Goal: Task Accomplishment & Management: Manage account settings

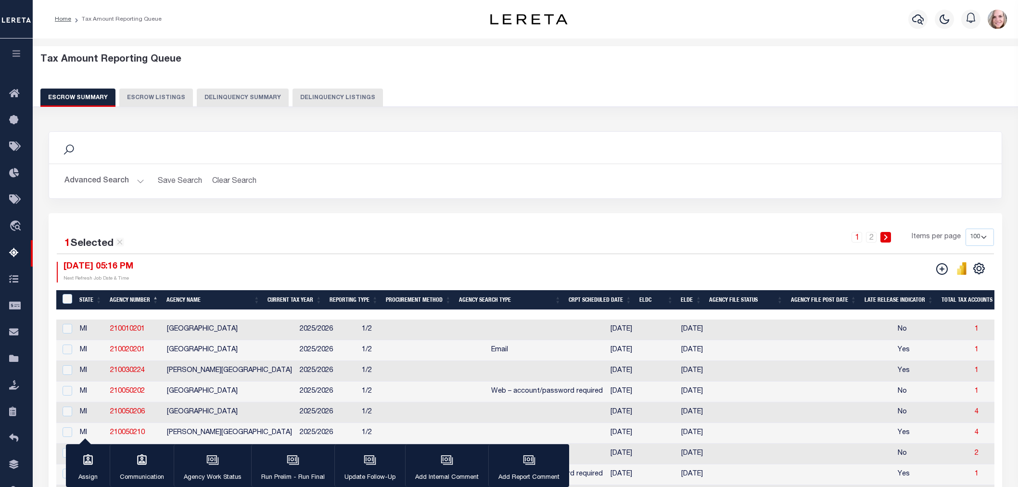
select select "100"
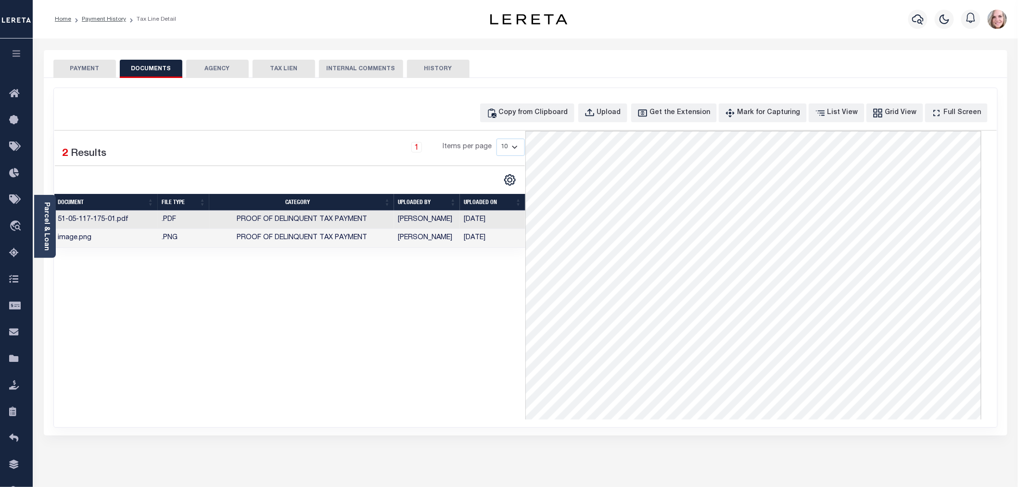
click at [115, 304] on div "1 Selected 2 Results 1 Items per page 10 25 50 100" at bounding box center [290, 275] width 472 height 289
drag, startPoint x: 223, startPoint y: 318, endPoint x: 222, endPoint y: 309, distance: 8.7
click at [206, 326] on div "1 Selected 2 Results 1 Items per page 10 25 50 100" at bounding box center [290, 275] width 472 height 289
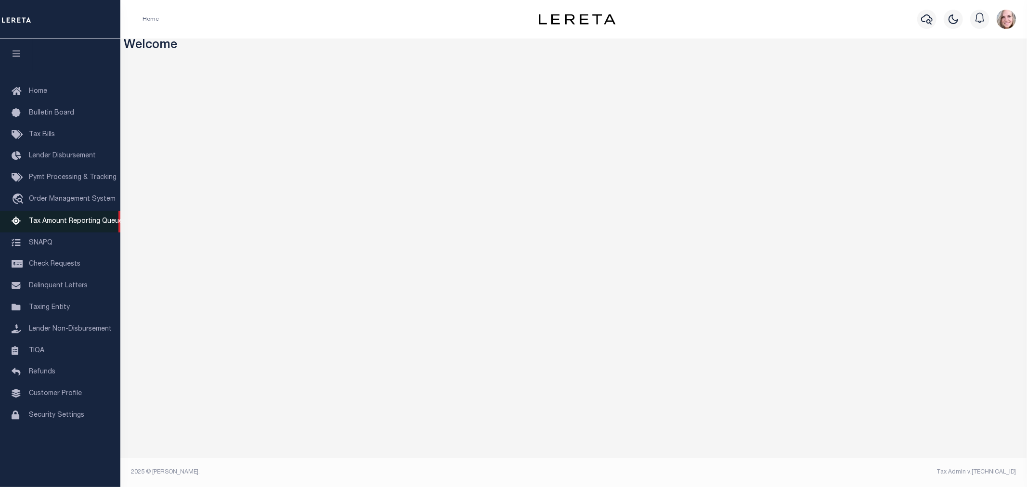
click at [80, 227] on link "Tax Amount Reporting Queue" at bounding box center [60, 222] width 120 height 22
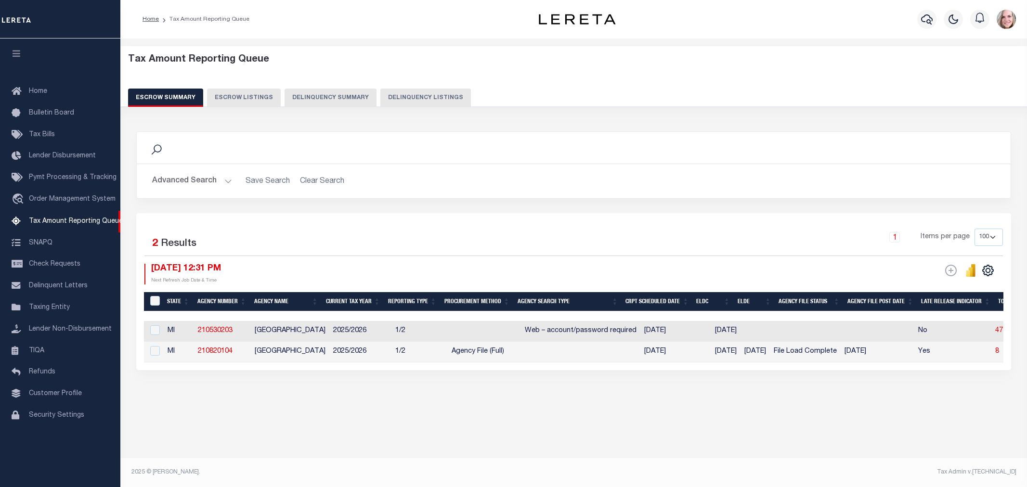
select select "100"
click at [167, 183] on button "Advanced Search" at bounding box center [192, 181] width 80 height 19
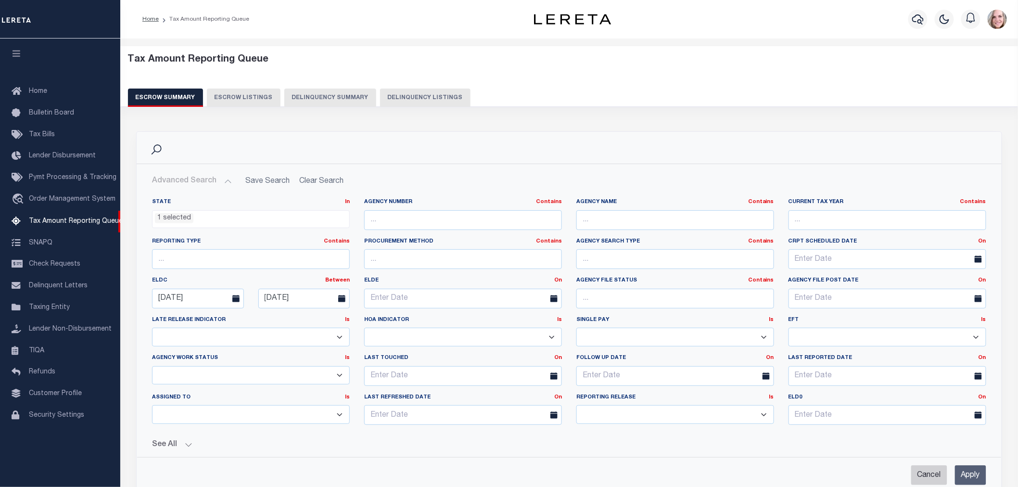
click at [925, 472] on input "Cancel" at bounding box center [930, 475] width 36 height 20
checkbox input "true"
select select
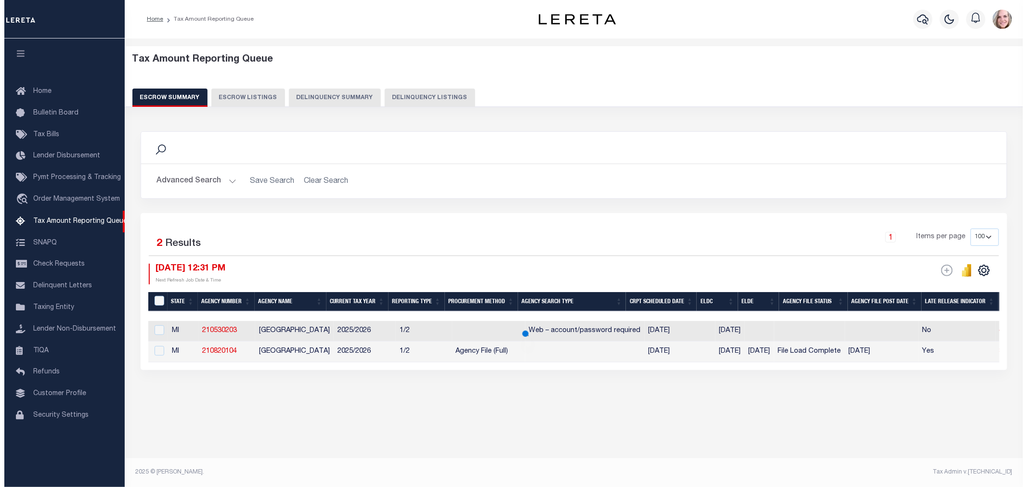
scroll to position [207, 0]
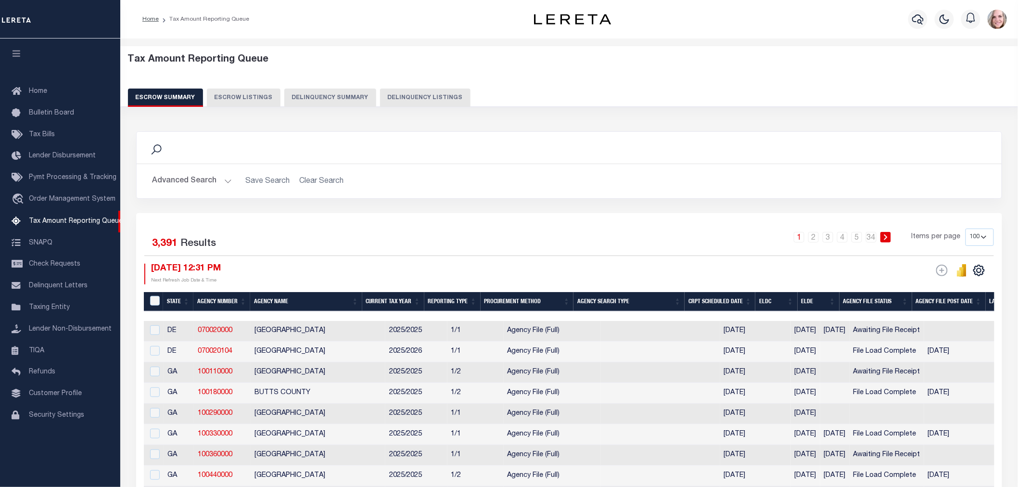
click at [146, 172] on h2 "Advanced Search Save Search Clear Search" at bounding box center [569, 181] width 850 height 19
click at [162, 185] on button "Advanced Search" at bounding box center [192, 181] width 80 height 19
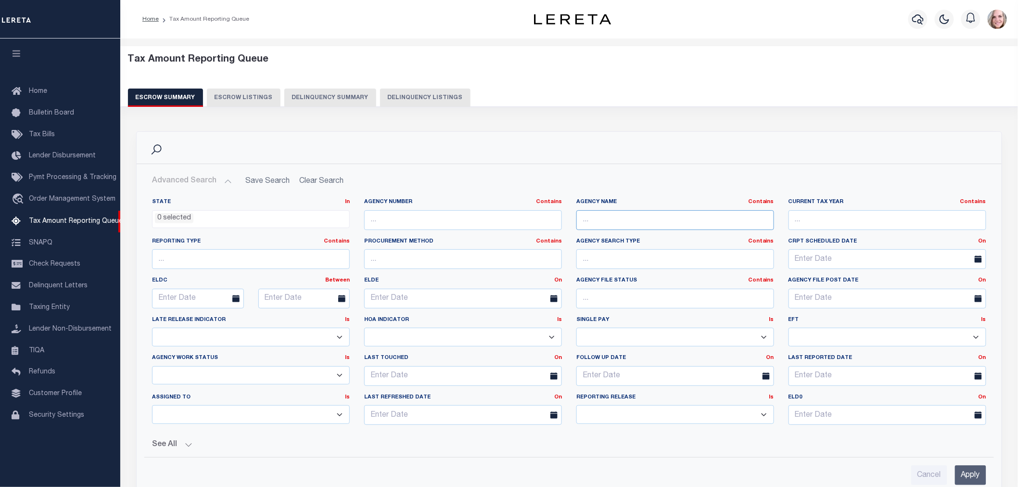
click at [609, 213] on input "text" at bounding box center [676, 220] width 198 height 20
type input "west view"
drag, startPoint x: 574, startPoint y: 337, endPoint x: 977, endPoint y: 478, distance: 426.8
click at [977, 478] on input "Apply" at bounding box center [970, 475] width 31 height 20
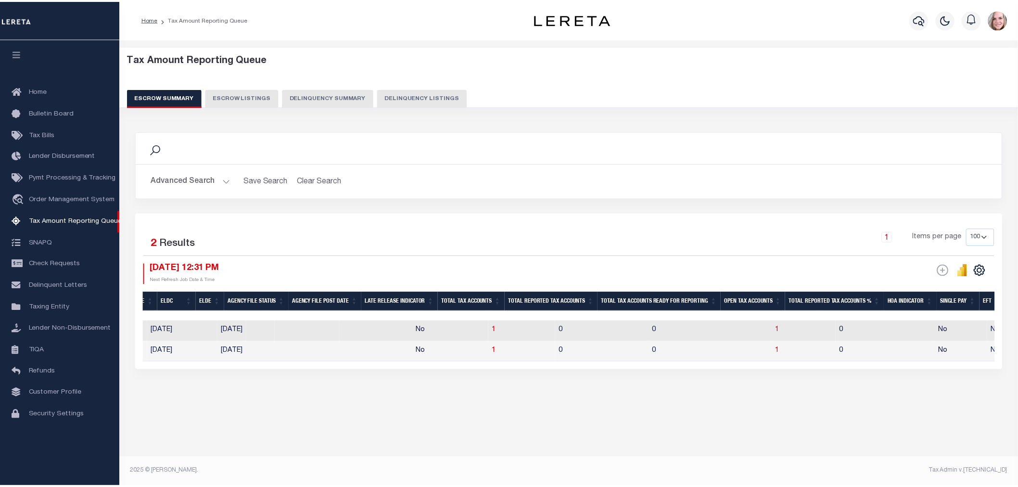
scroll to position [0, 527]
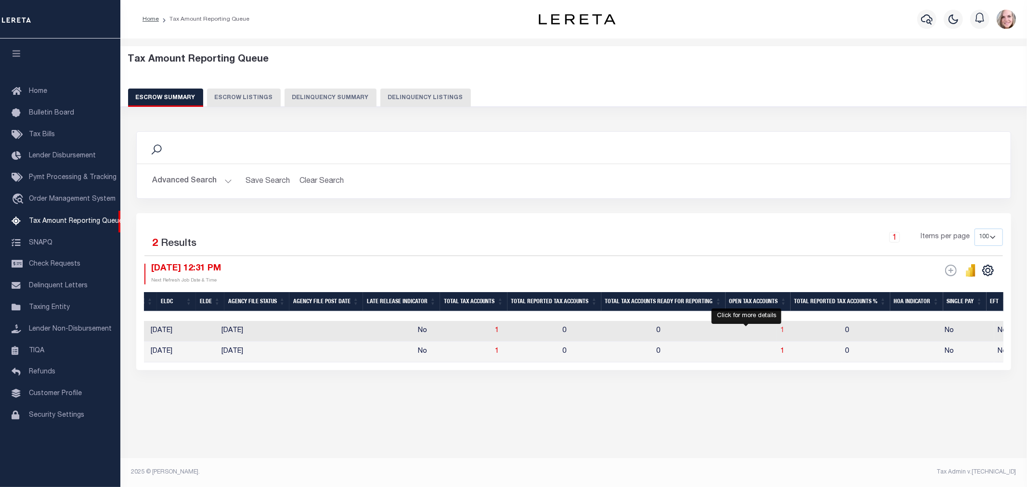
click at [780, 334] on span "1" at bounding box center [782, 330] width 4 height 7
select select "100"
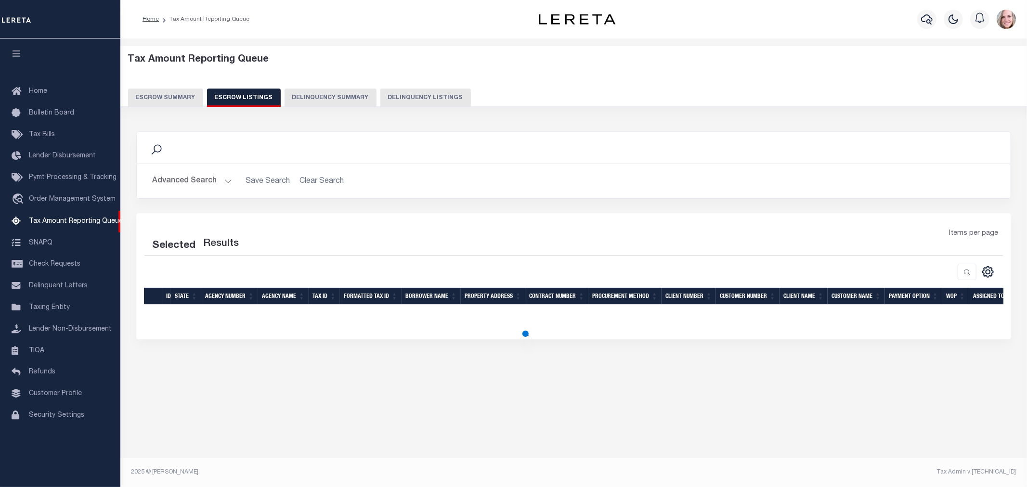
select select "100"
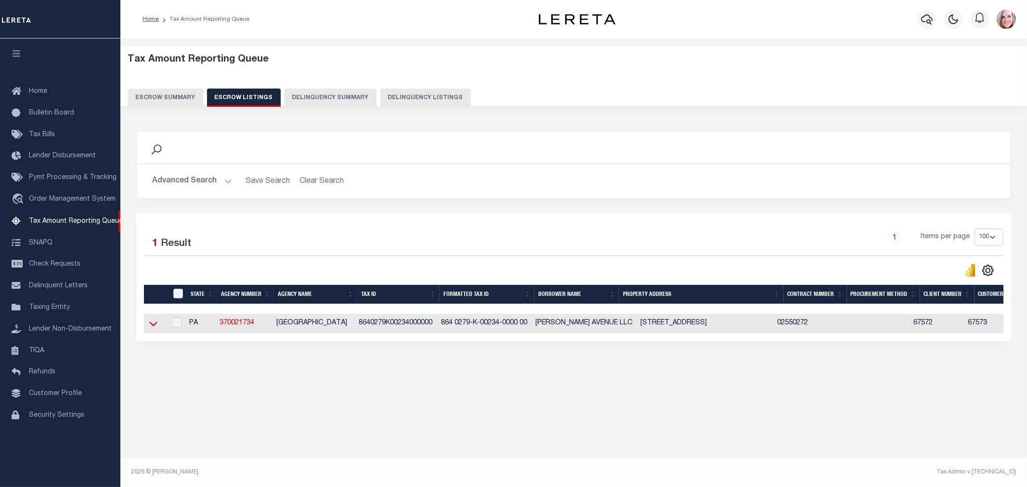
click at [153, 325] on icon at bounding box center [153, 324] width 8 height 10
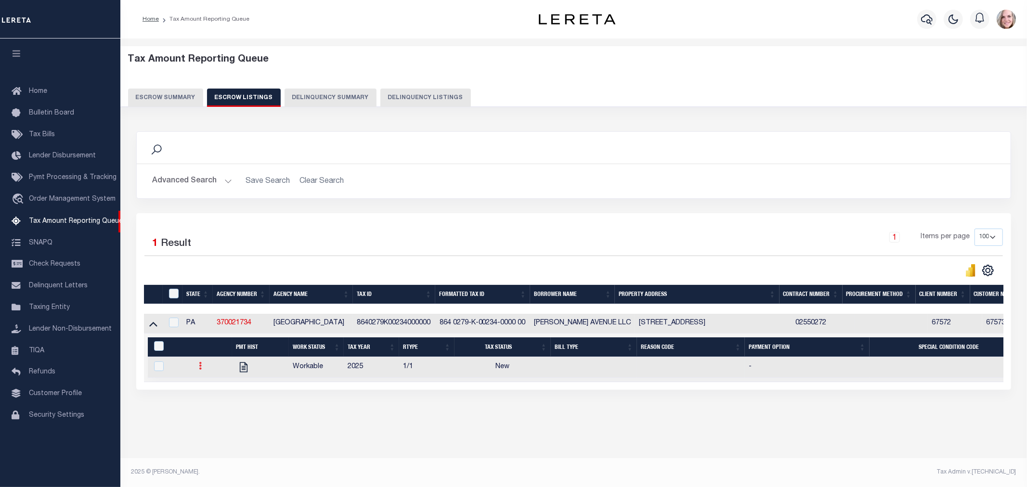
click at [199, 370] on icon at bounding box center [200, 366] width 3 height 8
click at [216, 403] on img "" at bounding box center [212, 398] width 10 height 10
checkbox input "true"
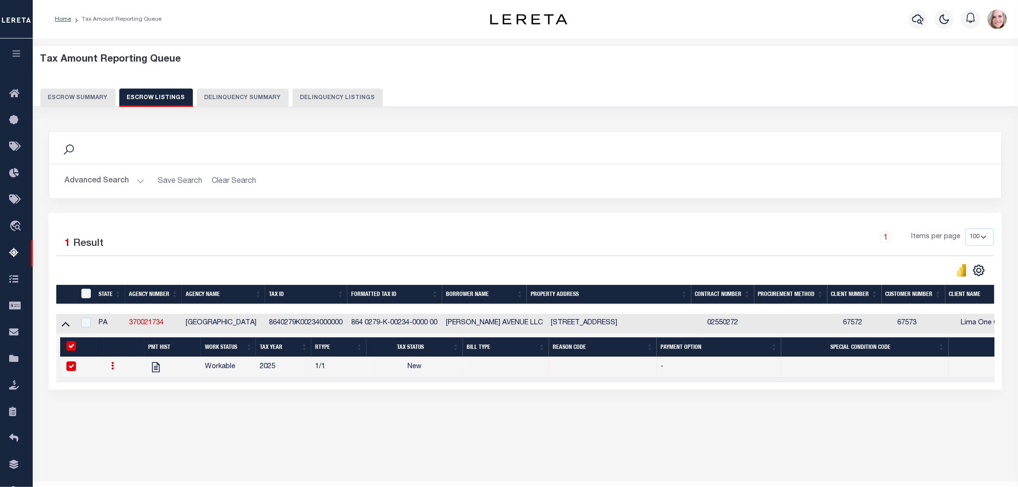
select select "NW2"
select select
type input "[DATE]"
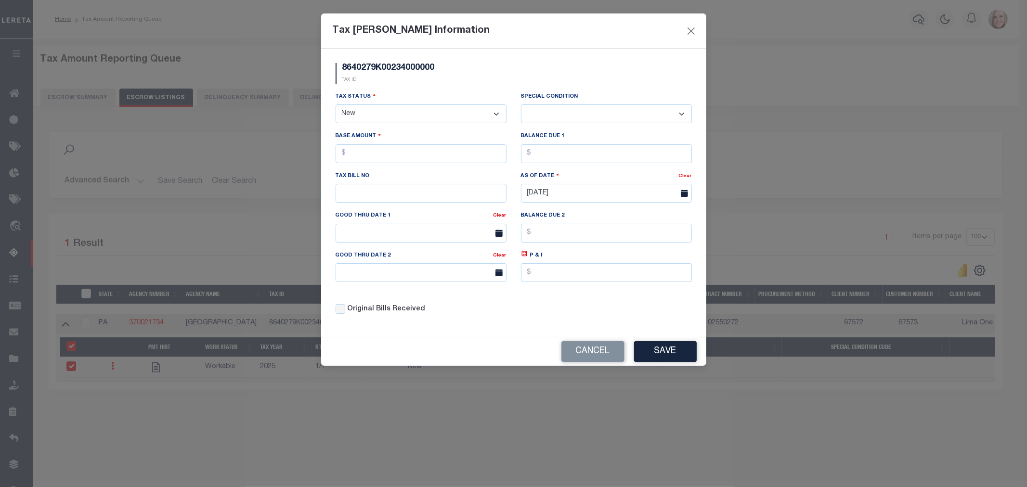
click at [371, 109] on select "- Select Status - Open Due/Unpaid Paid Incomplete No Tax Due Internal Refund Pr…" at bounding box center [420, 113] width 171 height 19
select select "PYD"
click at [335, 105] on select "- Select Status - Open Due/Unpaid Paid Incomplete No Tax Due Internal Refund Pr…" at bounding box center [420, 113] width 171 height 19
select select "0"
click at [412, 154] on input "text" at bounding box center [420, 153] width 171 height 19
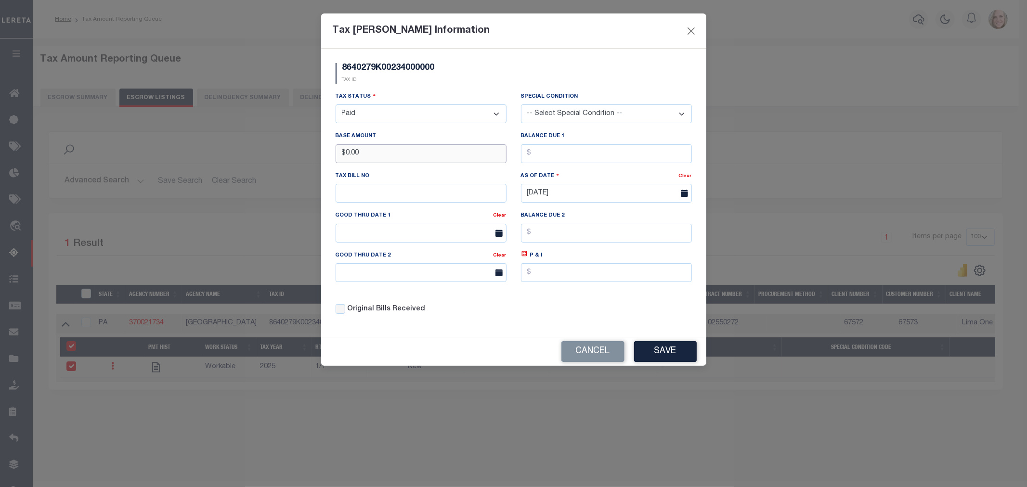
type input "$0.00"
click at [598, 158] on input "text" at bounding box center [606, 153] width 171 height 19
type input "$0.00"
click at [665, 350] on button "Save" at bounding box center [665, 351] width 63 height 21
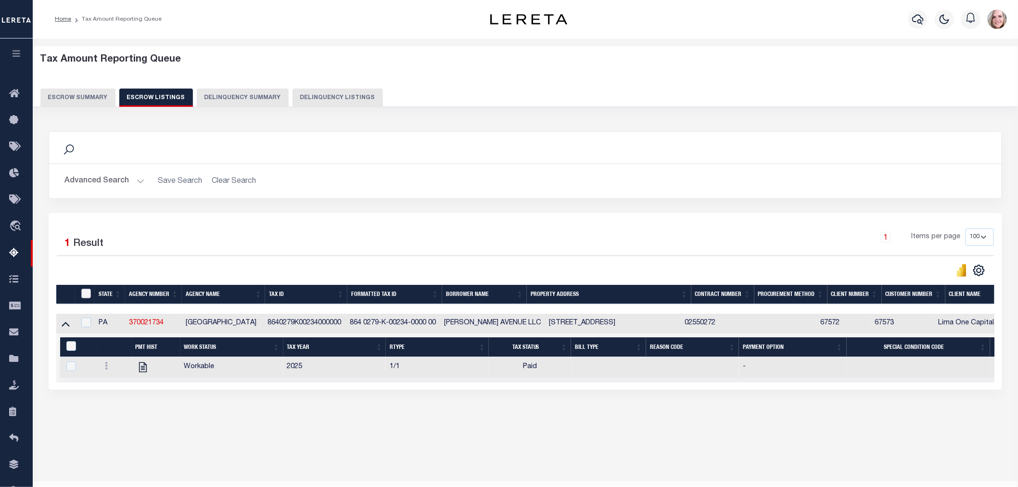
click at [84, 296] on input "ID" at bounding box center [86, 294] width 10 height 10
checkbox input "true"
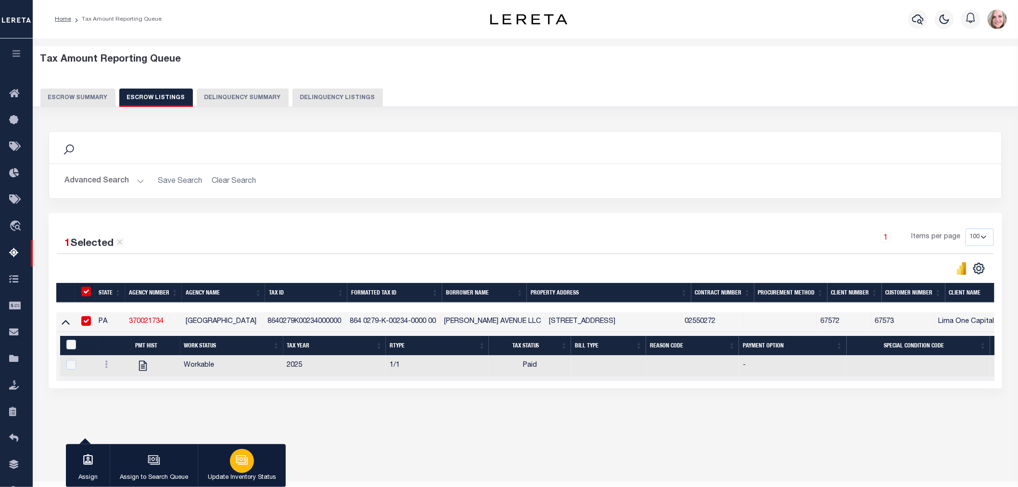
click at [240, 455] on icon "button" at bounding box center [242, 460] width 13 height 13
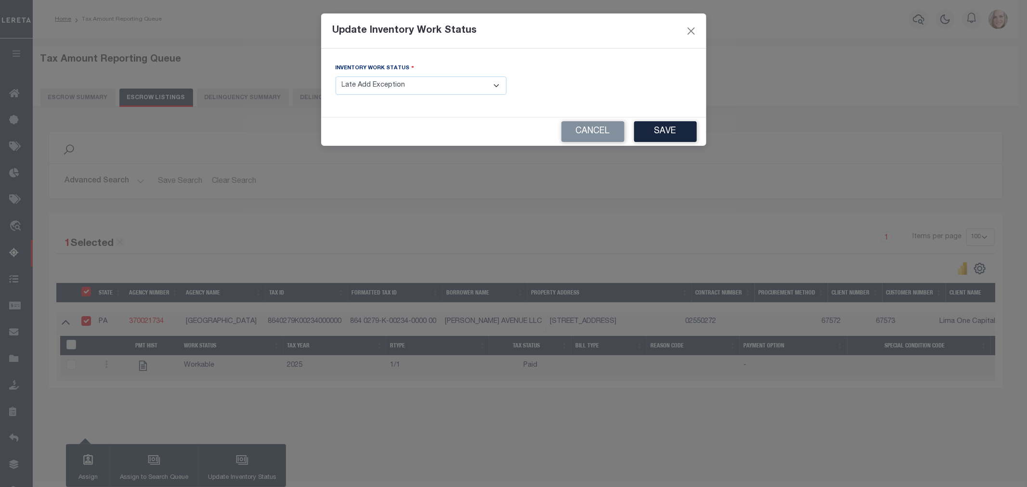
click at [448, 83] on select "- Select Inventory Status - Manual - Exception Pended - Awaiting Search Late Ad…" at bounding box center [420, 86] width 171 height 19
select select "4"
click at [335, 77] on select "- Select Inventory Status - Manual - Exception Pended - Awaiting Search Late Ad…" at bounding box center [420, 86] width 171 height 19
click at [650, 136] on button "Save" at bounding box center [665, 131] width 63 height 21
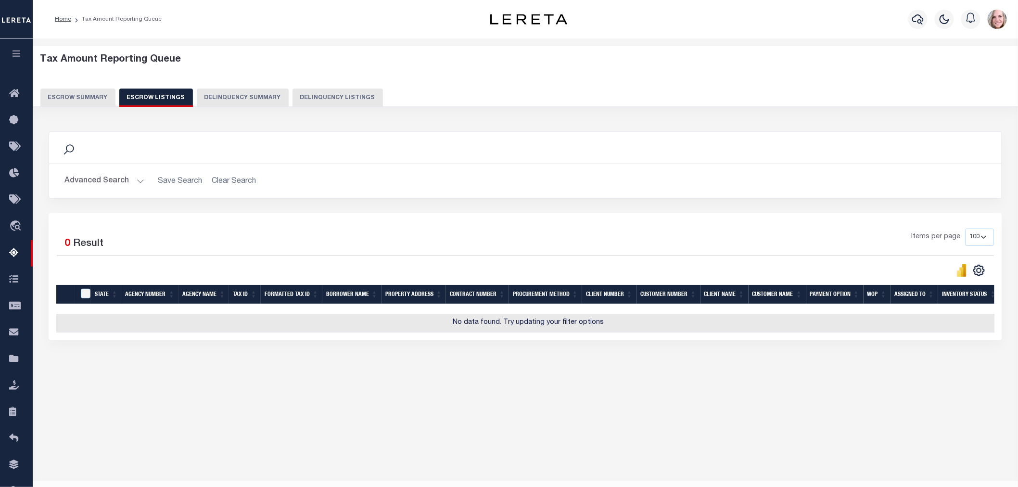
click at [64, 98] on button "Escrow Summary" at bounding box center [77, 98] width 75 height 18
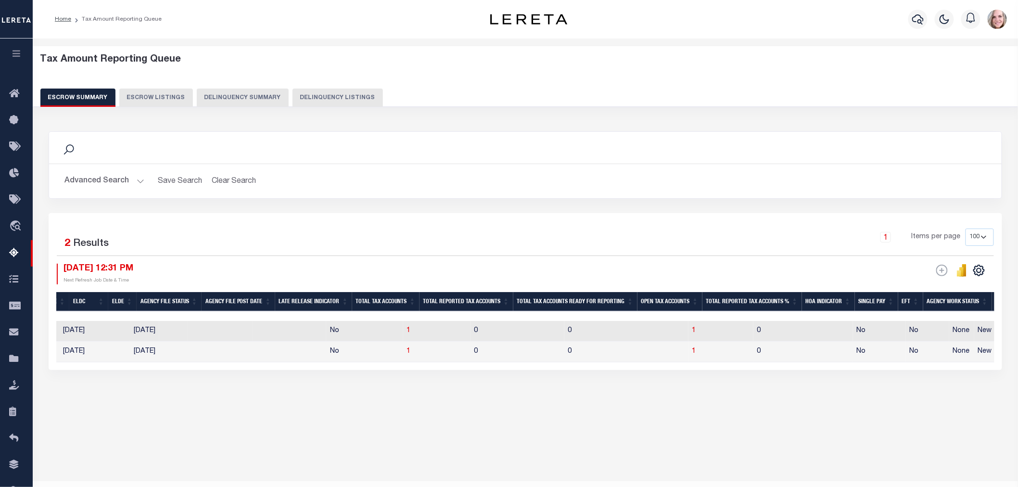
click at [83, 177] on button "Advanced Search" at bounding box center [104, 181] width 80 height 19
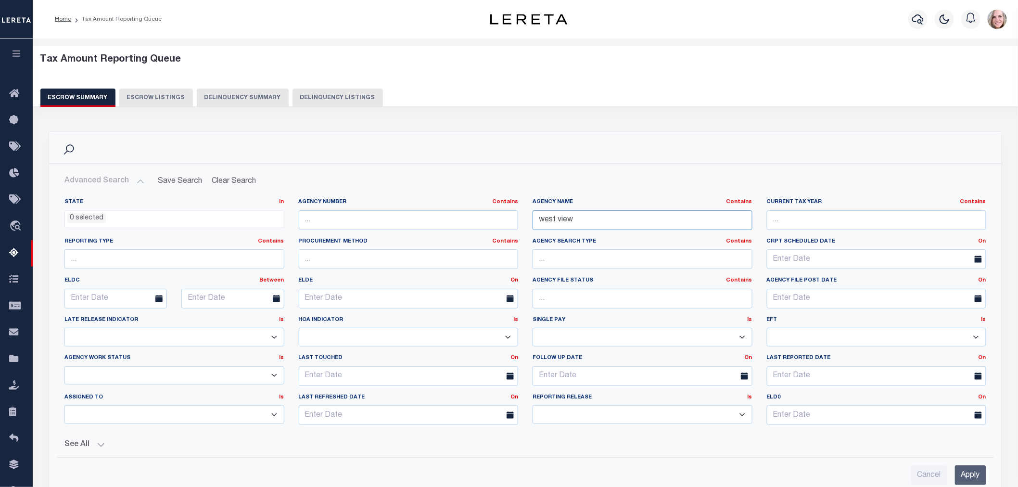
click at [566, 218] on input "west view" at bounding box center [643, 220] width 220 height 20
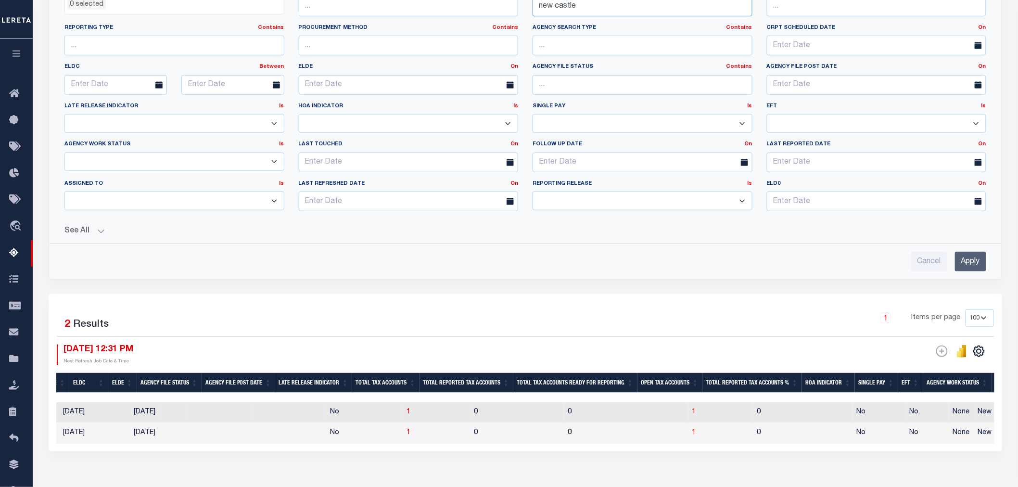
type input "new castle"
click at [978, 263] on input "Apply" at bounding box center [970, 262] width 31 height 20
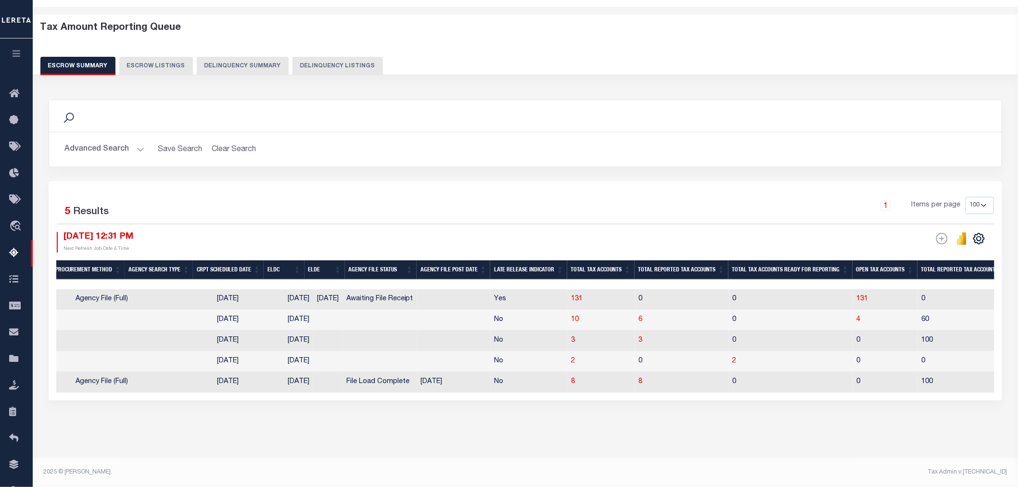
scroll to position [0, 511]
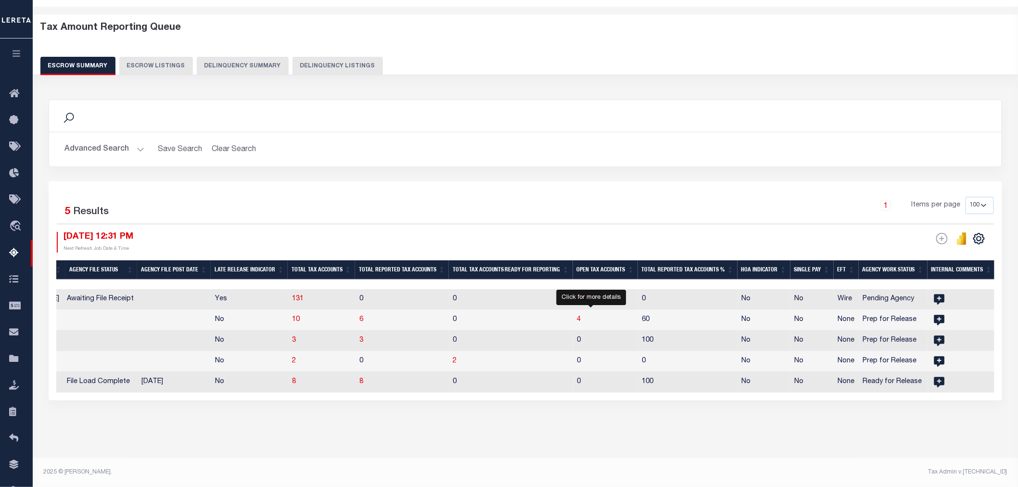
drag, startPoint x: 591, startPoint y: 313, endPoint x: 497, endPoint y: 459, distance: 173.8
click at [581, 316] on span "4" at bounding box center [580, 319] width 4 height 7
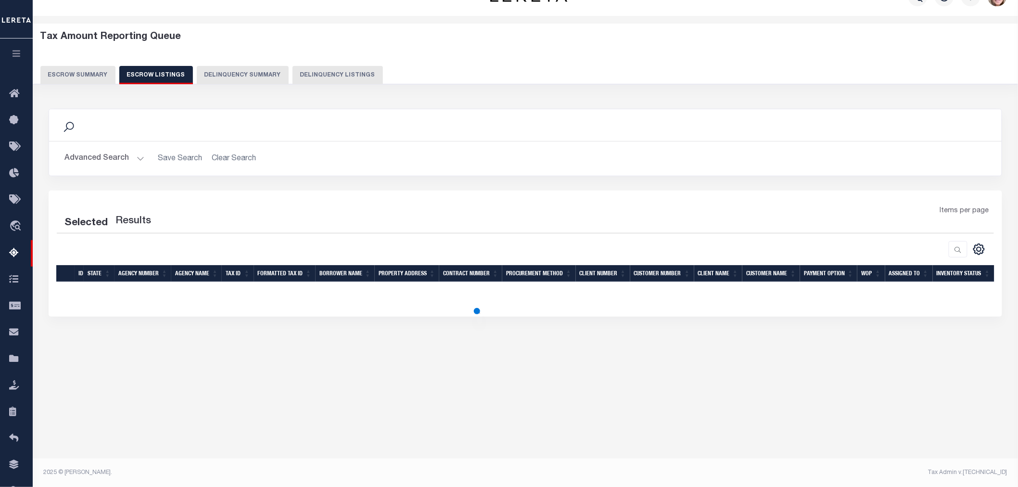
select select "100"
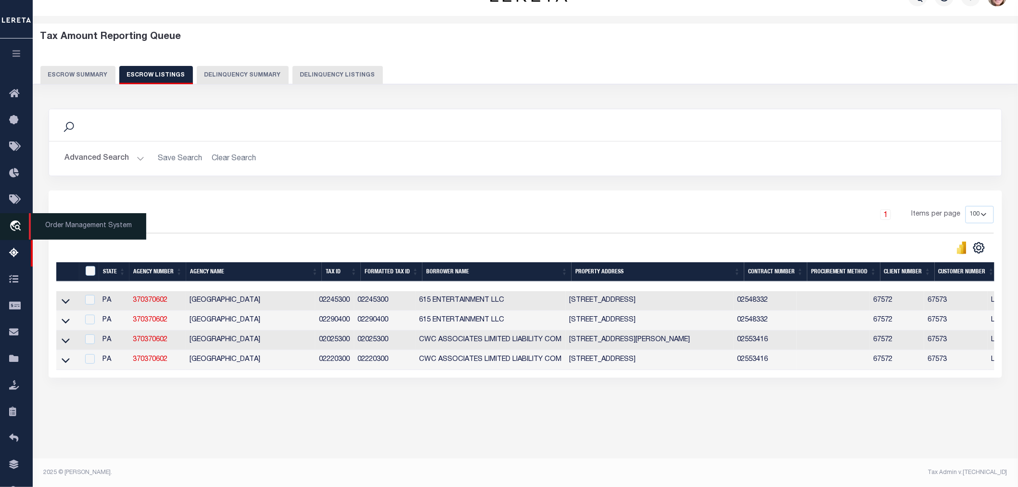
click at [37, 224] on span "Order Management System" at bounding box center [87, 226] width 117 height 26
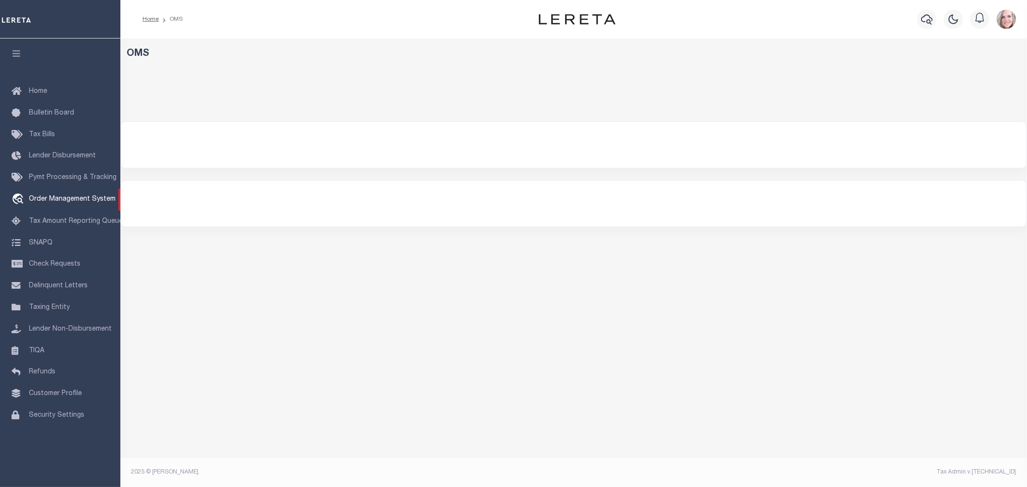
select select "200"
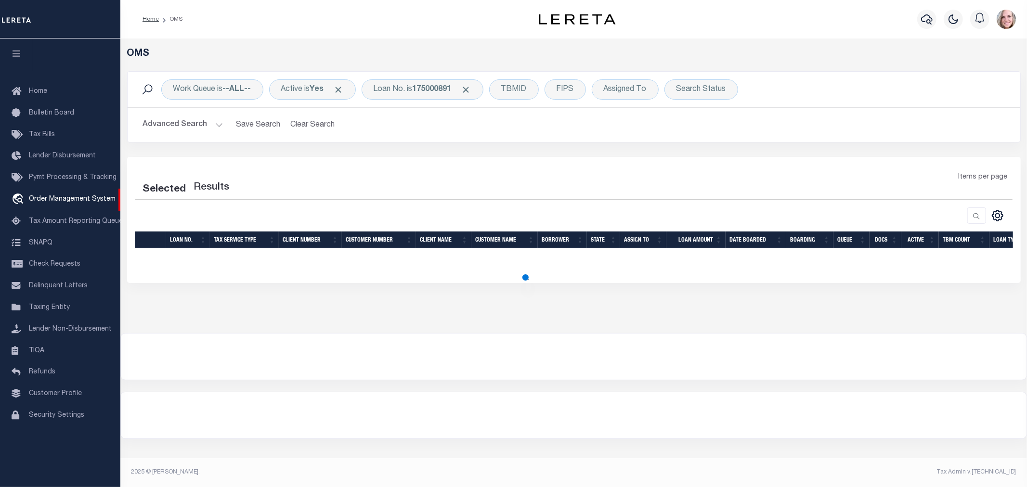
select select "200"
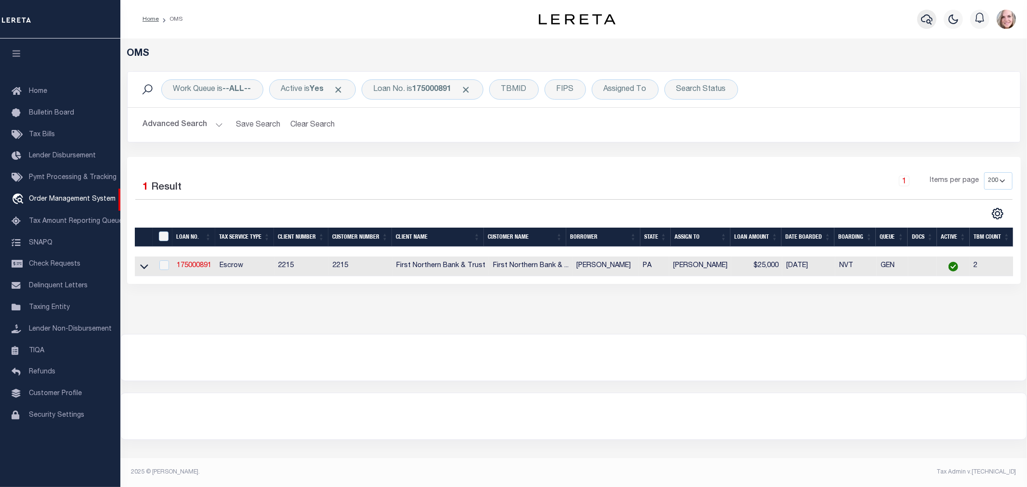
click at [925, 17] on icon "button" at bounding box center [927, 19] width 12 height 12
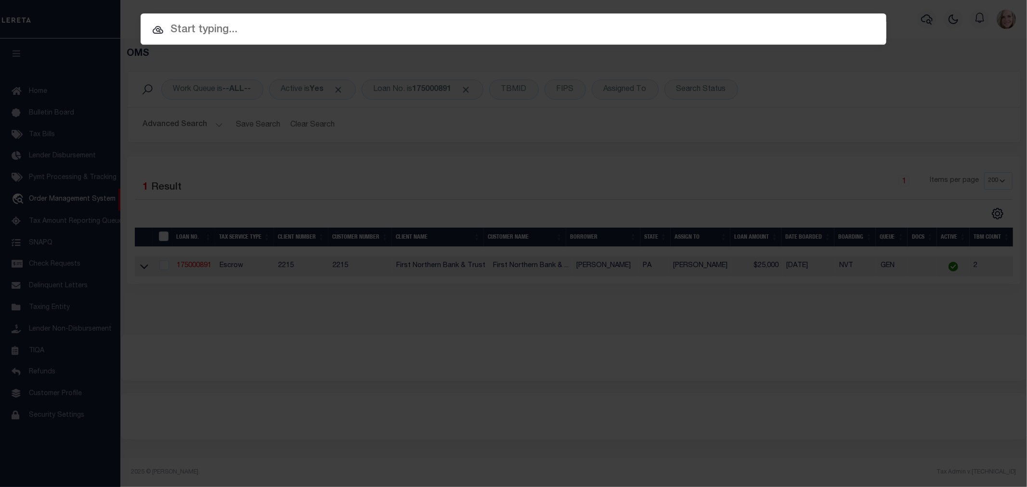
paste input "111306"
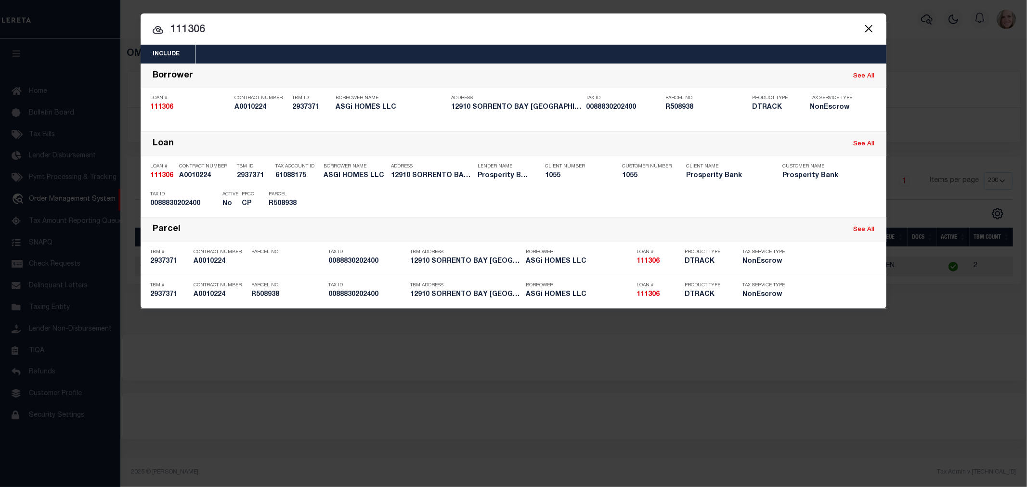
click at [249, 27] on input "111306" at bounding box center [514, 30] width 746 height 17
click at [868, 28] on button "Close" at bounding box center [868, 28] width 13 height 13
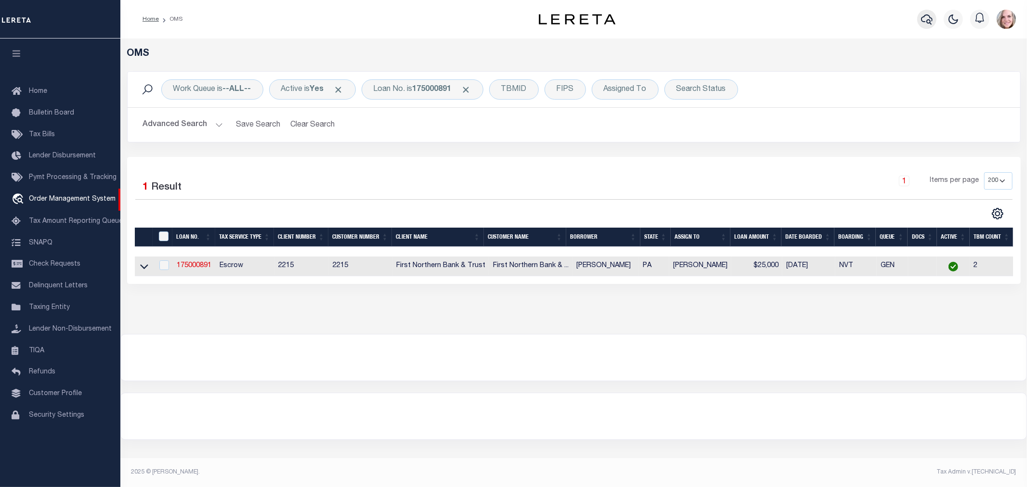
click at [919, 18] on button "button" at bounding box center [926, 19] width 19 height 19
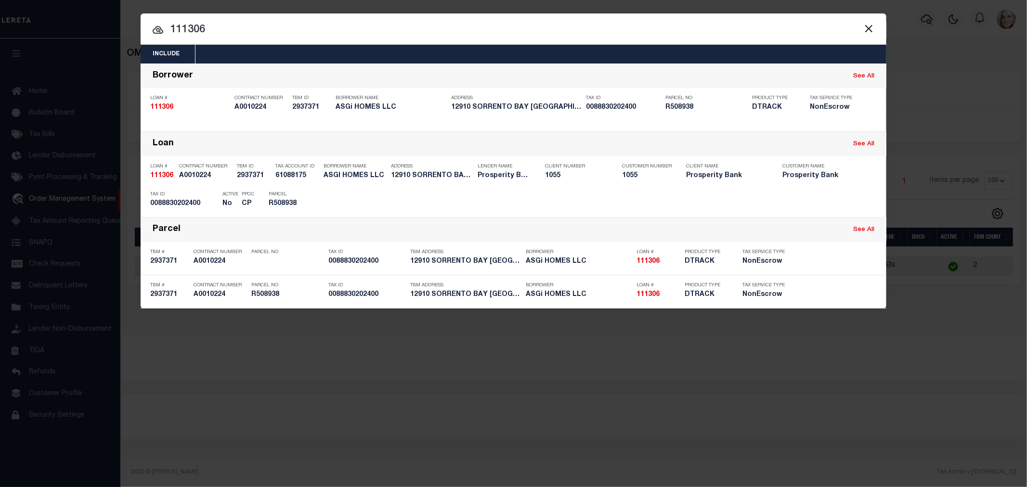
click at [252, 31] on input "111306" at bounding box center [514, 30] width 746 height 17
paste input "02092"
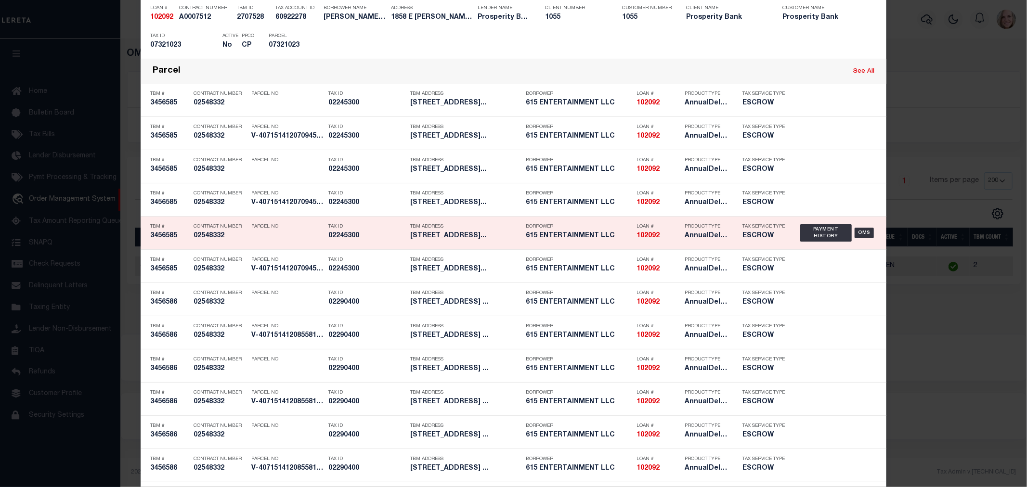
scroll to position [582, 0]
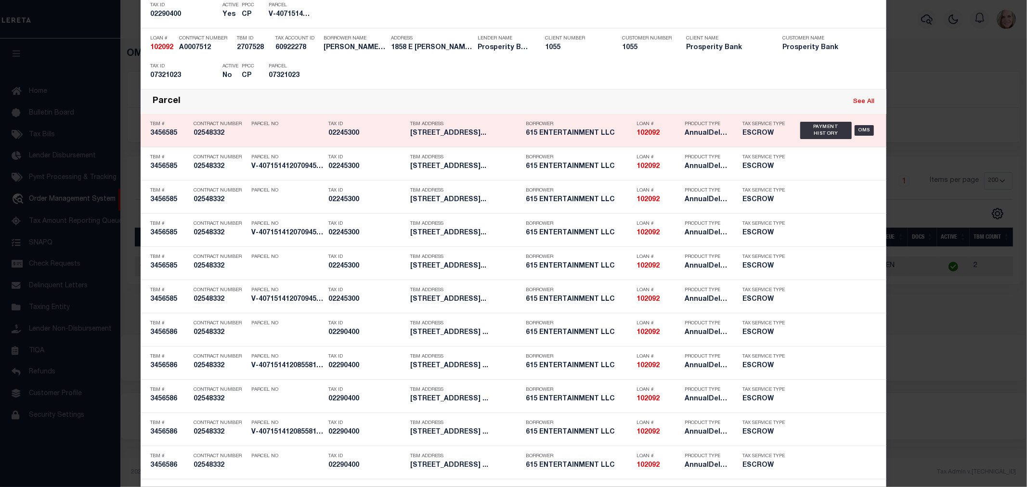
click at [861, 103] on link "See All" at bounding box center [863, 102] width 21 height 6
type input "102092"
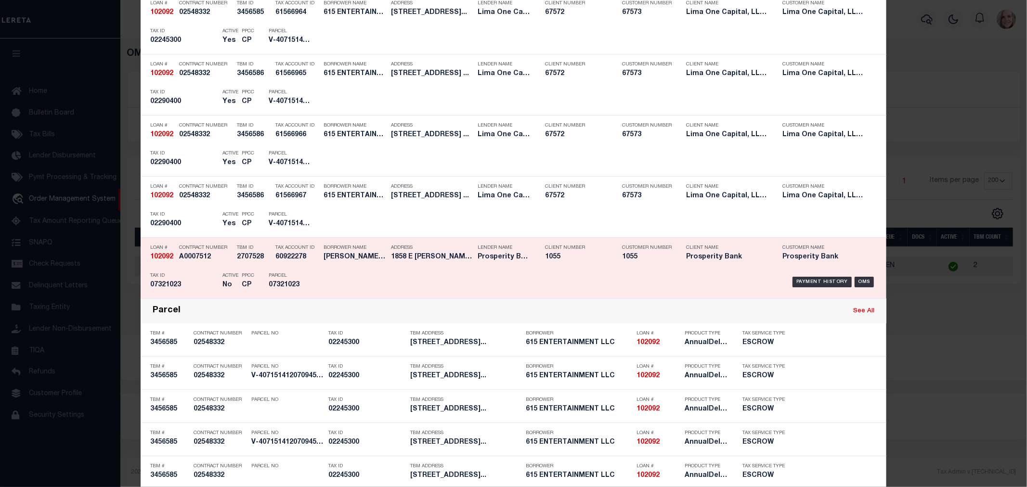
scroll to position [374, 0]
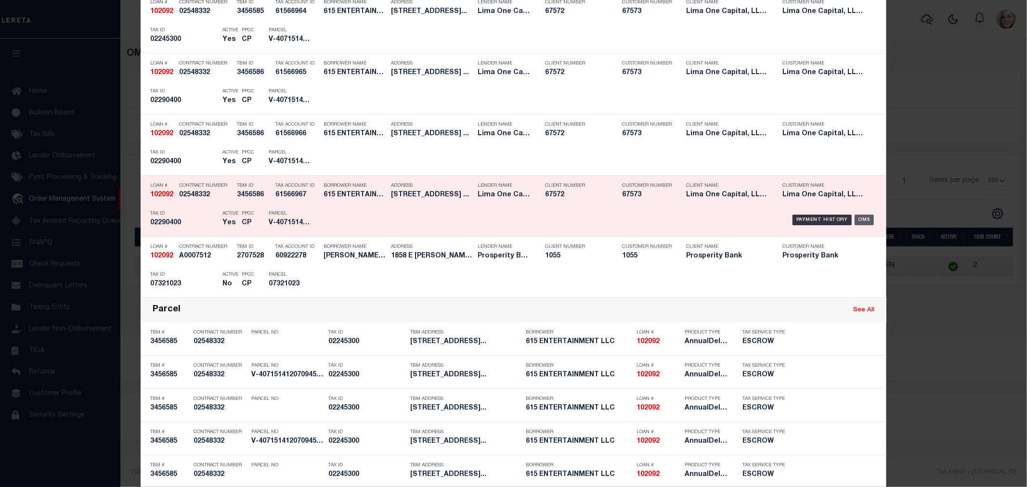
click at [857, 220] on div "OMS" at bounding box center [864, 220] width 20 height 11
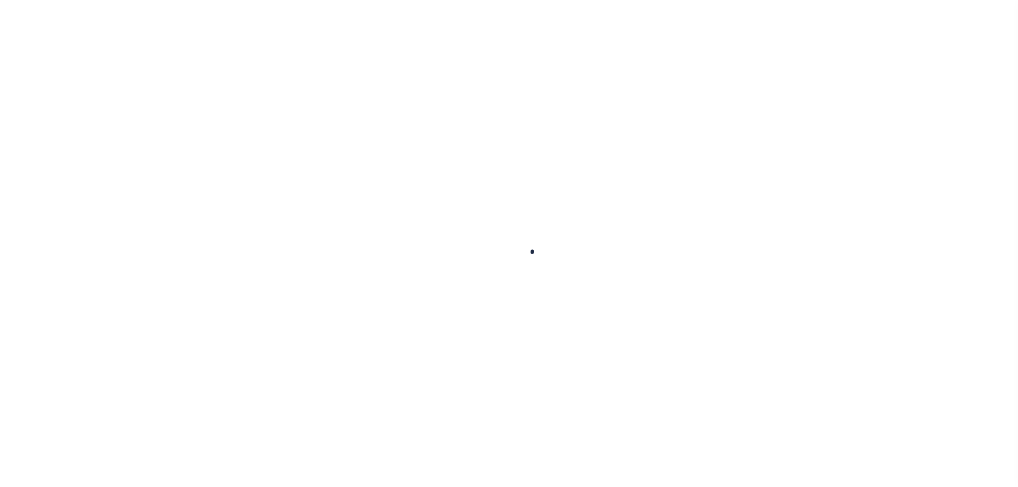
type input "102092"
type input "615 ENTERTAINMENT LLC"
select select
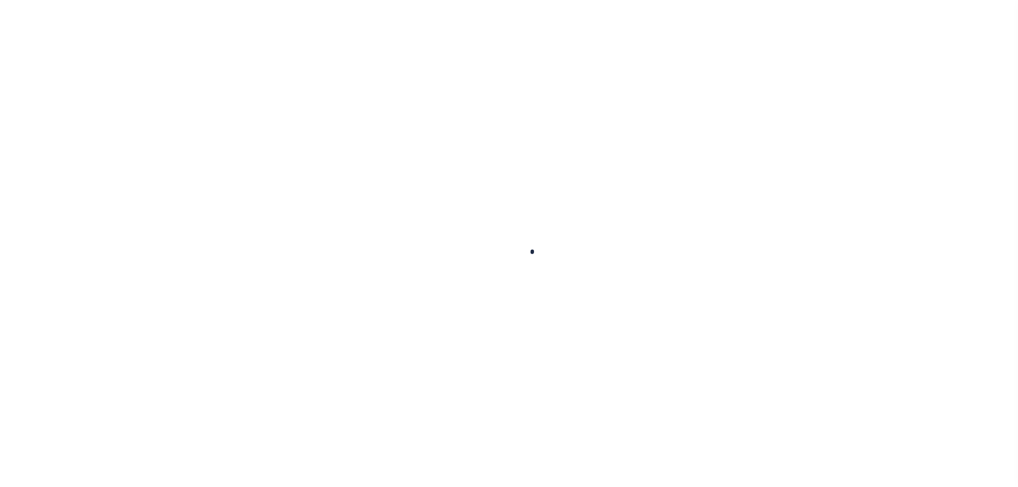
select select
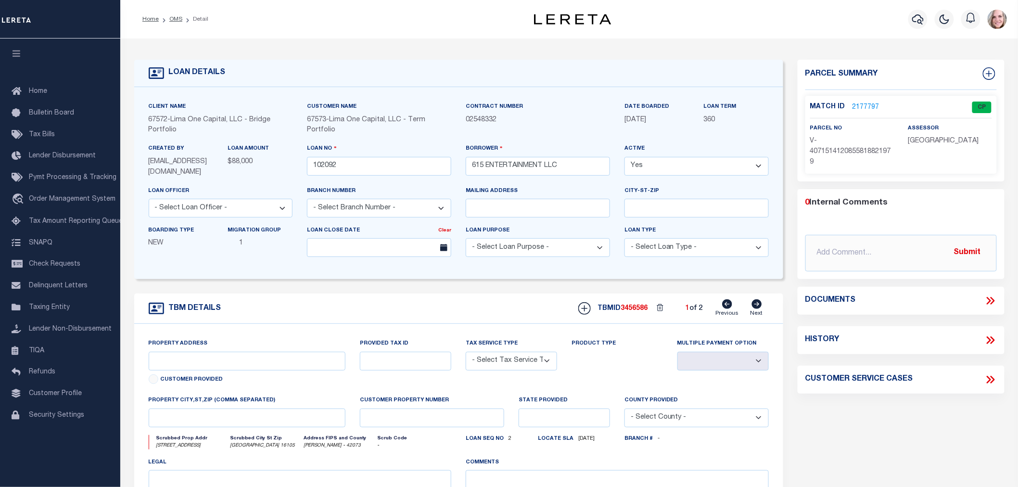
type input "[STREET_ADDRESS]"
select select "Escrow"
select select
type input "NEW CASTLE PA 16105"
type input "102092-2"
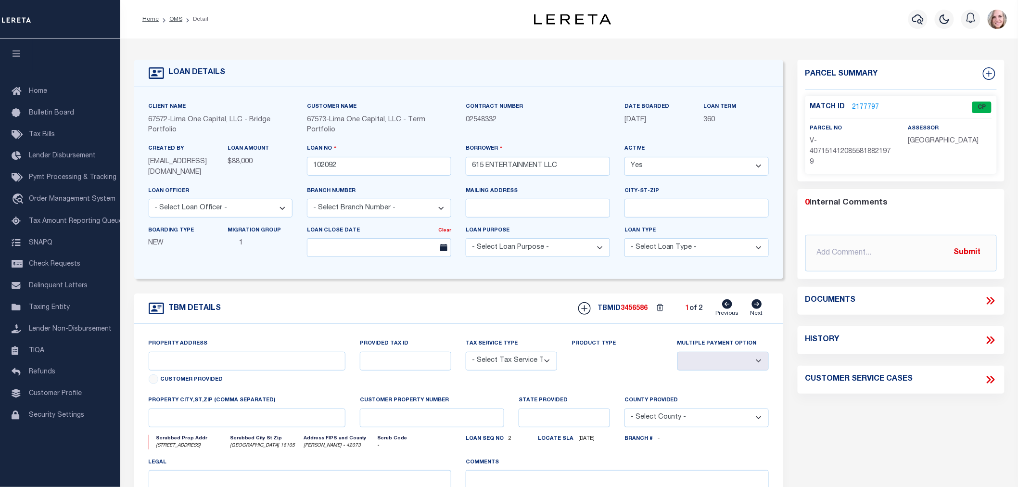
type input "PA"
type textarea "COLLECTOR: ENTITY: PARCEL: 2"
type textarea "Compare"
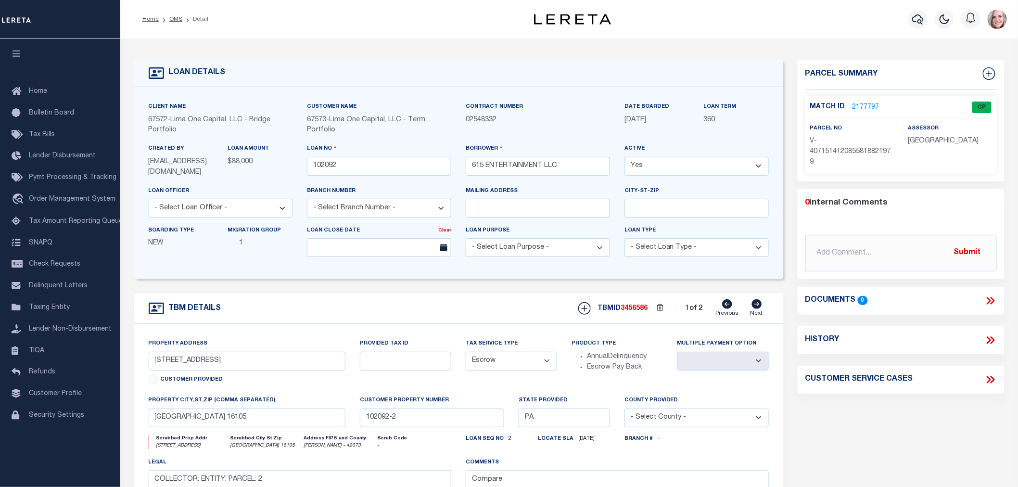
click link "2177797"
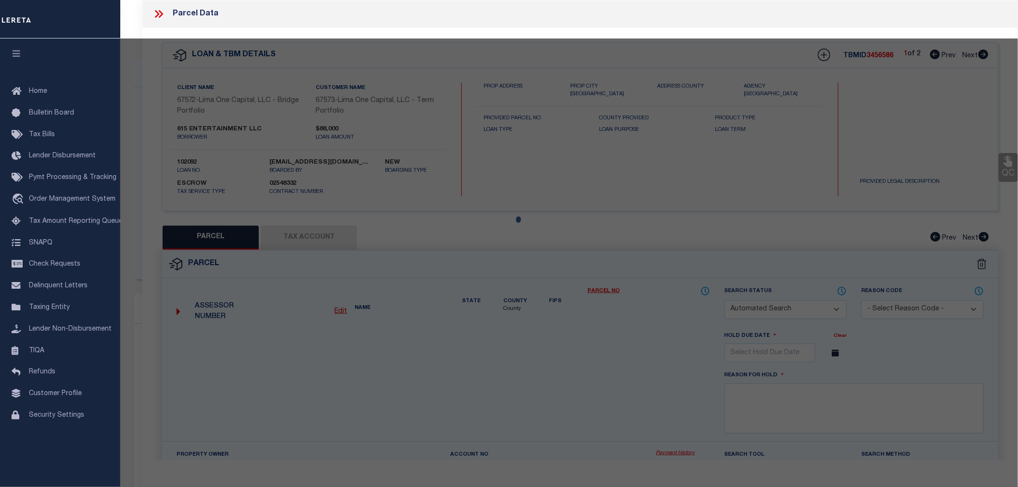
checkbox input "false"
select select "CP"
select select "AGW"
select select
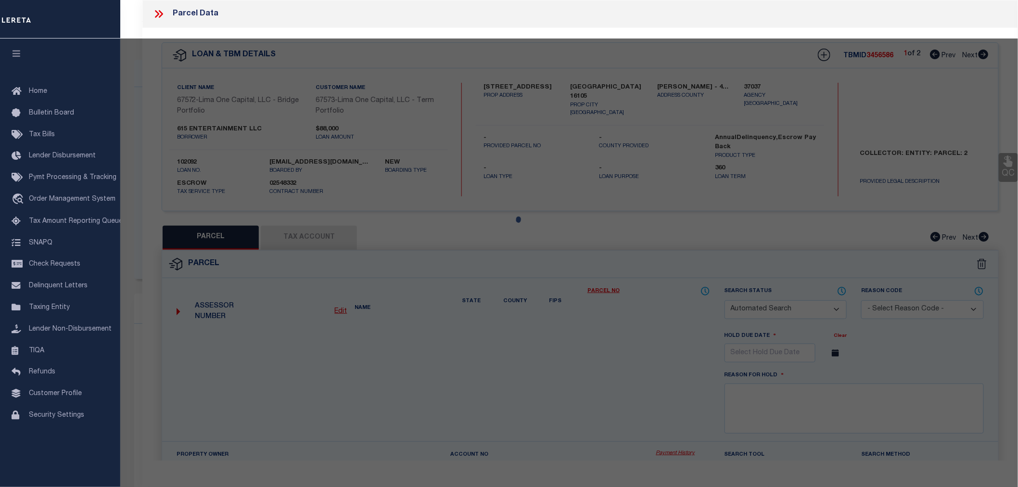
type input "[STREET_ADDRESS]"
checkbox input "false"
type input "NEW CASTLE PA 16105"
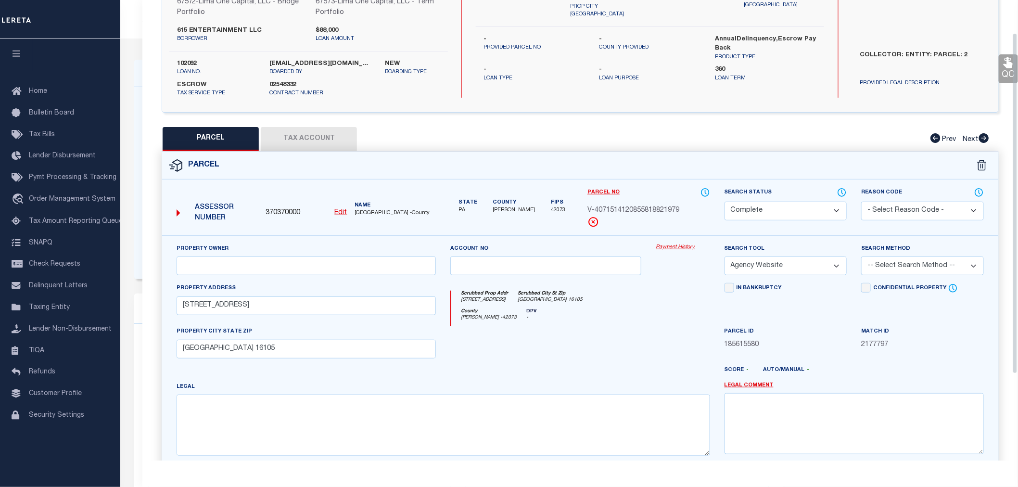
scroll to position [107, 0]
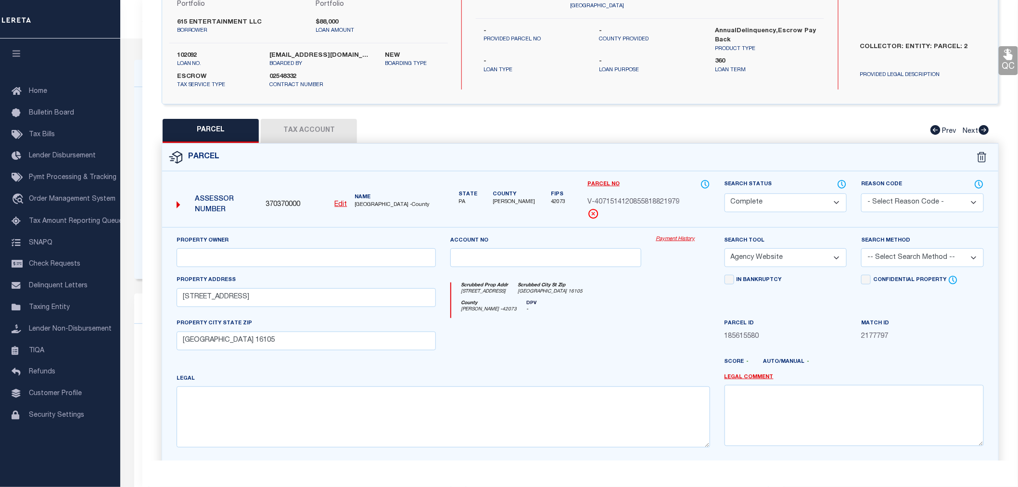
click button "Tax Account"
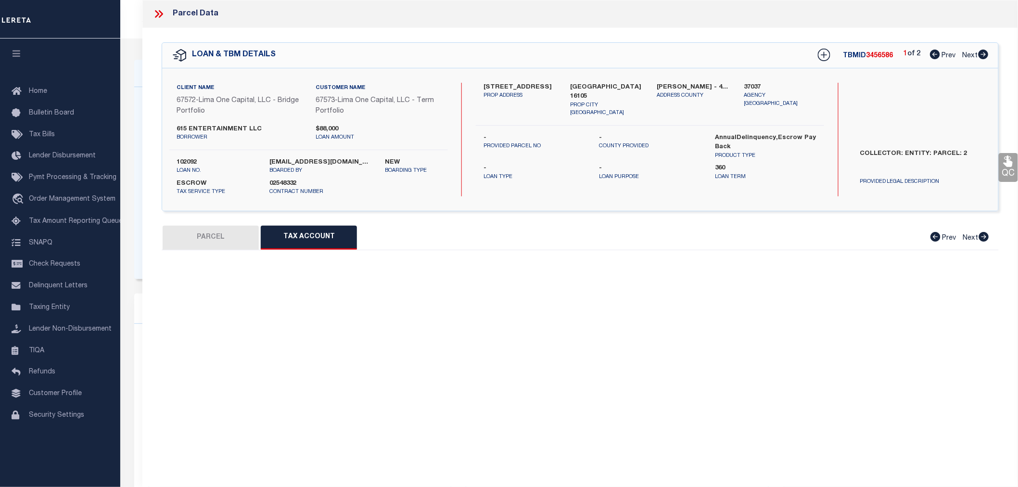
scroll to position [0, 0]
select select "100"
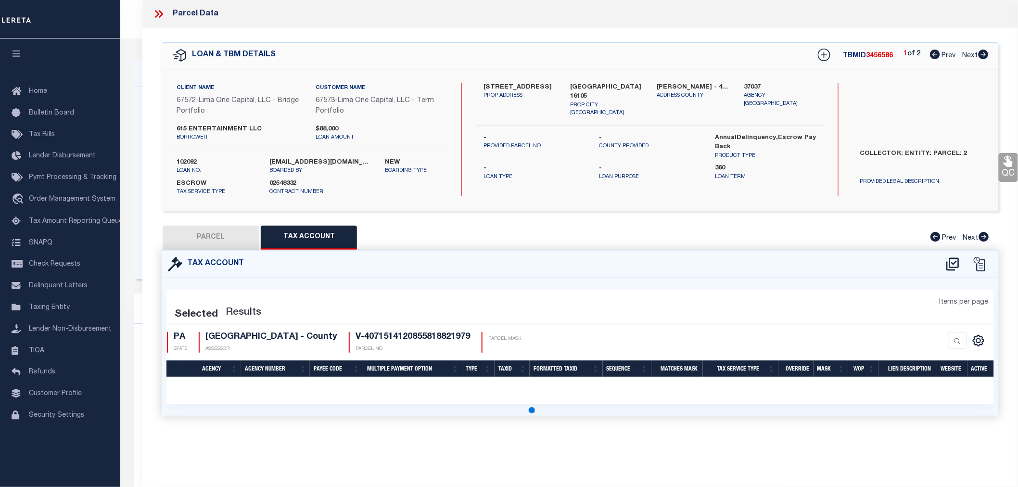
select select "100"
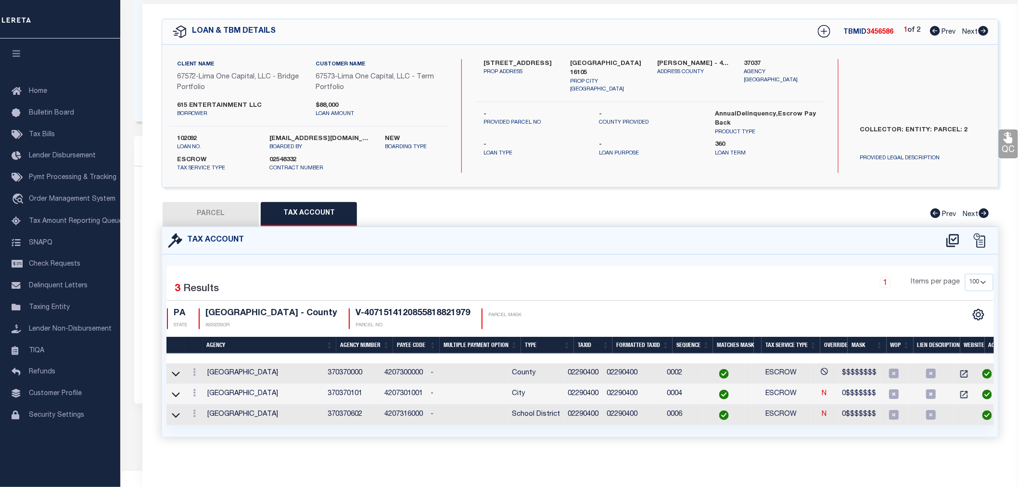
scroll to position [160, 0]
click span "Tax Amount Reporting Queue"
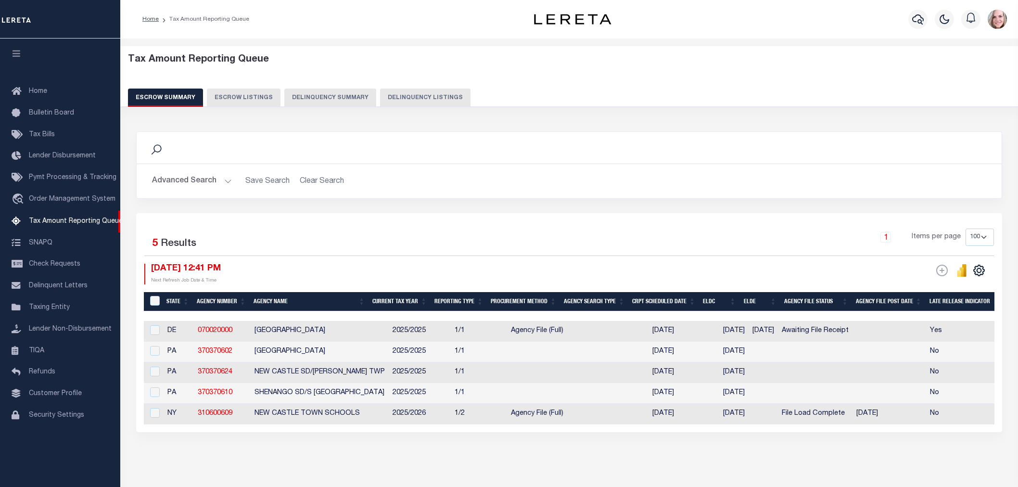
select select "100"
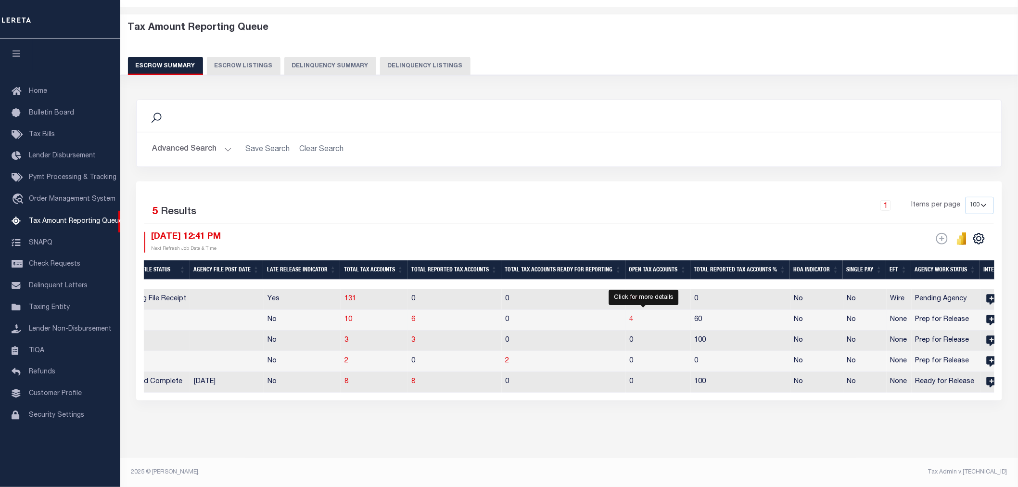
click at [634, 316] on span "4" at bounding box center [632, 319] width 4 height 7
select select "100"
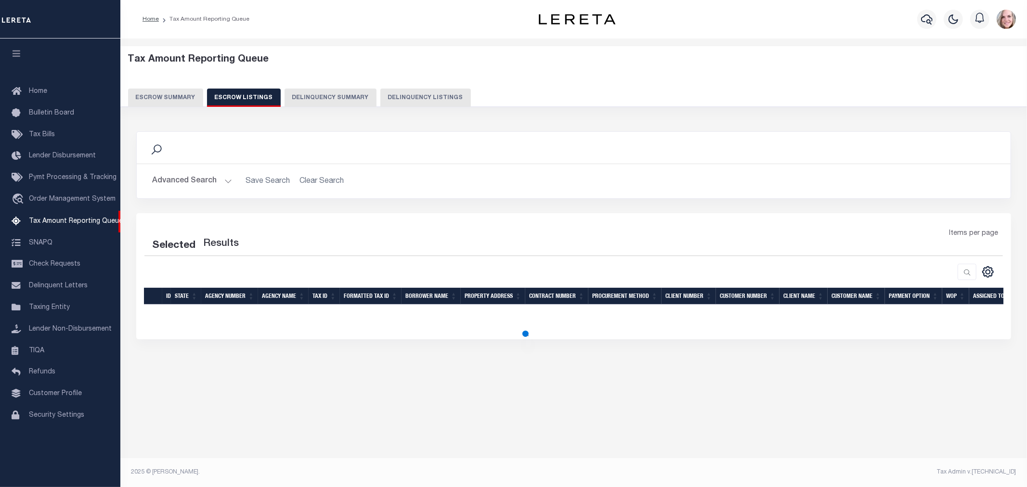
select select "100"
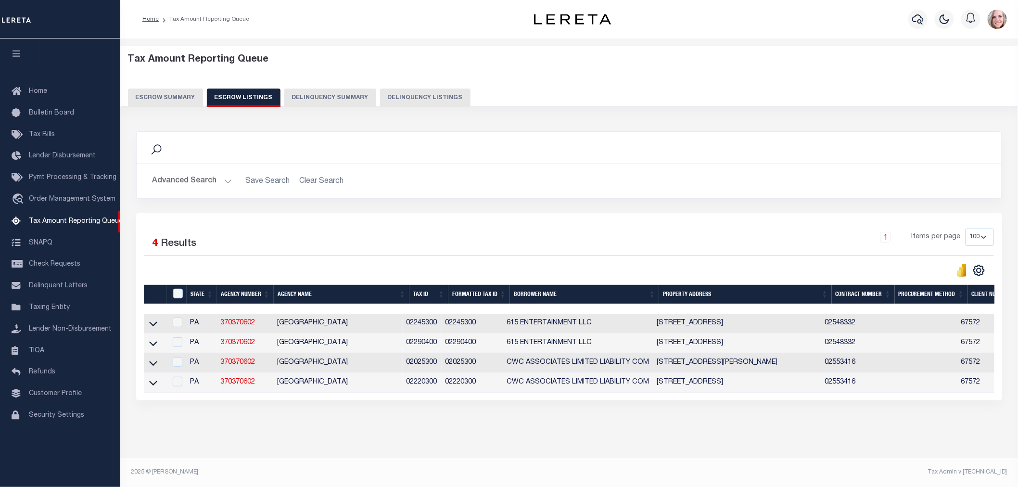
scroll to position [8, 0]
click at [152, 358] on icon at bounding box center [153, 363] width 8 height 10
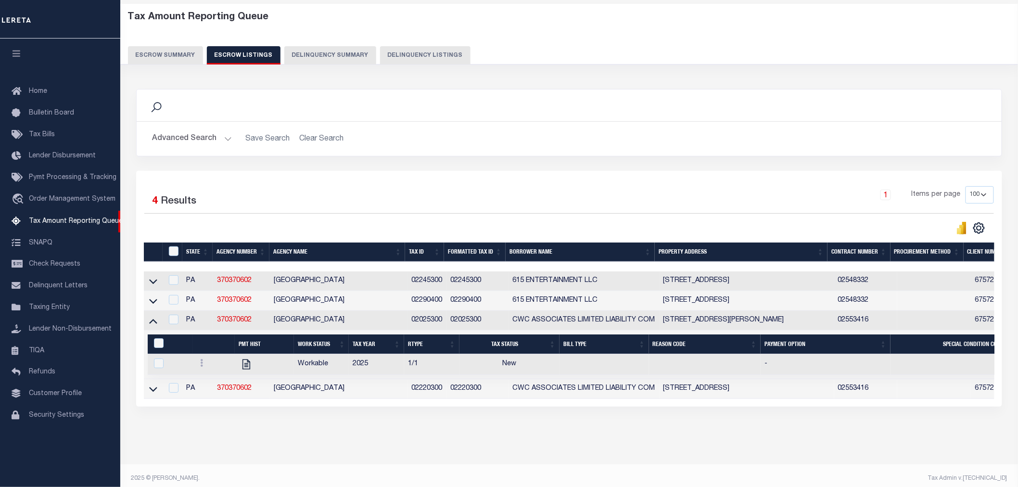
scroll to position [58, 0]
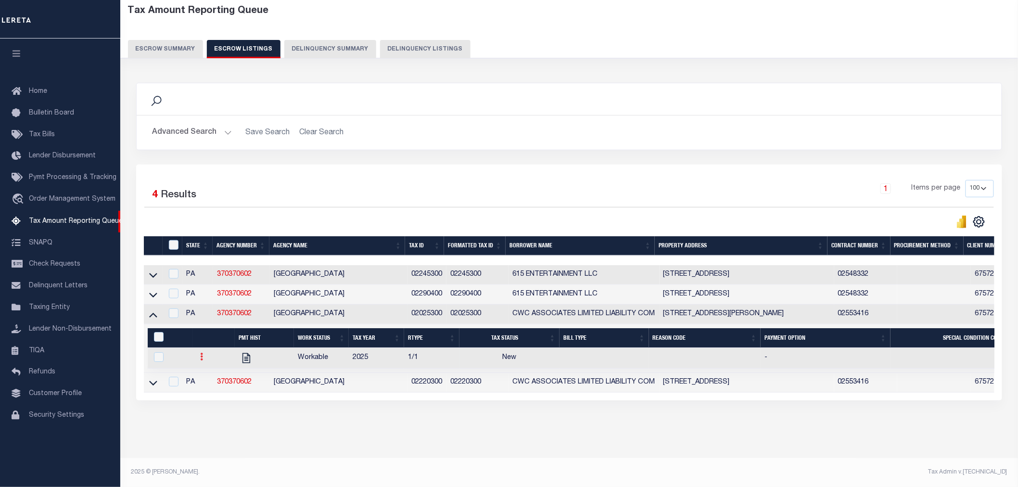
click at [203, 353] on icon at bounding box center [202, 357] width 3 height 8
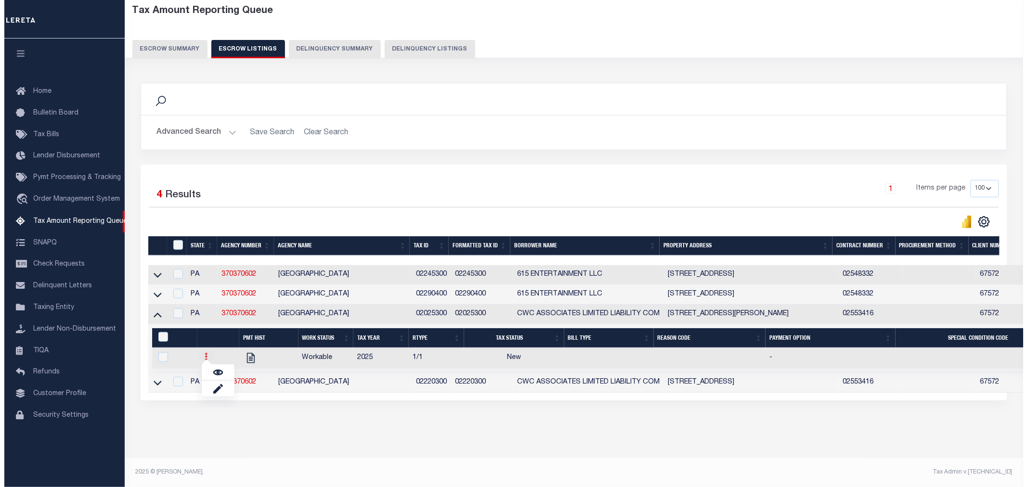
scroll to position [51, 0]
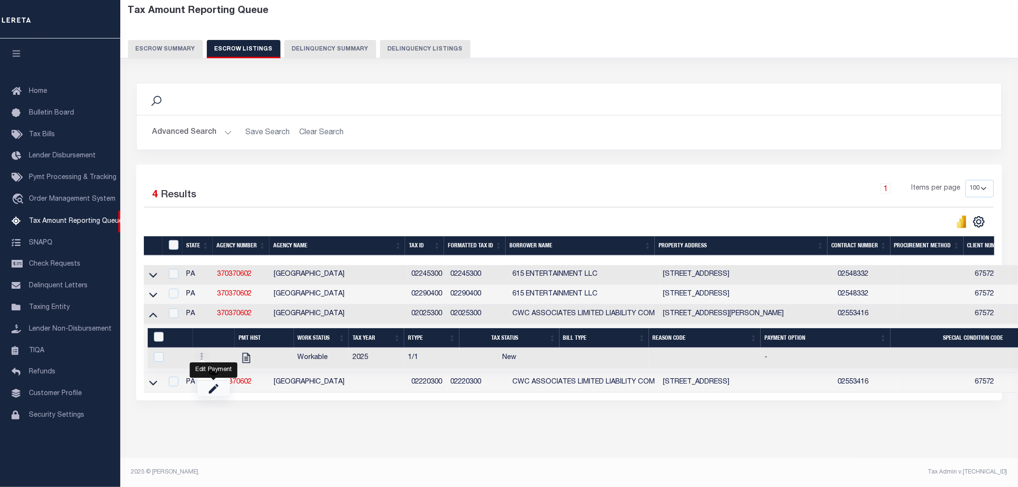
click at [219, 390] on link "" at bounding box center [213, 389] width 33 height 16
checkbox input "true"
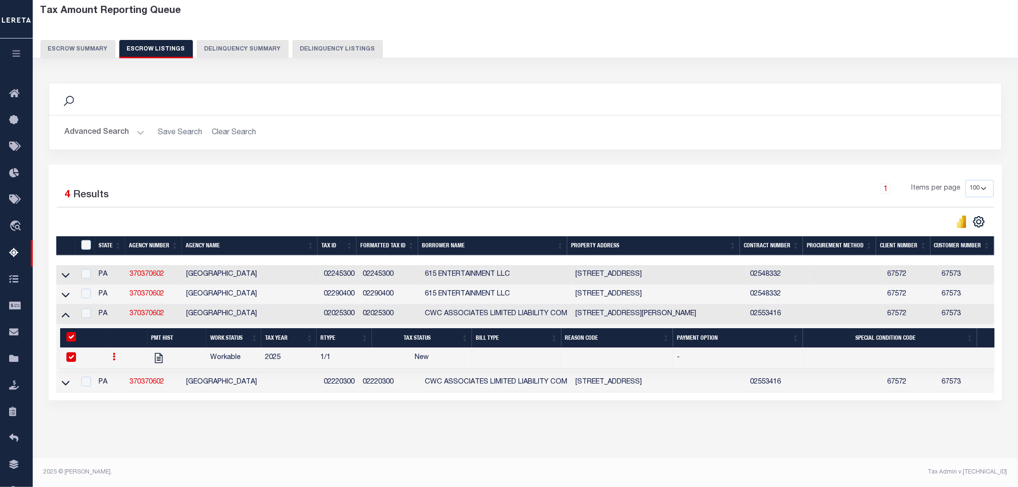
select select "NW2"
select select
type input "[DATE]"
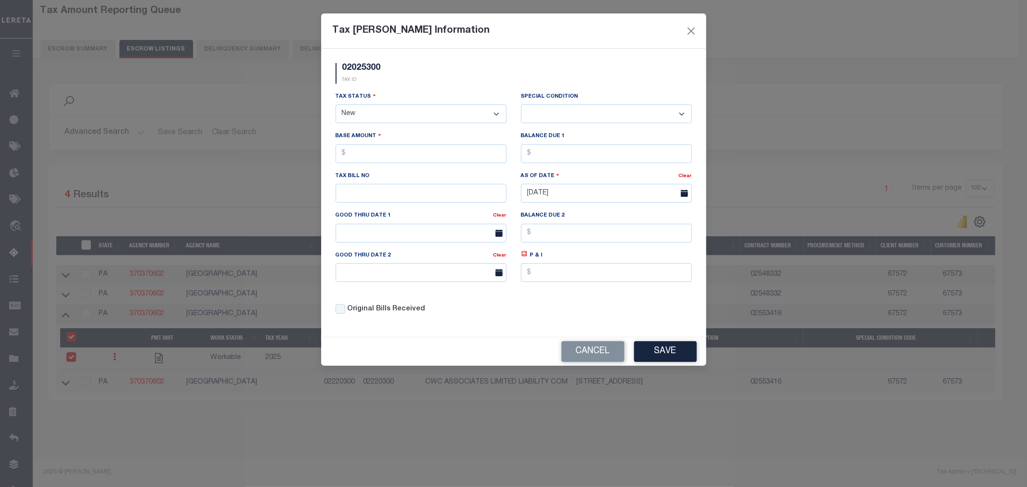
click at [368, 109] on select "- Select Status - Open Due/Unpaid Paid Incomplete No Tax Due Internal Refund Pr…" at bounding box center [420, 113] width 171 height 19
select select "DUE"
click at [335, 105] on select "- Select Status - Open Due/Unpaid Paid Incomplete No Tax Due Internal Refund Pr…" at bounding box center [420, 113] width 171 height 19
select select "0"
click at [362, 156] on input "text" at bounding box center [420, 153] width 171 height 19
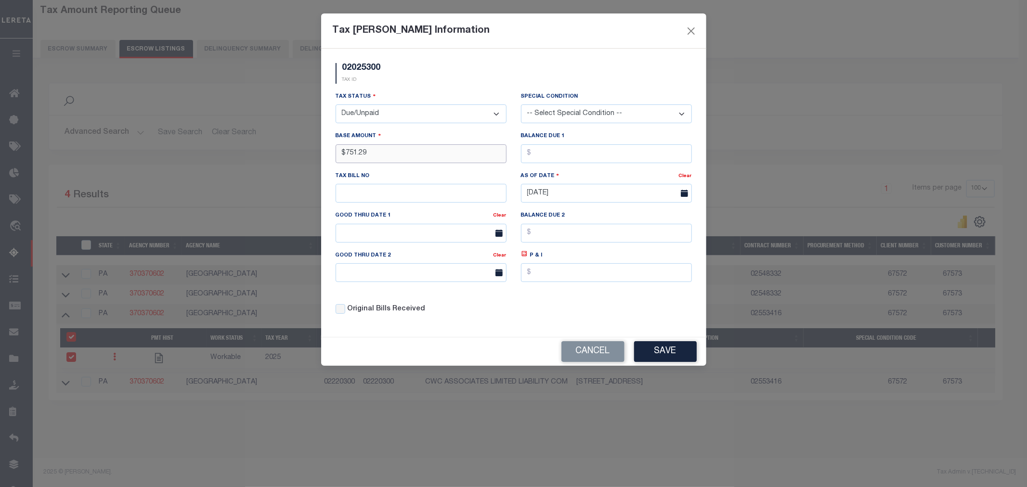
type input "$751.29"
click at [640, 348] on button "Save" at bounding box center [665, 351] width 63 height 21
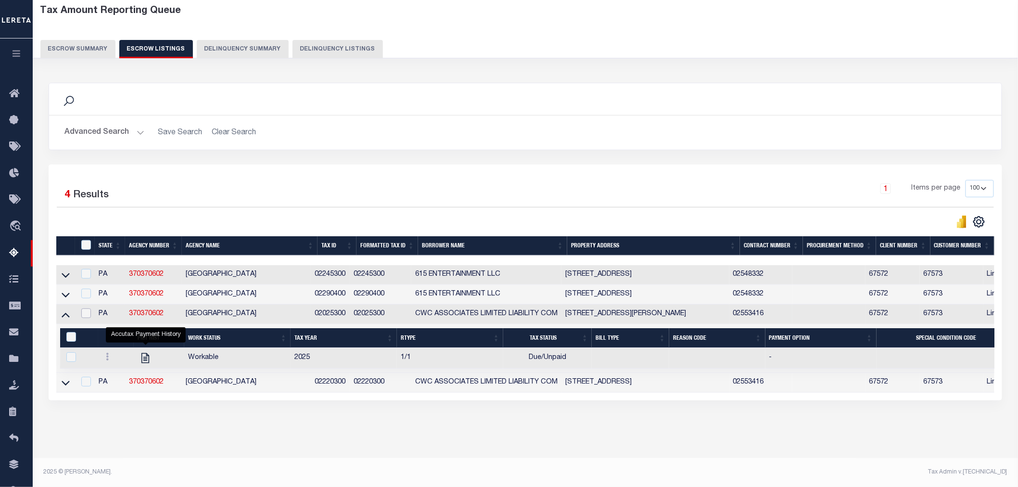
click at [84, 314] on input "checkbox" at bounding box center [86, 314] width 10 height 10
checkbox input "true"
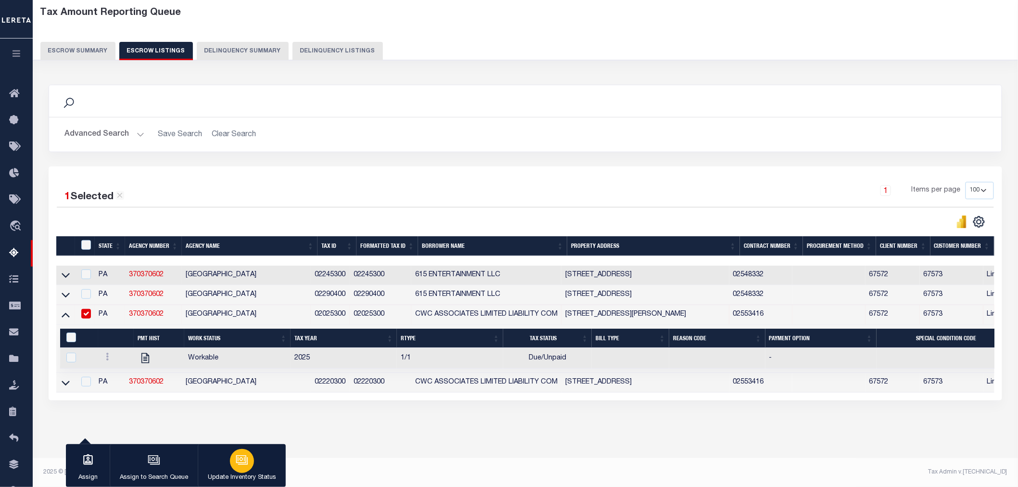
click at [233, 461] on div "button" at bounding box center [242, 461] width 24 height 24
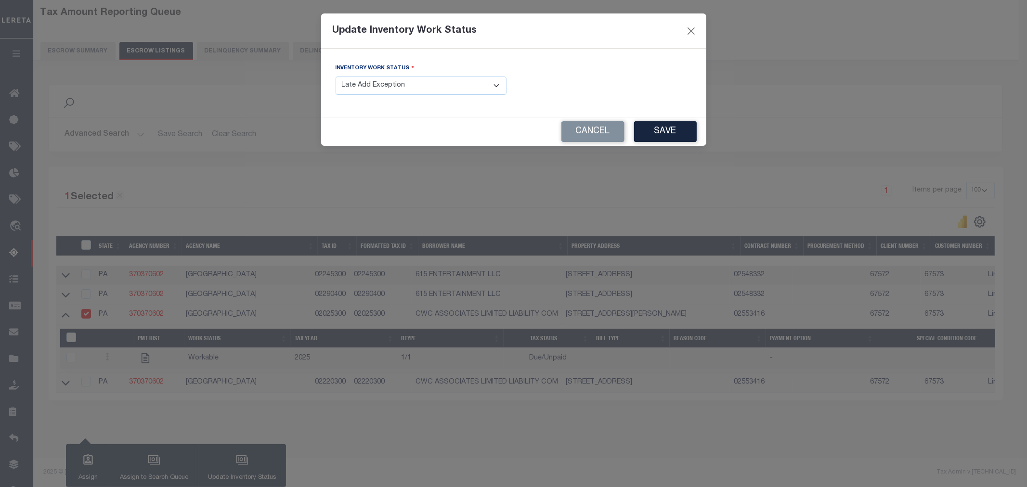
click at [396, 91] on select "- Select Inventory Status - Manual - Exception Pended - Awaiting Search Late Ad…" at bounding box center [420, 86] width 171 height 19
select select "4"
click at [335, 77] on select "- Select Inventory Status - Manual - Exception Pended - Awaiting Search Late Ad…" at bounding box center [420, 86] width 171 height 19
click at [677, 136] on button "Save" at bounding box center [665, 131] width 63 height 21
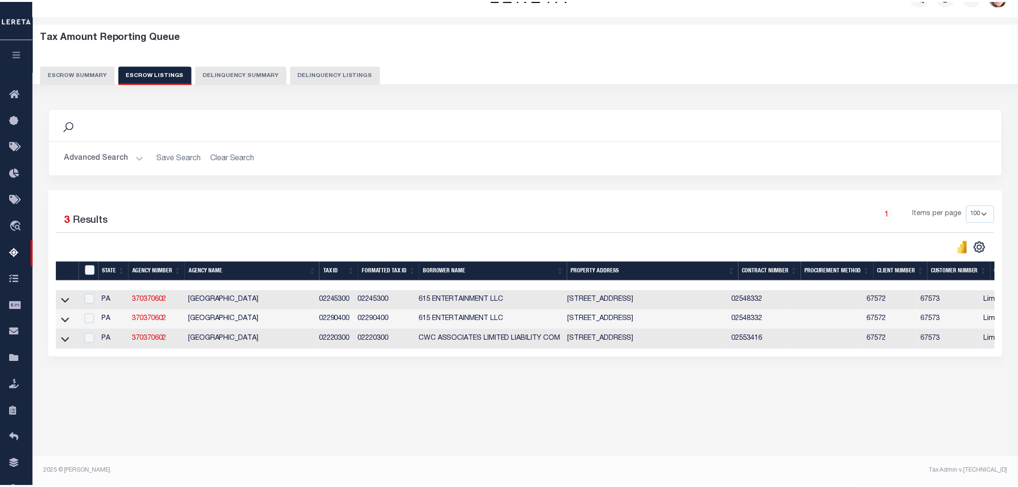
scroll to position [23, 0]
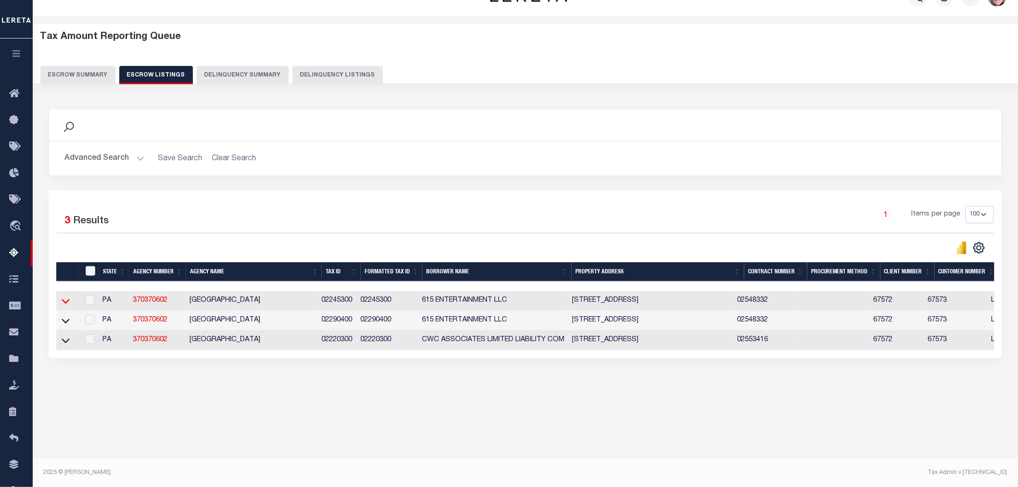
click at [63, 301] on icon at bounding box center [66, 301] width 8 height 10
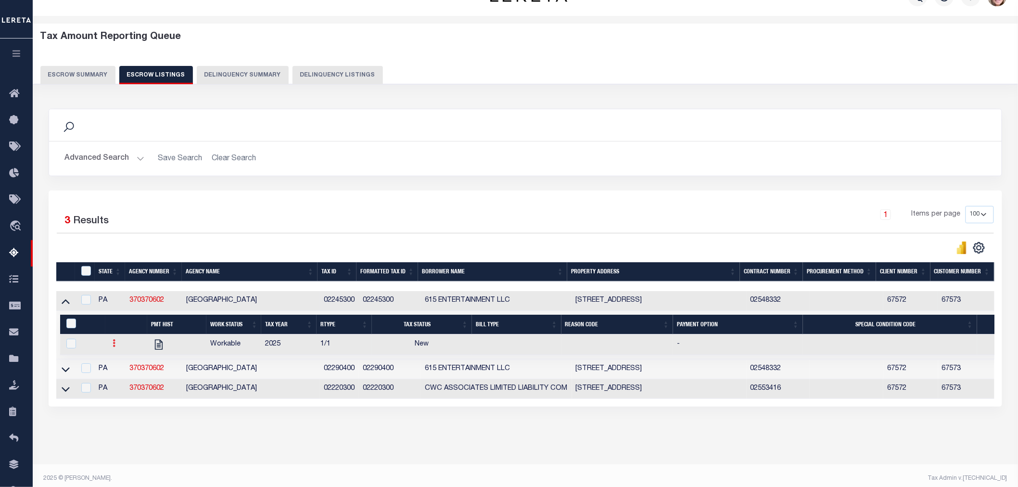
click at [113, 345] on icon at bounding box center [114, 343] width 3 height 8
click at [127, 377] on img "" at bounding box center [126, 375] width 10 height 10
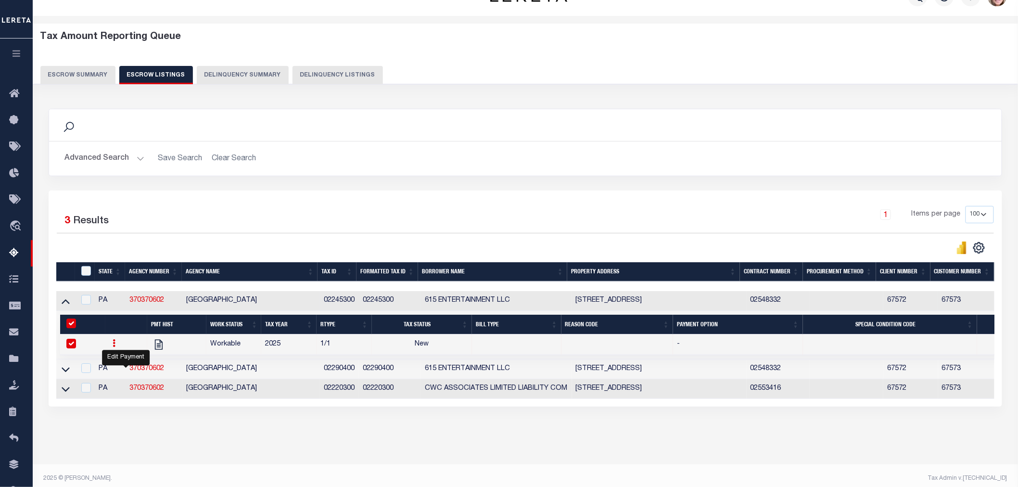
checkbox input "true"
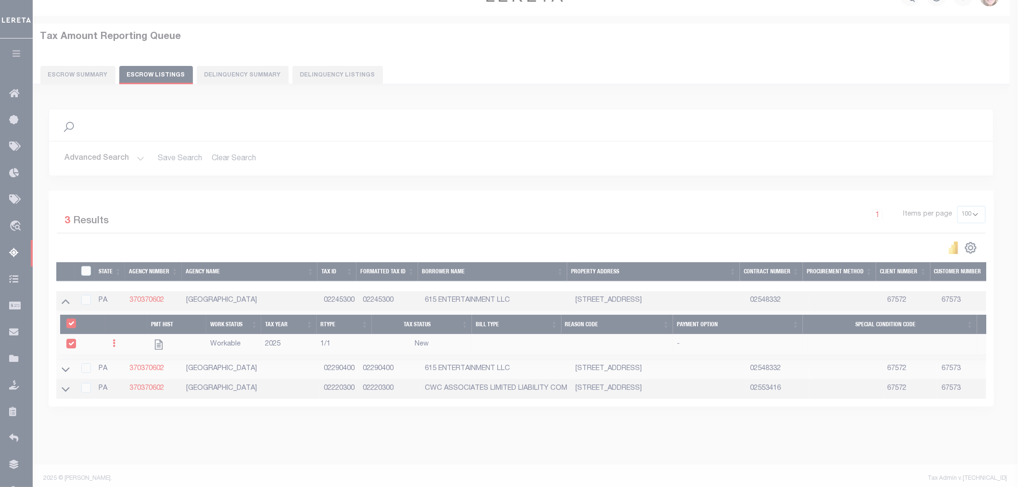
select select
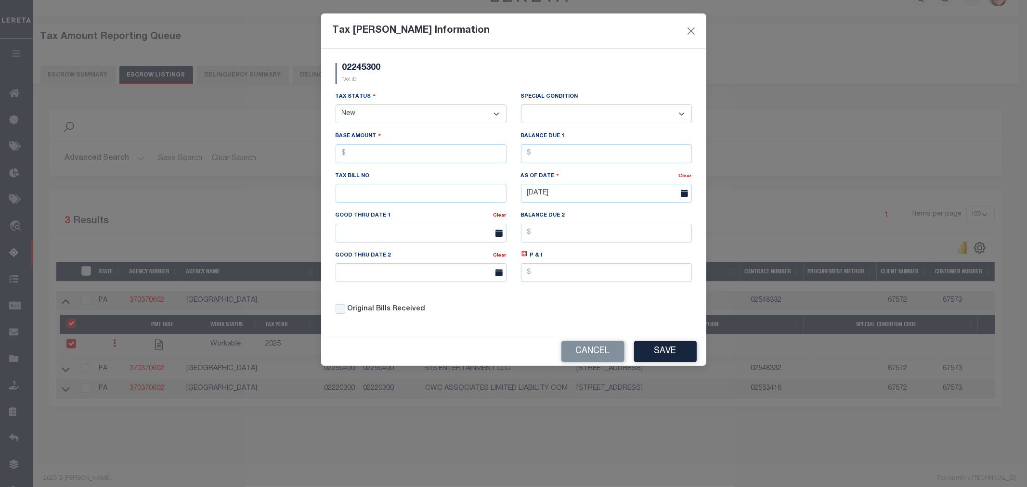
click at [362, 118] on select "- Select Status - Open Due/Unpaid Paid Incomplete No Tax Due Internal Refund Pr…" at bounding box center [420, 113] width 171 height 19
select select "DUE"
click at [335, 105] on select "- Select Status - Open Due/Unpaid Paid Incomplete No Tax Due Internal Refund Pr…" at bounding box center [420, 113] width 171 height 19
select select "0"
click at [370, 151] on input "text" at bounding box center [420, 153] width 171 height 19
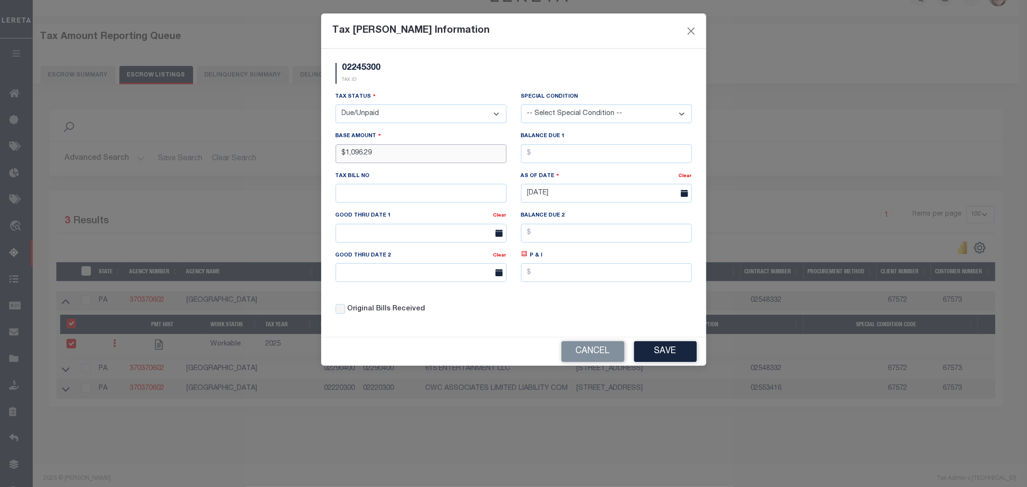
type input "$1,096.29"
click at [672, 350] on button "Save" at bounding box center [665, 351] width 63 height 21
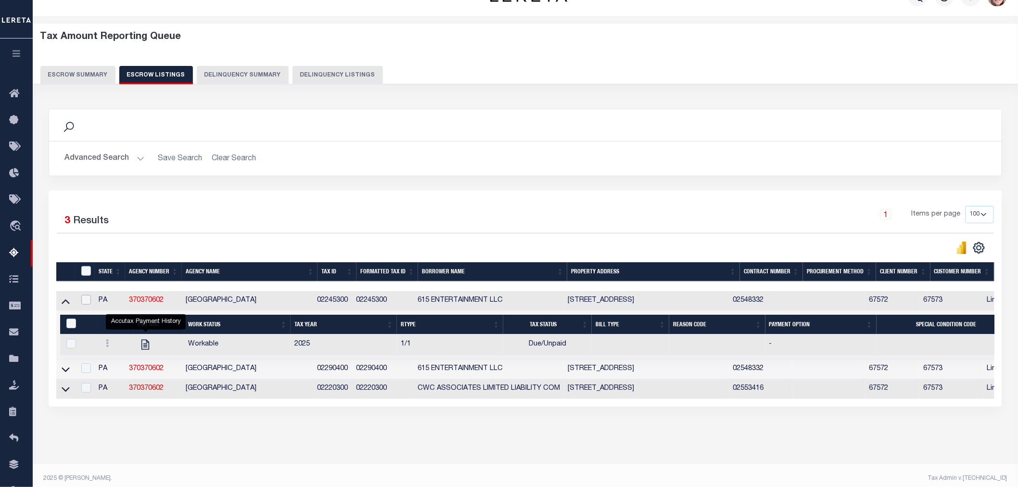
click at [82, 302] on input "checkbox" at bounding box center [86, 300] width 10 height 10
checkbox input "true"
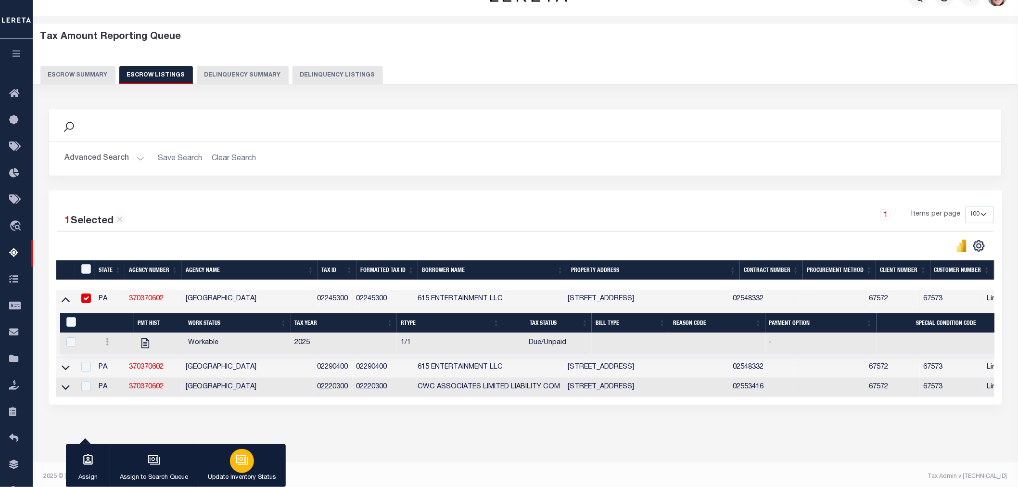
click at [228, 454] on button "Update Inventory Status" at bounding box center [242, 465] width 88 height 43
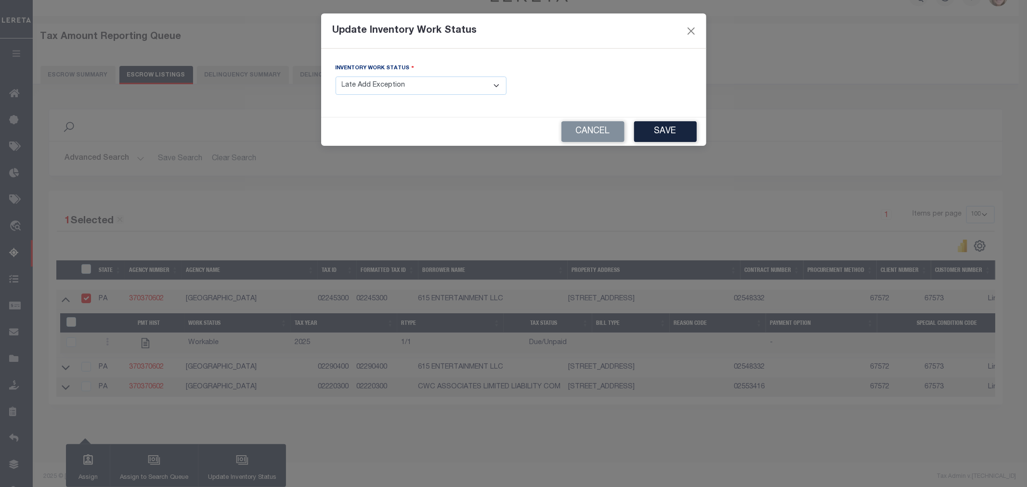
click at [381, 87] on select "- Select Inventory Status - Manual - Exception Pended - Awaiting Search Late Ad…" at bounding box center [420, 86] width 171 height 19
select select "4"
click at [335, 77] on select "- Select Inventory Status - Manual - Exception Pended - Awaiting Search Late Ad…" at bounding box center [420, 86] width 171 height 19
click at [660, 124] on button "Save" at bounding box center [665, 131] width 63 height 21
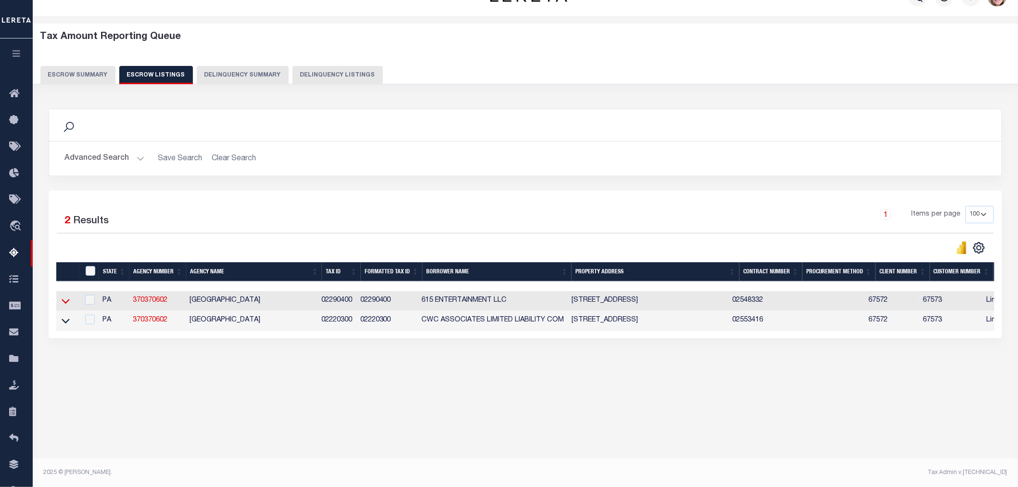
click at [62, 301] on icon at bounding box center [66, 301] width 8 height 10
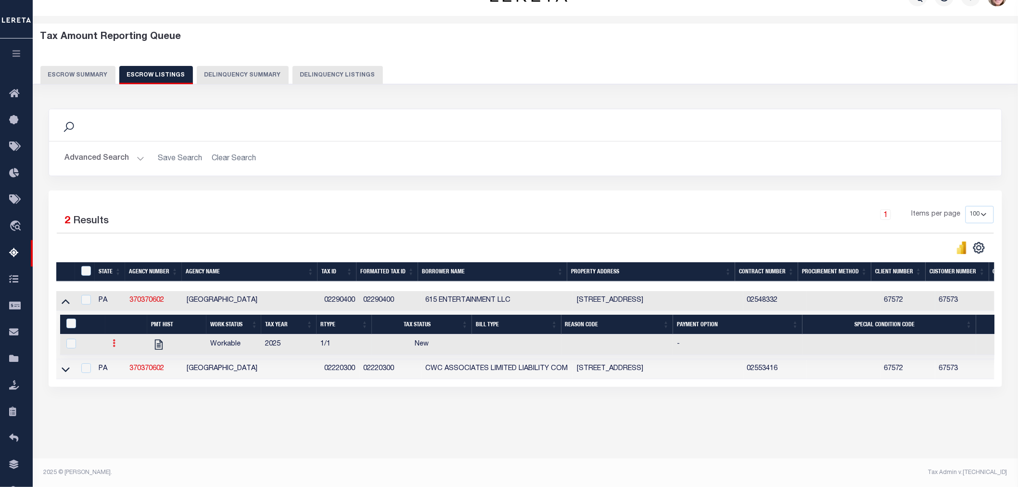
click at [114, 347] on icon at bounding box center [114, 343] width 3 height 8
click at [126, 378] on img "" at bounding box center [126, 375] width 10 height 10
checkbox input "true"
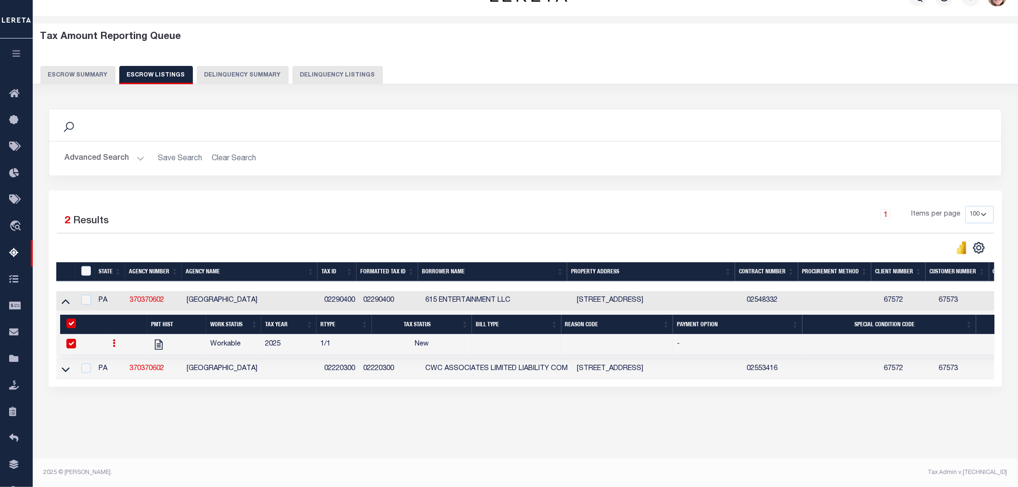
select select
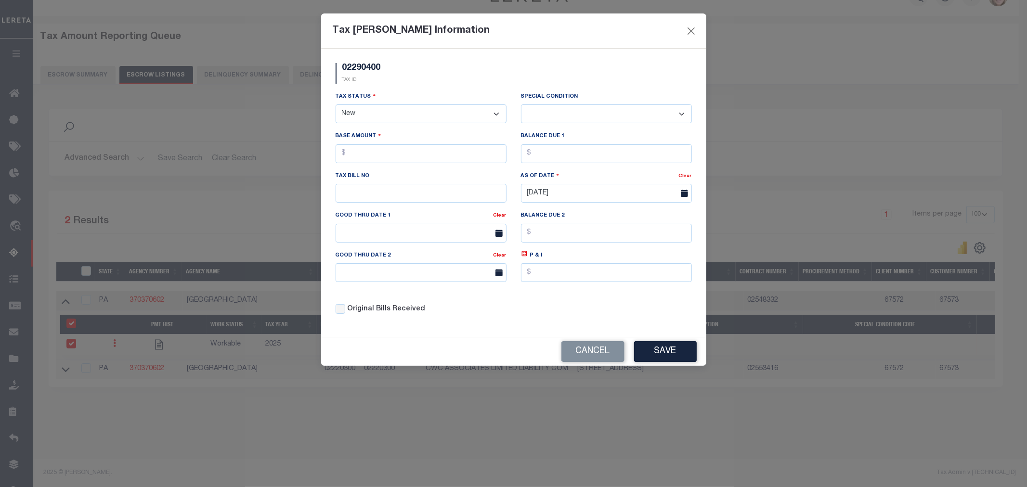
click at [419, 116] on select "- Select Status - Open Due/Unpaid Paid Incomplete No Tax Due Internal Refund Pr…" at bounding box center [420, 113] width 171 height 19
select select "DUE"
click at [335, 105] on select "- Select Status - Open Due/Unpaid Paid Incomplete No Tax Due Internal Refund Pr…" at bounding box center [420, 113] width 171 height 19
select select "0"
click at [420, 152] on input "text" at bounding box center [420, 153] width 171 height 19
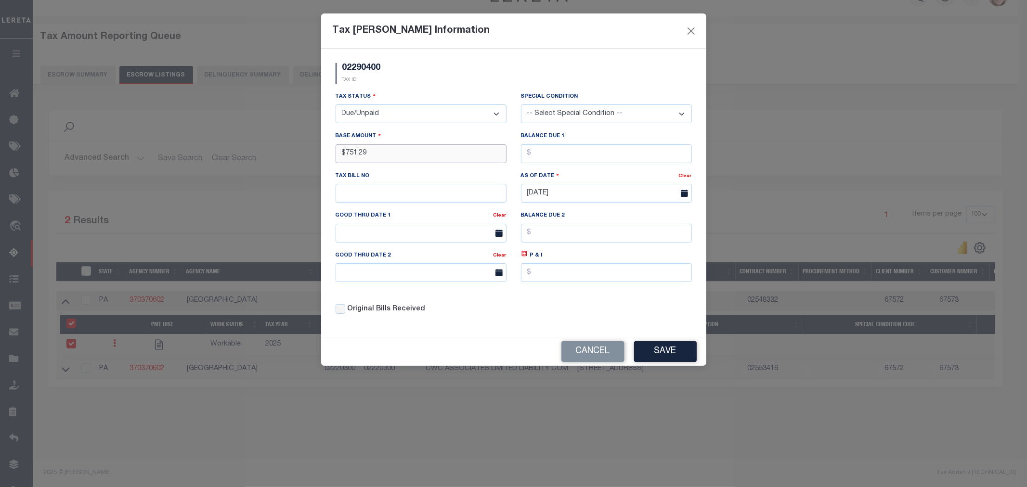
type input "$751.29"
click at [577, 155] on input "text" at bounding box center [606, 153] width 171 height 19
type input "$751.29"
click at [667, 353] on button "Save" at bounding box center [665, 351] width 63 height 21
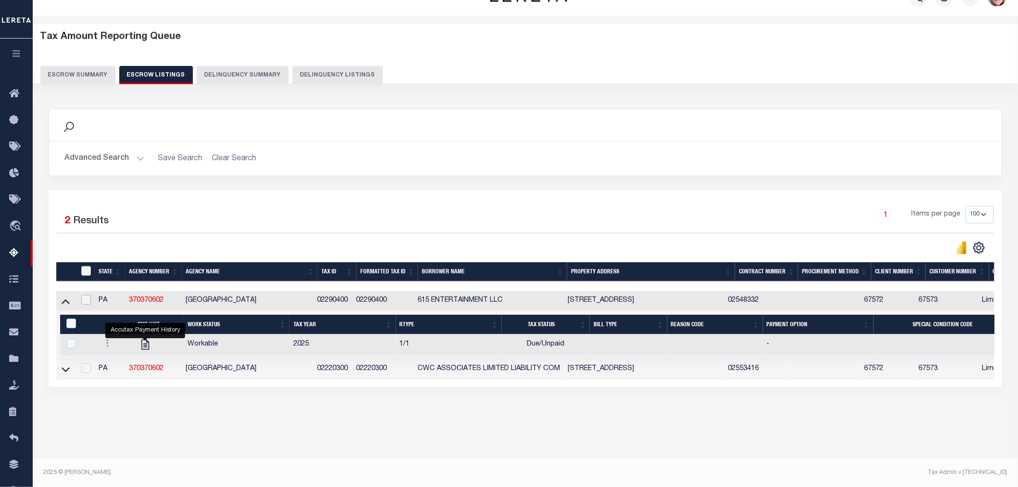
click at [87, 298] on input "checkbox" at bounding box center [86, 300] width 10 height 10
checkbox input "true"
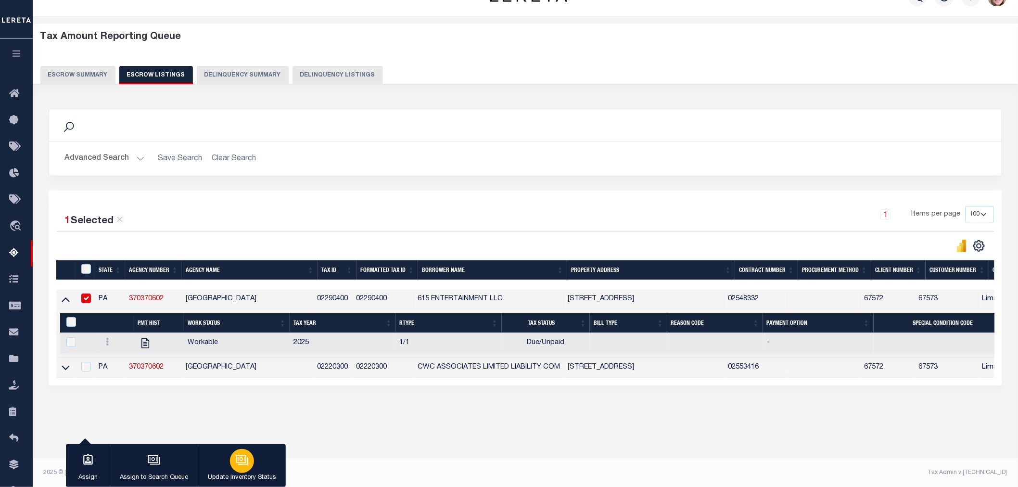
click at [253, 464] on button "Update Inventory Status" at bounding box center [242, 465] width 88 height 43
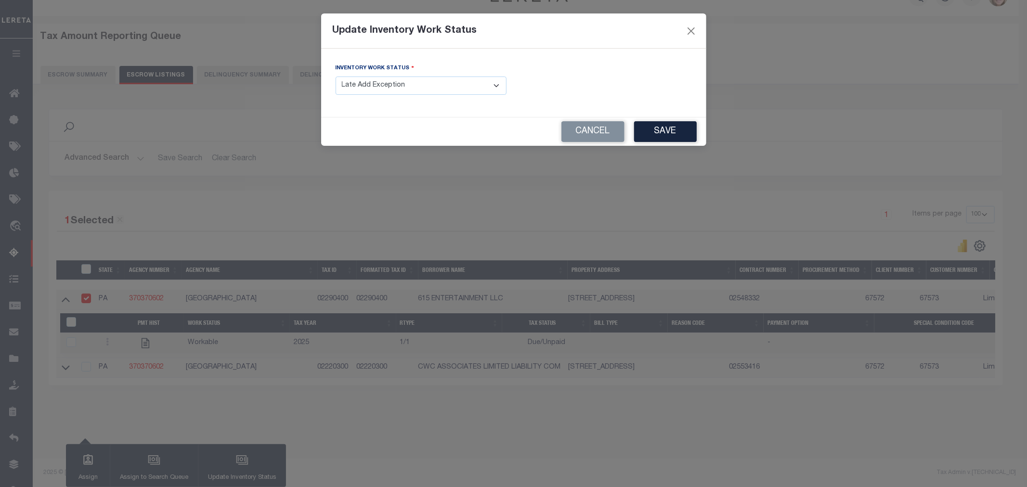
click at [413, 76] on div "Inventory Work Status - Select Inventory Status - Manual - Exception Pended - A…" at bounding box center [420, 79] width 171 height 32
click at [414, 80] on select "- Select Inventory Status - Manual - Exception Pended - Awaiting Search Late Ad…" at bounding box center [420, 86] width 171 height 19
select select "4"
click at [335, 77] on select "- Select Inventory Status - Manual - Exception Pended - Awaiting Search Late Ad…" at bounding box center [420, 86] width 171 height 19
click at [639, 123] on button "Save" at bounding box center [665, 131] width 63 height 21
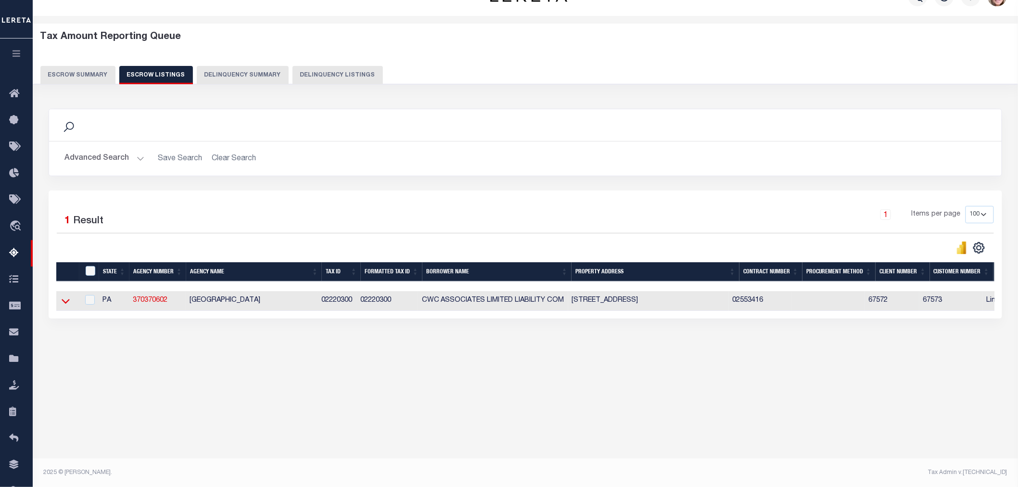
click at [65, 301] on icon at bounding box center [66, 301] width 8 height 10
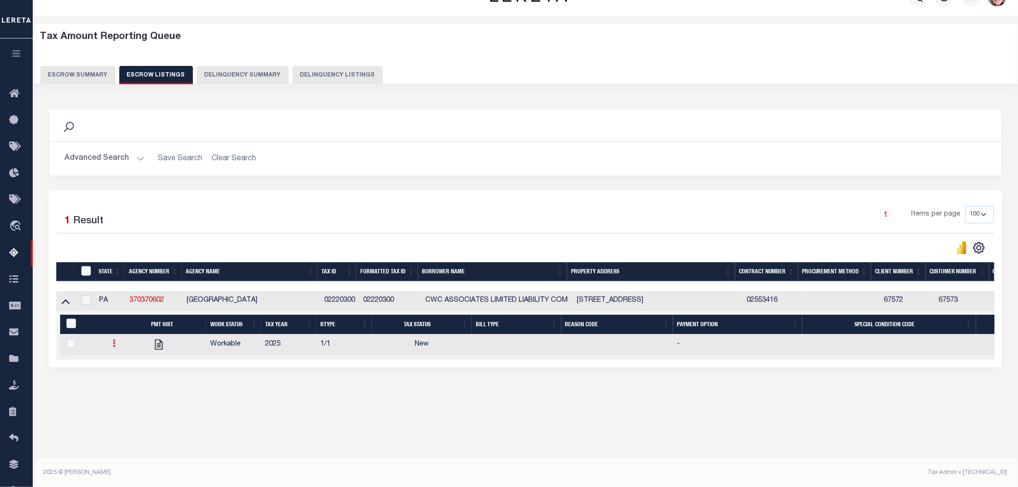
click at [113, 344] on icon at bounding box center [114, 343] width 3 height 8
click at [120, 381] on link "" at bounding box center [126, 375] width 33 height 16
checkbox input "true"
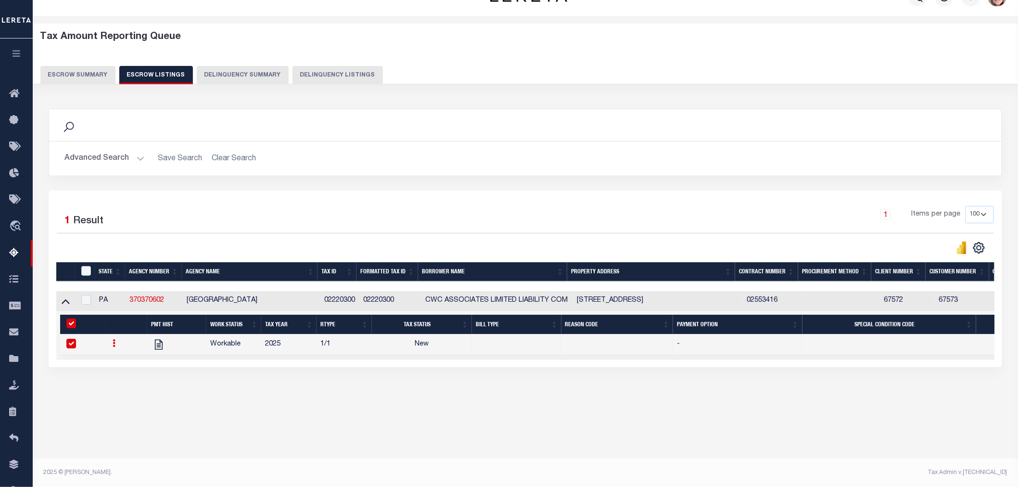
select select
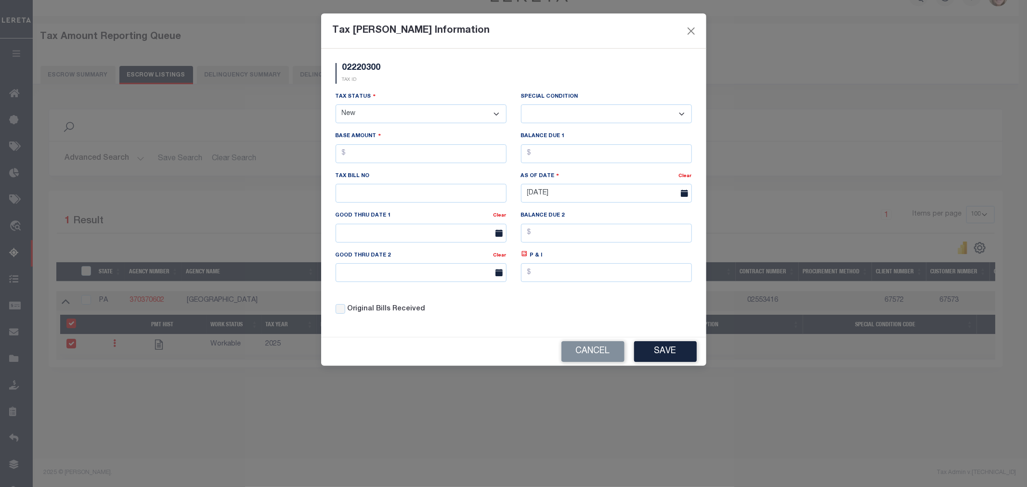
click at [407, 108] on select "- Select Status - Open Due/Unpaid Paid Incomplete No Tax Due Internal Refund Pr…" at bounding box center [420, 113] width 171 height 19
select select "DUE"
click at [335, 105] on select "- Select Status - Open Due/Unpaid Paid Incomplete No Tax Due Internal Refund Pr…" at bounding box center [420, 113] width 171 height 19
select select "0"
click at [388, 163] on input "text" at bounding box center [420, 153] width 171 height 19
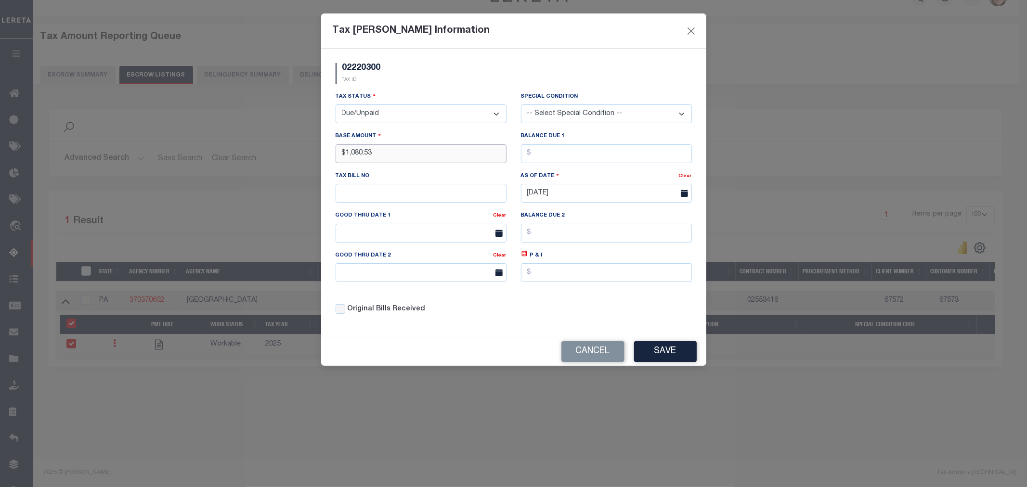
type input "$1,080.53"
click at [597, 159] on input "text" at bounding box center [606, 153] width 171 height 19
type input "$1,080.53"
click at [650, 337] on div "02220300 TAX ID Installment: TaxID: 02220300 Tax Status" at bounding box center [513, 193] width 385 height 288
click at [656, 349] on button "Save" at bounding box center [665, 351] width 63 height 21
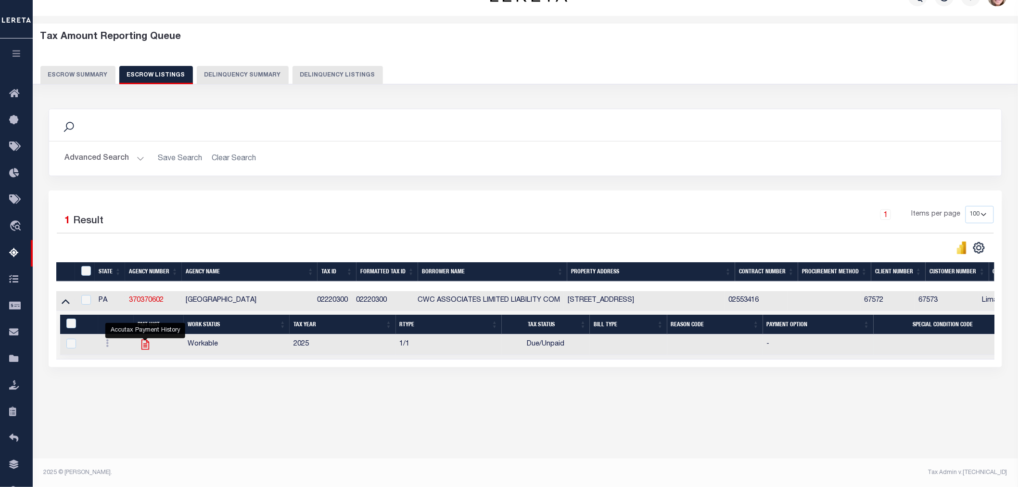
drag, startPoint x: 149, startPoint y: 343, endPoint x: 144, endPoint y: 345, distance: 5.2
click at [88, 300] on input "checkbox" at bounding box center [86, 300] width 10 height 10
checkbox input "true"
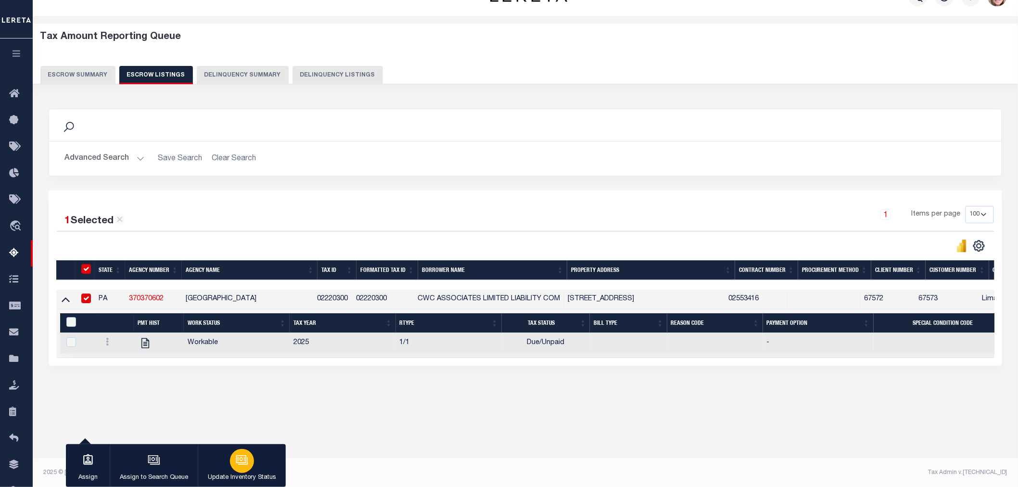
click at [223, 463] on button "Update Inventory Status" at bounding box center [242, 465] width 88 height 43
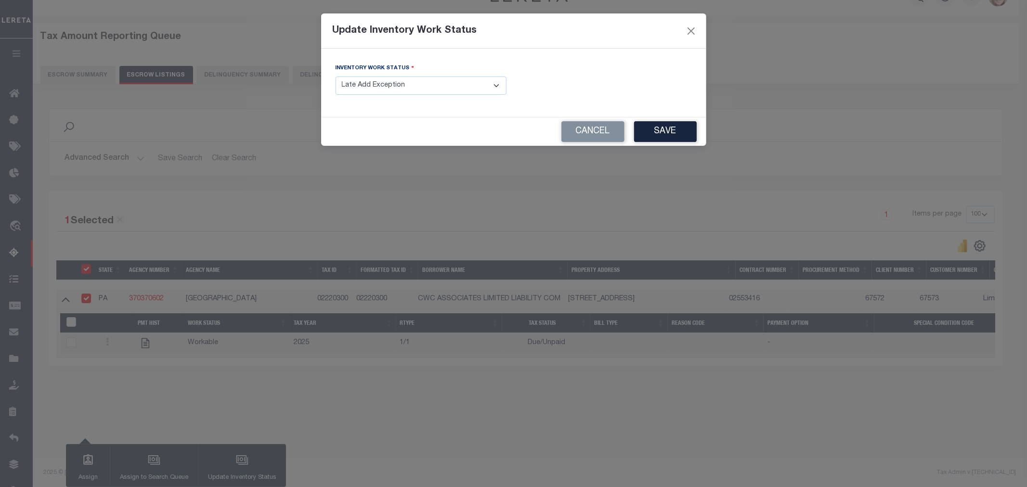
click at [392, 86] on select "- Select Inventory Status - Manual - Exception Pended - Awaiting Search Late Ad…" at bounding box center [420, 86] width 171 height 19
select select "4"
click at [335, 77] on select "- Select Inventory Status - Manual - Exception Pended - Awaiting Search Late Ad…" at bounding box center [420, 86] width 171 height 19
click at [643, 133] on button "Save" at bounding box center [665, 131] width 63 height 21
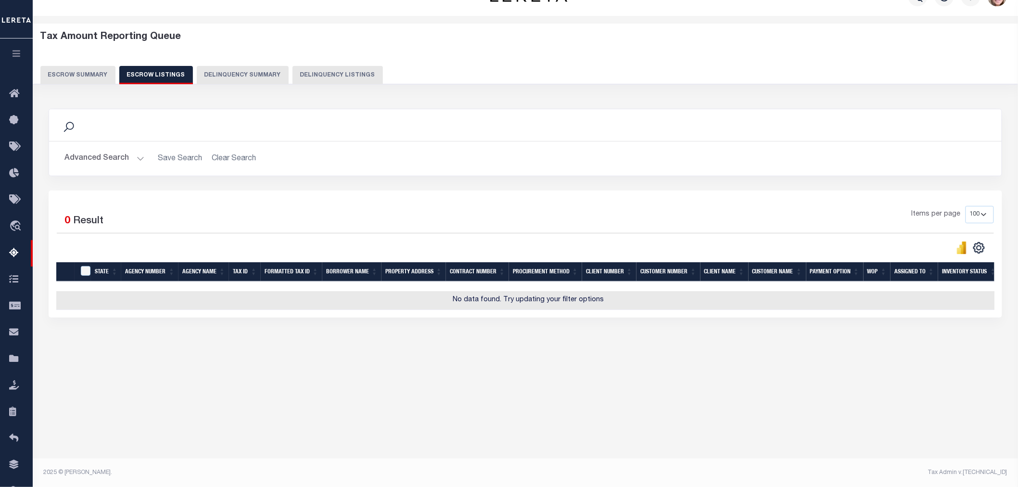
click at [68, 66] on button "Escrow Summary" at bounding box center [77, 75] width 75 height 18
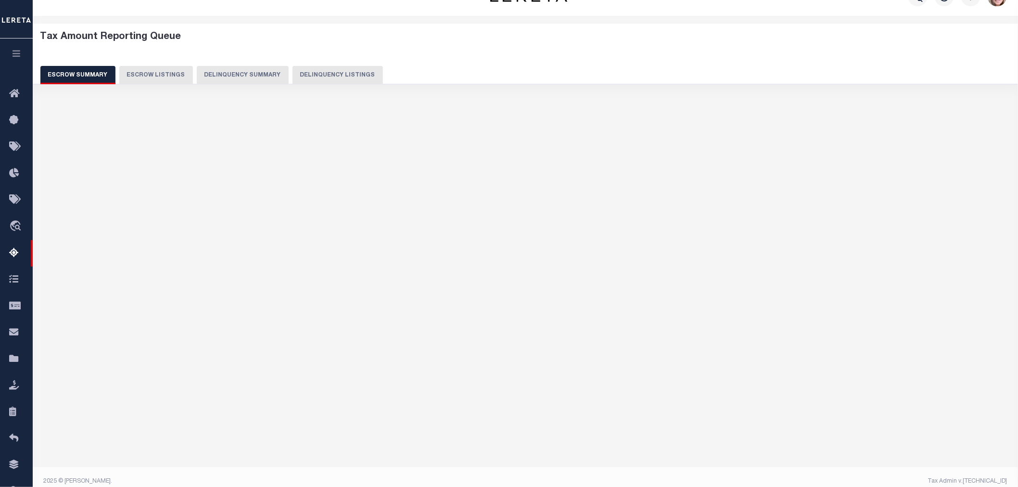
click at [71, 77] on button "Escrow Summary" at bounding box center [77, 75] width 75 height 18
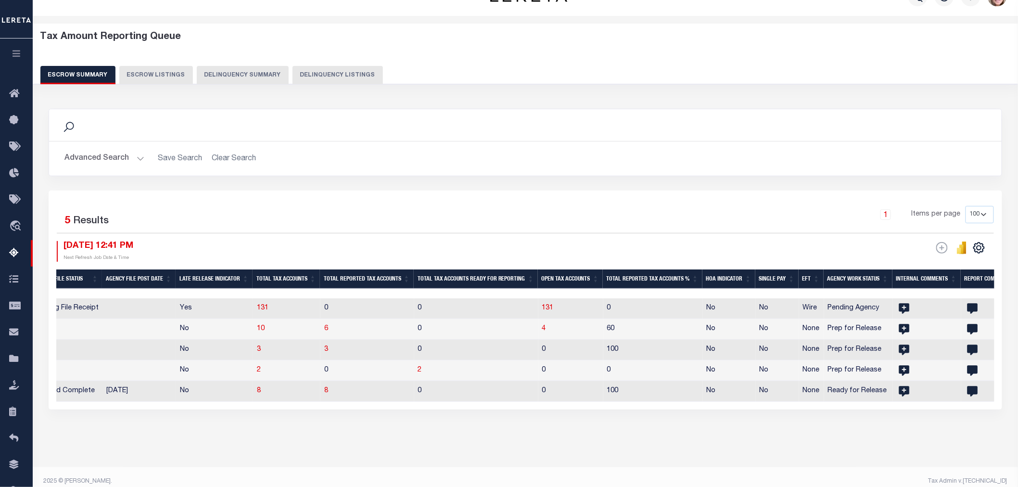
drag, startPoint x: 400, startPoint y: 411, endPoint x: 146, endPoint y: 408, distance: 254.1
click at [146, 408] on div "Selected 5 Results 1 Items per page 10 25 50 100 500 09/09/2025 12:41 PM ESCROW…" at bounding box center [526, 300] width 954 height 219
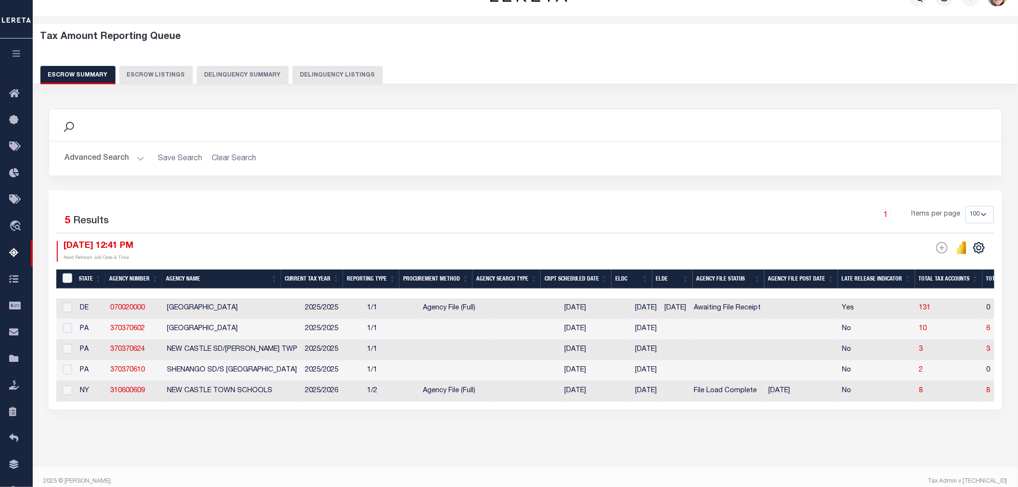
click at [102, 161] on button "Advanced Search" at bounding box center [104, 158] width 80 height 19
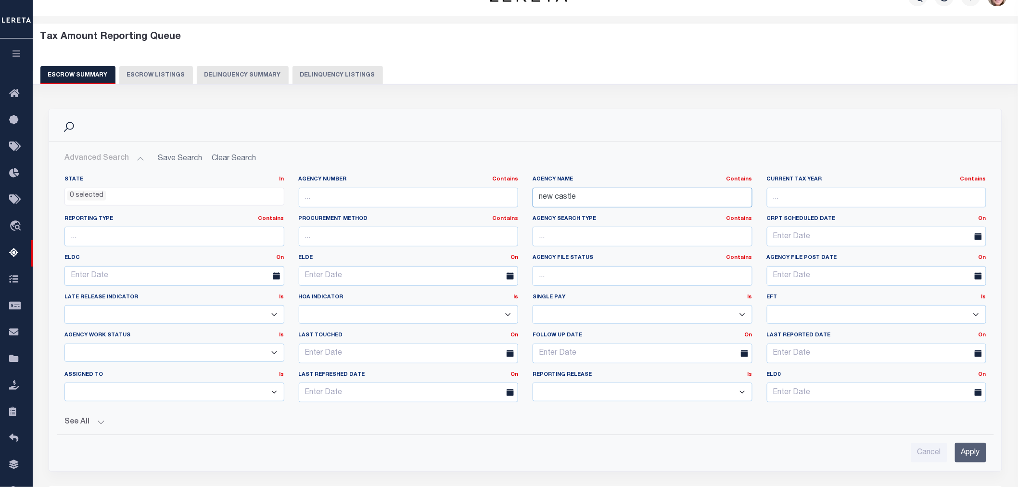
click at [571, 205] on input "new castle" at bounding box center [643, 198] width 220 height 20
click at [571, 204] on input "new castle" at bounding box center [643, 198] width 220 height 20
type input "[GEOGRAPHIC_DATA]"
click at [969, 446] on input "Apply" at bounding box center [970, 453] width 31 height 20
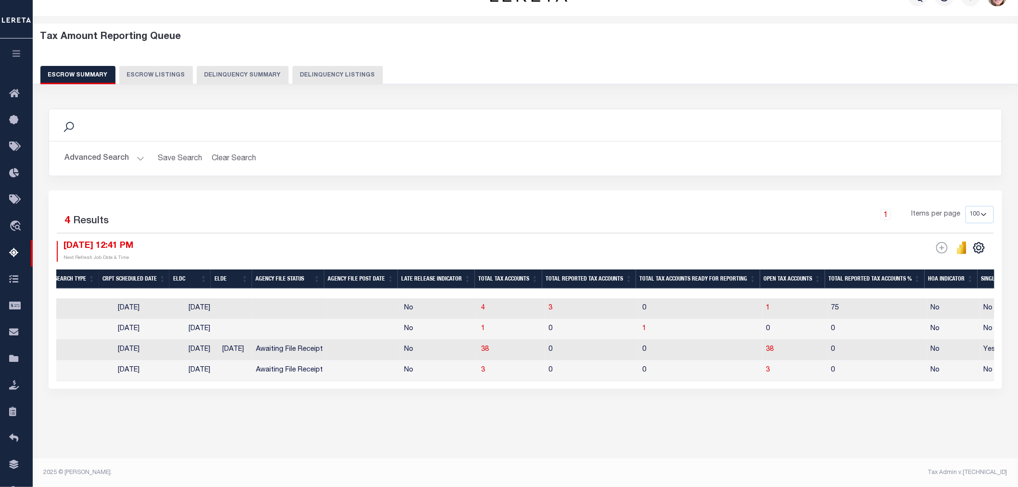
scroll to position [0, 440]
click at [770, 308] on span "1" at bounding box center [768, 308] width 4 height 7
select select "100"
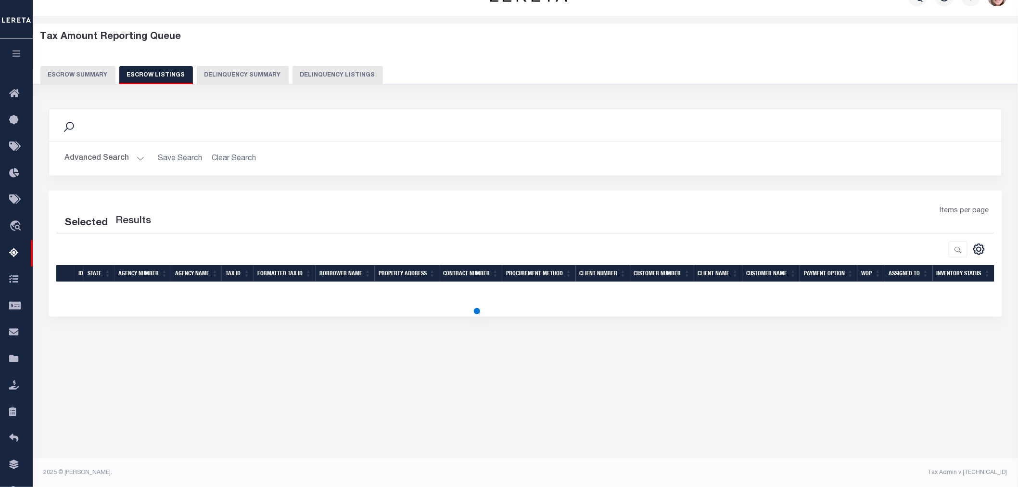
select select "100"
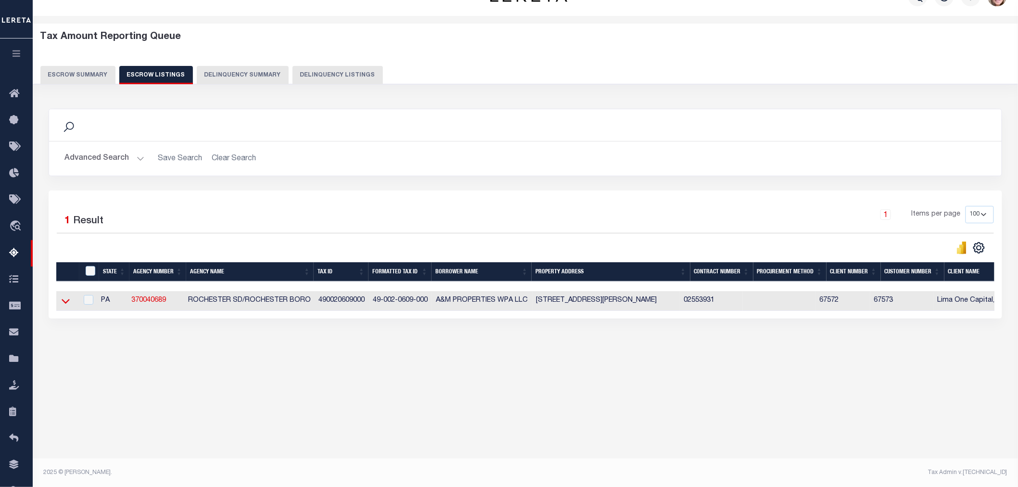
click at [67, 302] on icon at bounding box center [66, 301] width 8 height 10
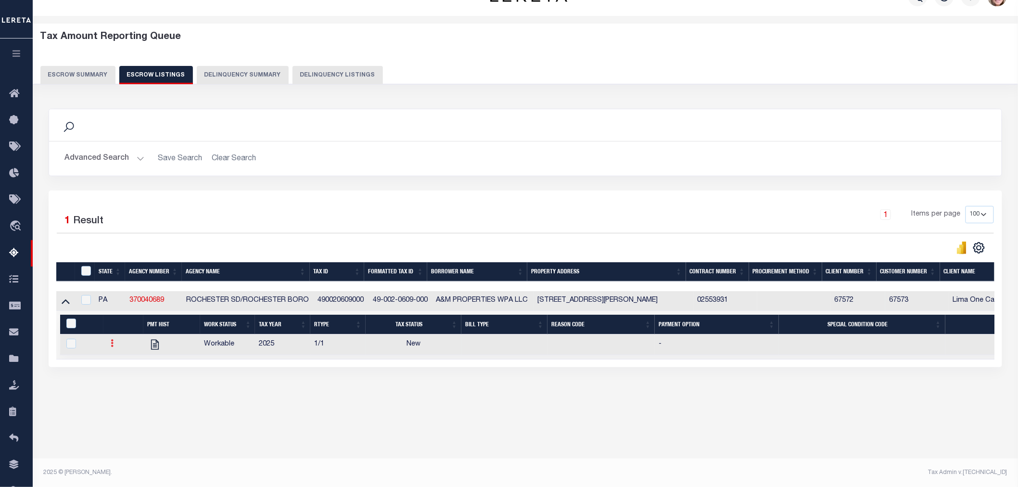
click at [112, 342] on link at bounding box center [112, 345] width 11 height 8
click at [124, 380] on img "" at bounding box center [124, 375] width 10 height 10
checkbox input "true"
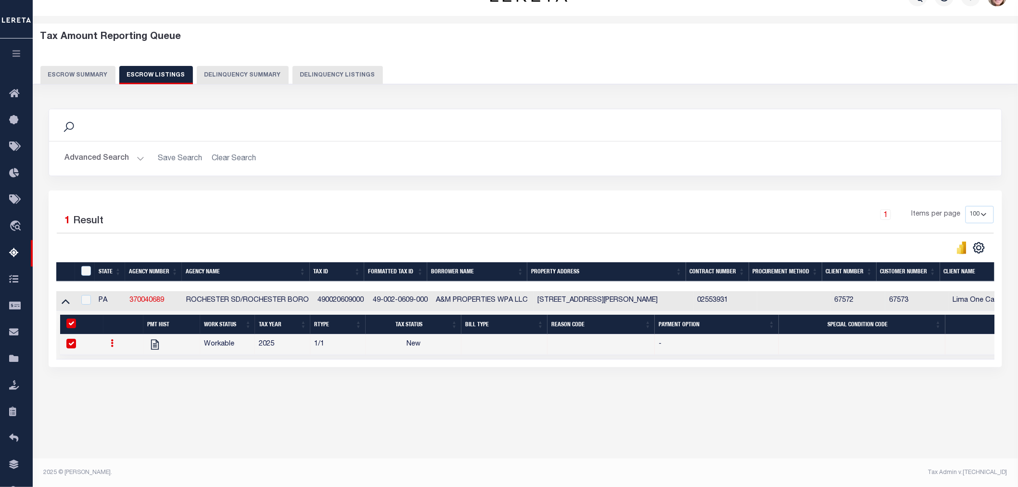
select select
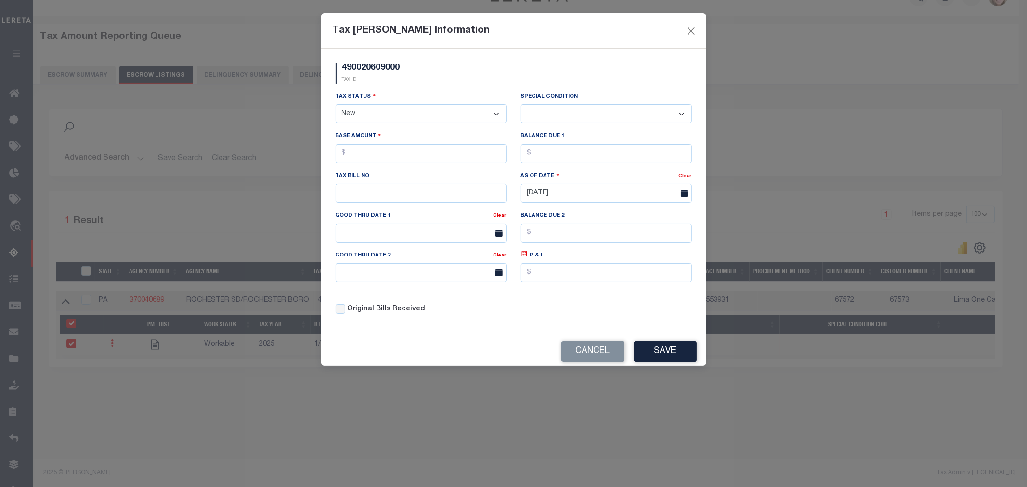
click at [395, 118] on select "- Select Status - Open Due/Unpaid Paid Incomplete No Tax Due Internal Refund Pr…" at bounding box center [420, 113] width 171 height 19
select select "DUE"
click at [335, 105] on select "- Select Status - Open Due/Unpaid Paid Incomplete No Tax Due Internal Refund Pr…" at bounding box center [420, 113] width 171 height 19
select select "0"
click at [386, 157] on input "text" at bounding box center [420, 153] width 171 height 19
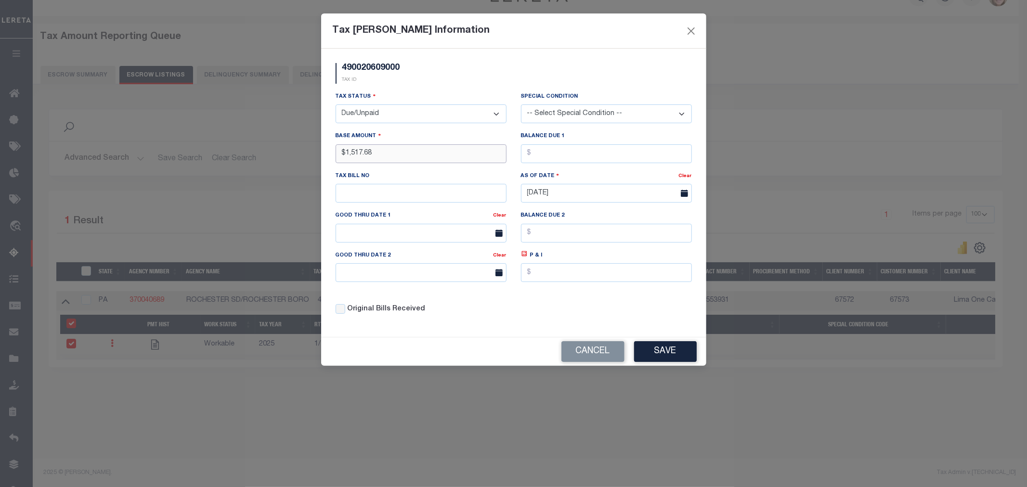
type input "$1,517.68"
drag, startPoint x: 433, startPoint y: 249, endPoint x: 671, endPoint y: 355, distance: 260.9
click at [671, 355] on button "Save" at bounding box center [665, 351] width 63 height 21
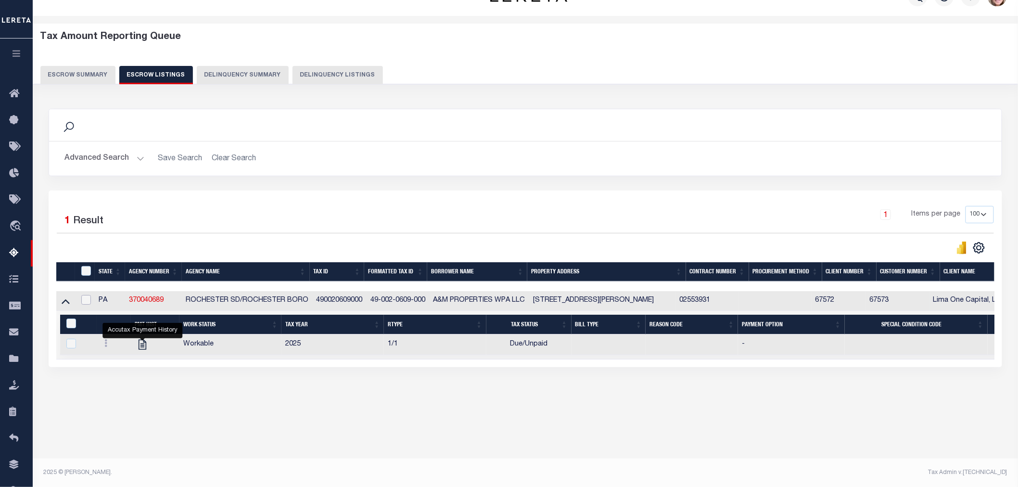
click at [89, 297] on input "checkbox" at bounding box center [86, 300] width 10 height 10
checkbox input "true"
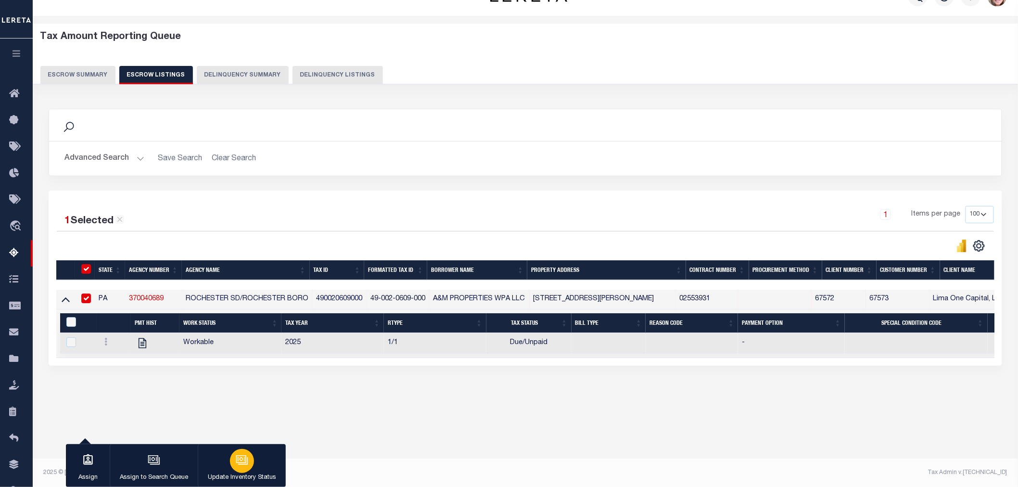
click at [236, 463] on icon "button" at bounding box center [242, 460] width 13 height 13
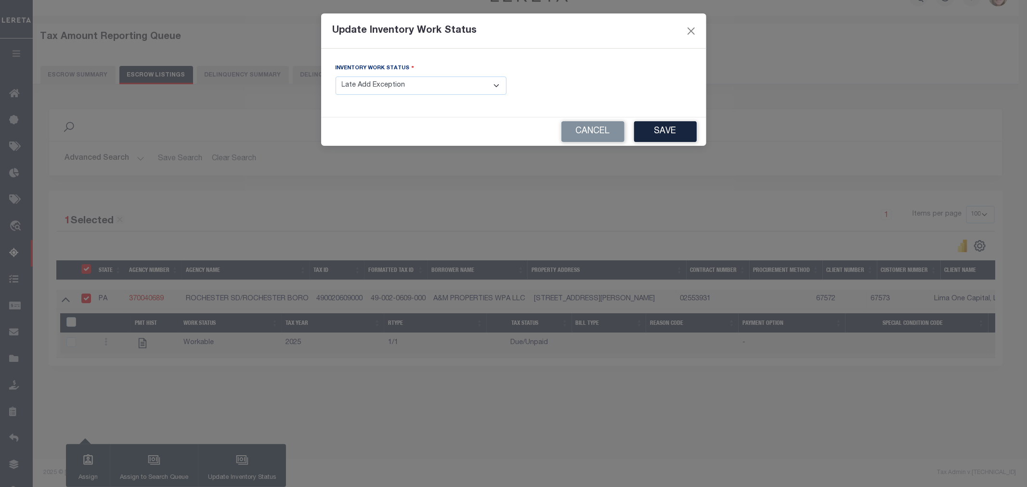
click at [390, 88] on select "- Select Inventory Status - Manual - Exception Pended - Awaiting Search Late Ad…" at bounding box center [420, 86] width 171 height 19
select select "4"
click at [335, 77] on select "- Select Inventory Status - Manual - Exception Pended - Awaiting Search Late Ad…" at bounding box center [420, 86] width 171 height 19
click at [661, 130] on button "Save" at bounding box center [665, 131] width 63 height 21
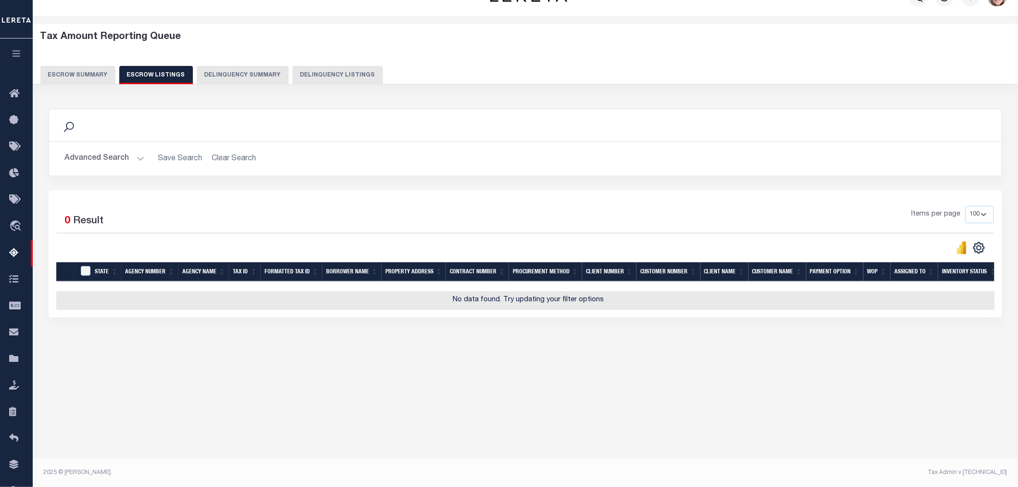
click at [90, 71] on button "Escrow Summary" at bounding box center [77, 75] width 75 height 18
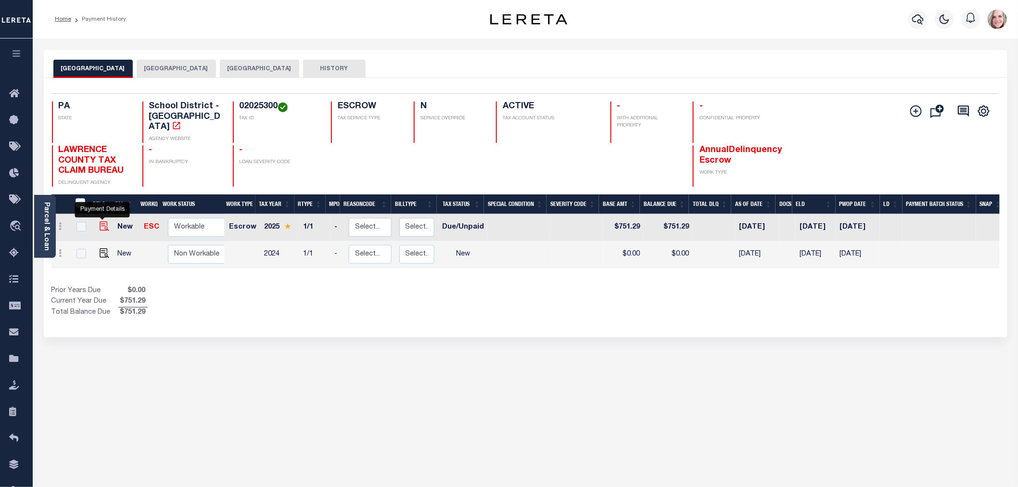
click at [106, 221] on img "" at bounding box center [105, 226] width 10 height 10
checkbox input "true"
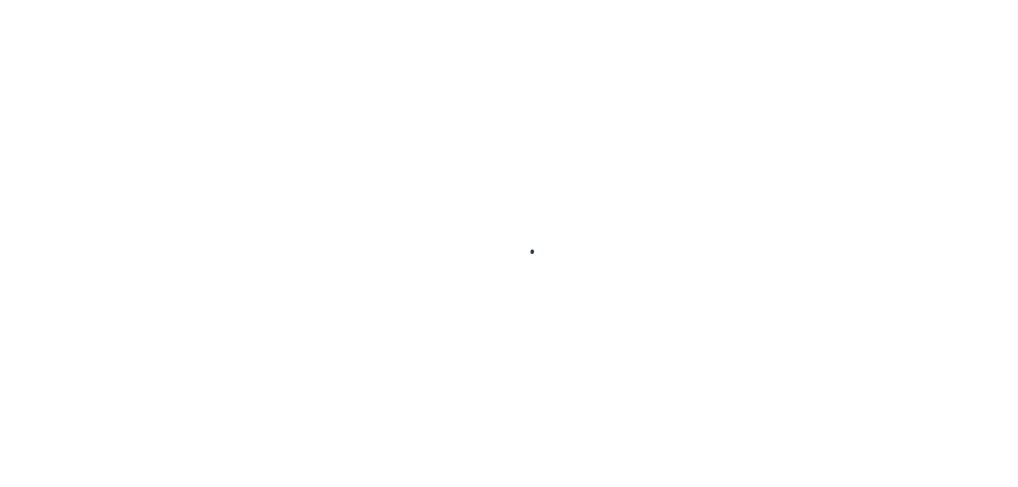
checkbox input "false"
type input "[DATE]"
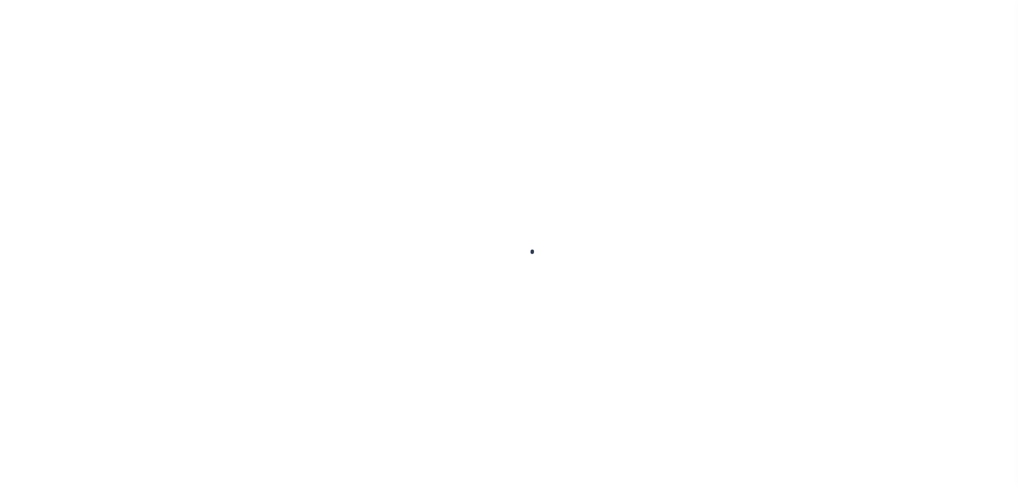
select select "DUE"
type input "$751.29"
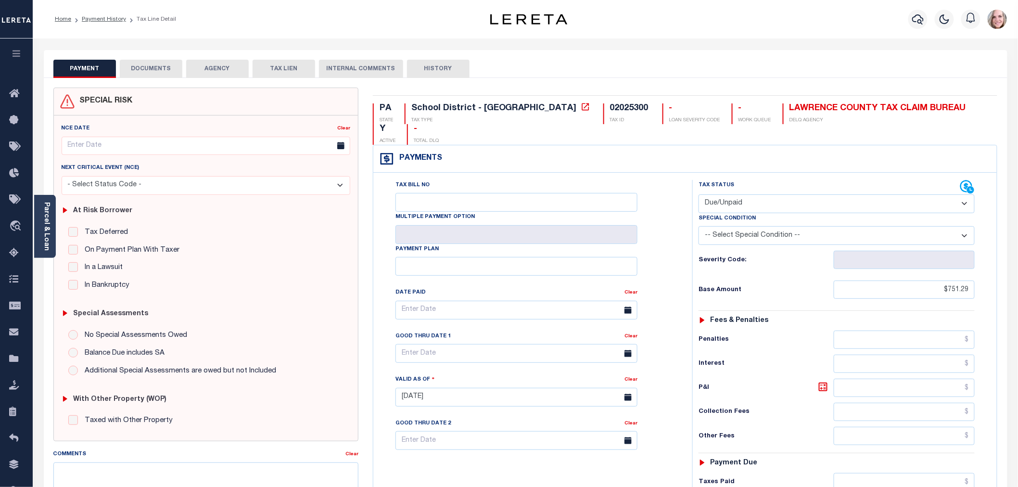
scroll to position [214, 0]
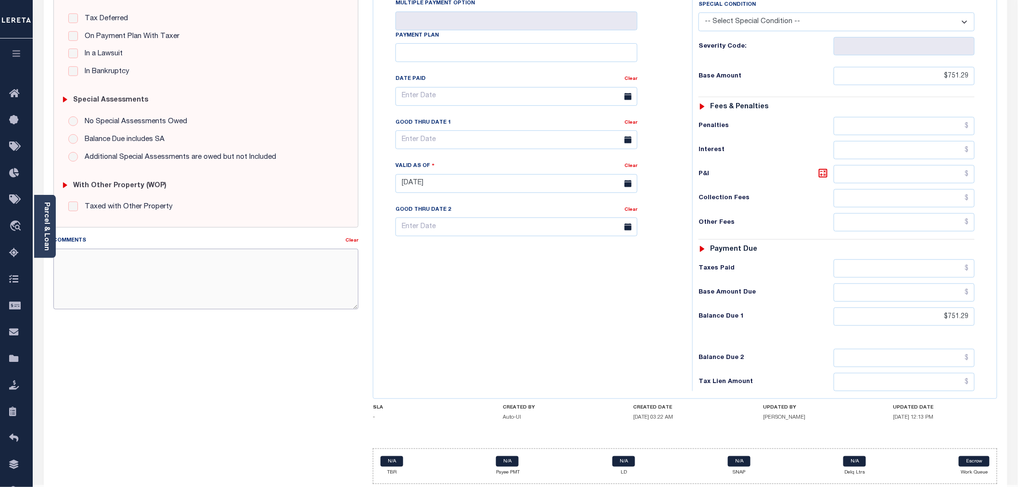
click at [147, 276] on textarea "Comments" at bounding box center [205, 279] width 305 height 61
type textarea "f"
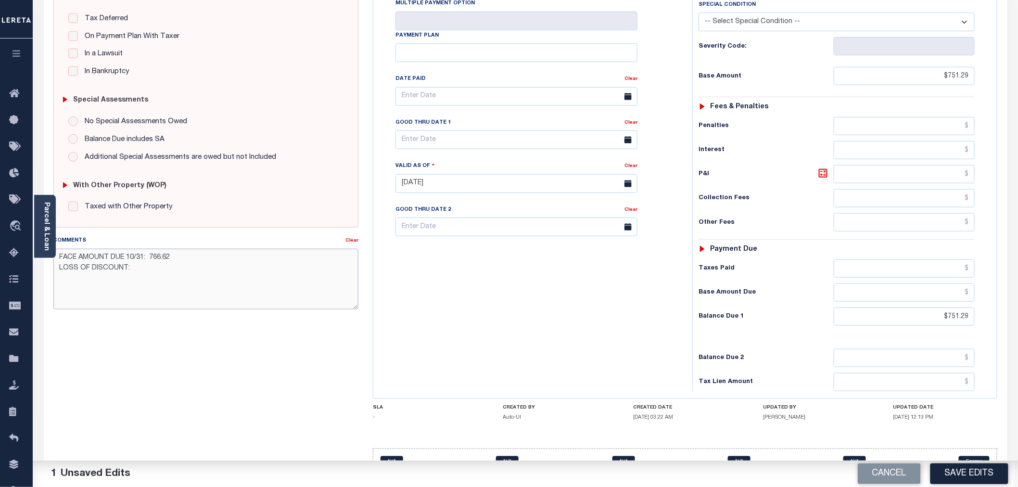
click at [178, 276] on textarea "FACE AMOUNT DUE 10/31: 766.62 LOSS OF DISCOUNT:" at bounding box center [205, 279] width 305 height 61
type textarea "FACE AMOUNT DUE 10/31: 766.62 LOSS OF DISCOUNT: 15.33"
click at [966, 473] on button "Save Edits" at bounding box center [970, 473] width 78 height 21
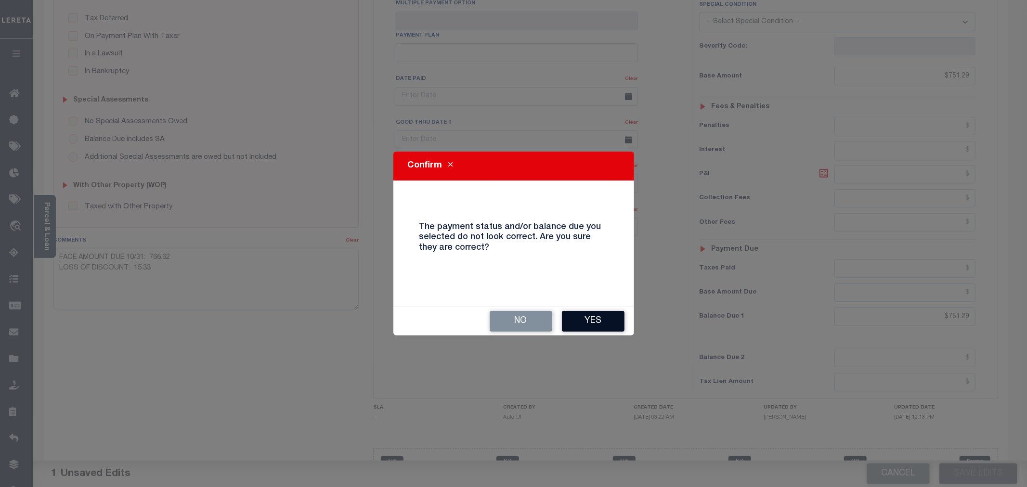
click at [607, 317] on button "Yes" at bounding box center [593, 321] width 63 height 21
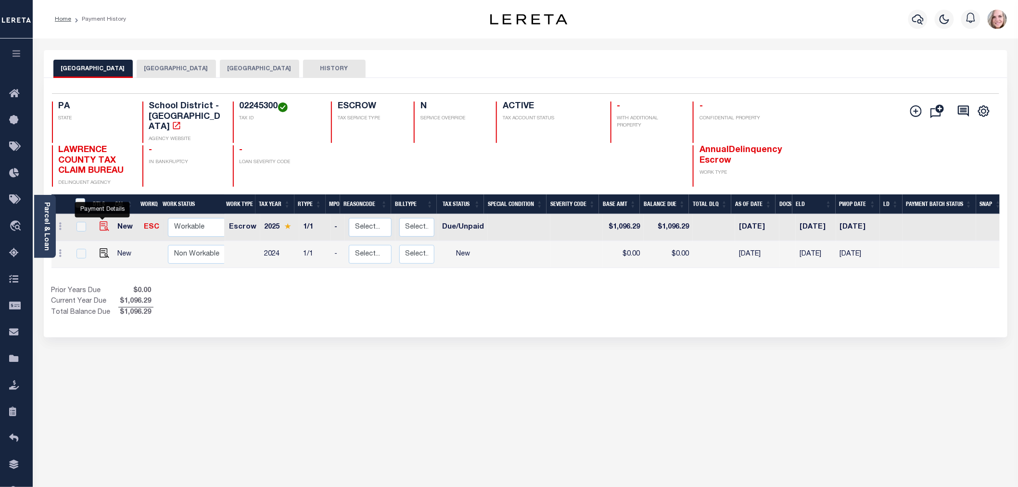
click at [105, 221] on img "" at bounding box center [105, 226] width 10 height 10
checkbox input "true"
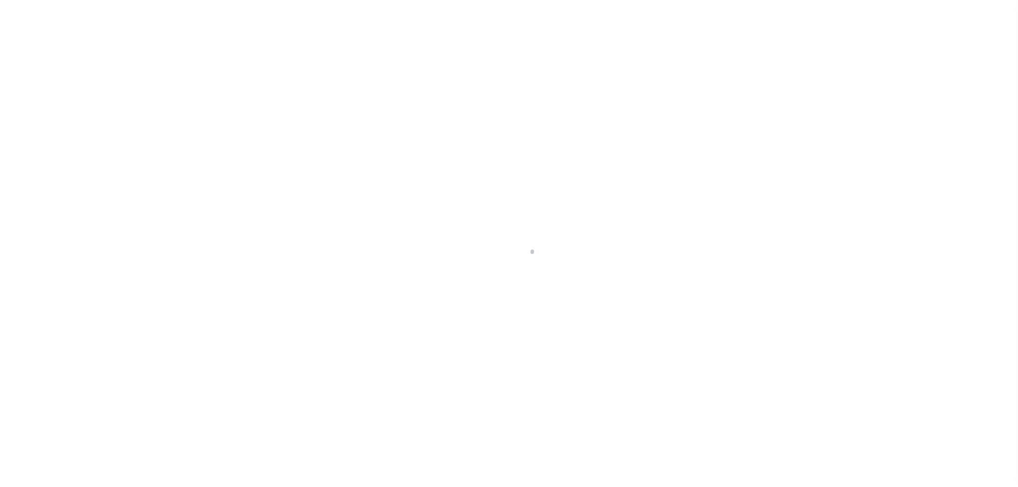
select select "DUE"
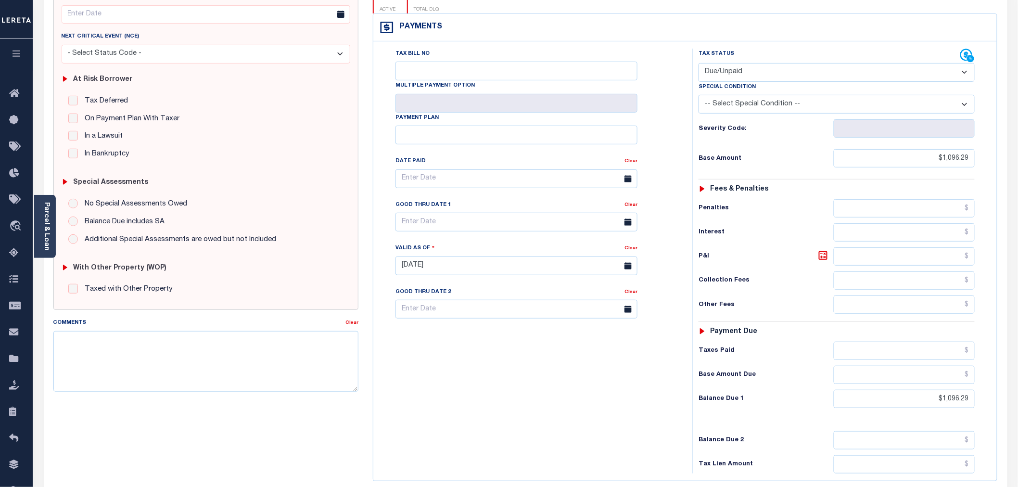
scroll to position [160, 0]
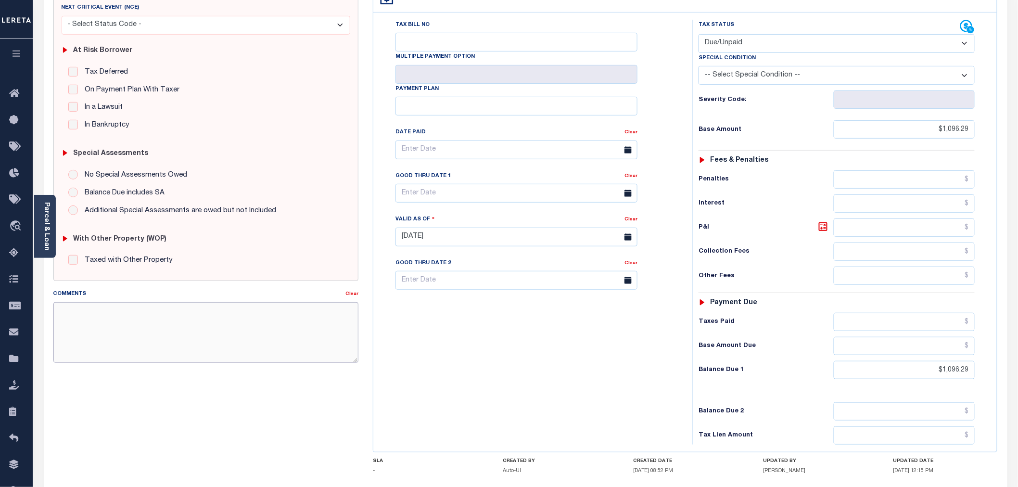
click at [153, 326] on textarea "Comments" at bounding box center [205, 332] width 305 height 61
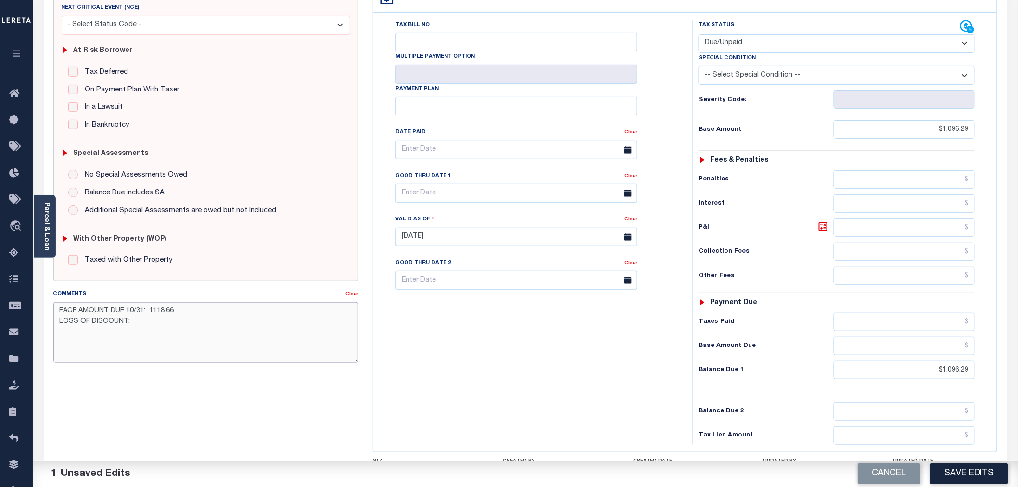
click at [248, 333] on textarea "FACE AMOUNT DUE 10/31: 1118.66 LOSS OF DISCOUNT:" at bounding box center [205, 332] width 305 height 61
type textarea "FACE AMOUNT DUE 10/31: 1118.66 LOSS OF DISCOUNT: 22.37"
click at [986, 473] on button "Save Edits" at bounding box center [970, 473] width 78 height 21
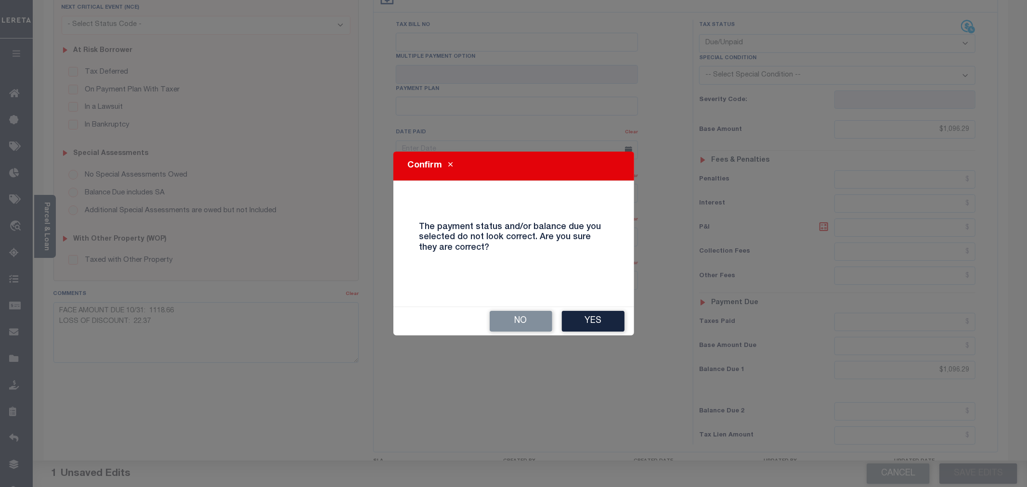
click at [583, 320] on button "Yes" at bounding box center [593, 321] width 63 height 21
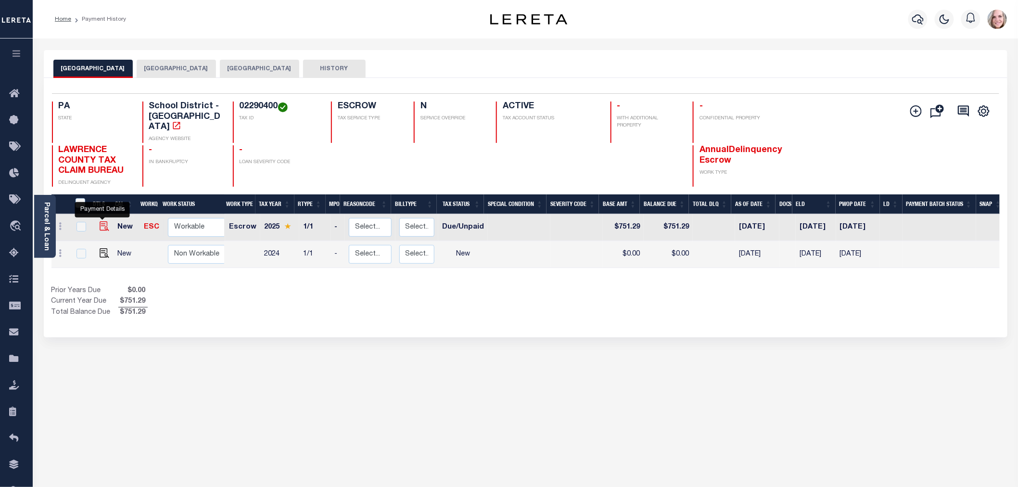
click at [107, 221] on img "" at bounding box center [105, 226] width 10 height 10
checkbox input "true"
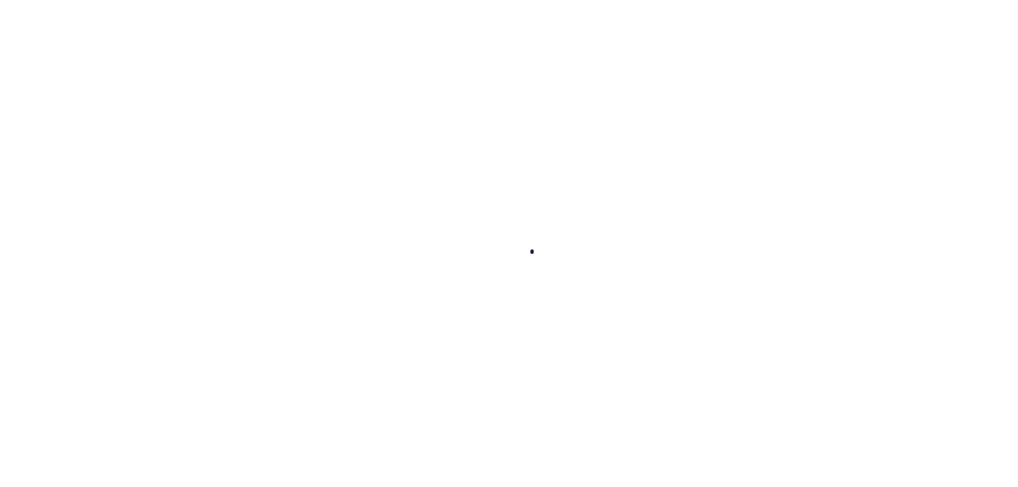
checkbox input "false"
type input "[DATE]"
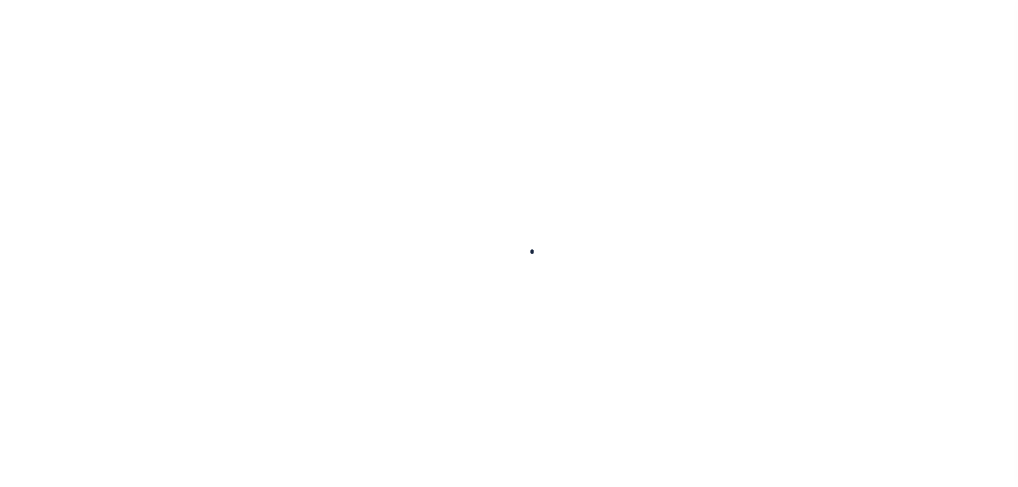
select select "DUE"
type input "$751.29"
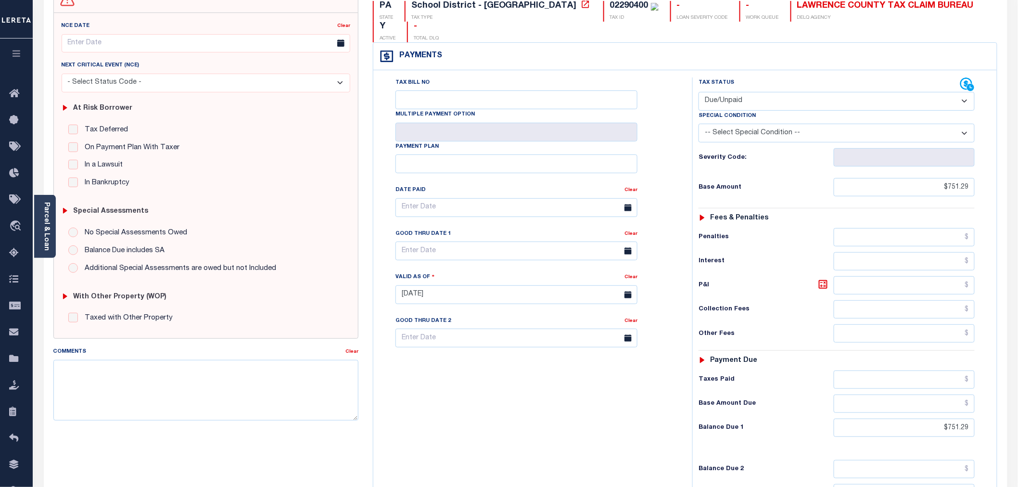
scroll to position [107, 0]
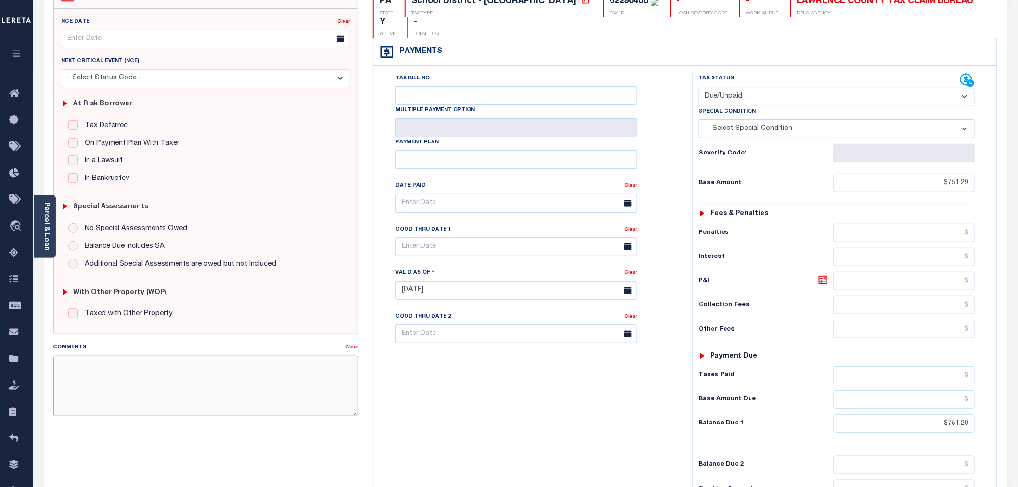
drag, startPoint x: 161, startPoint y: 389, endPoint x: 167, endPoint y: 385, distance: 7.3
click at [161, 388] on textarea "Comments" at bounding box center [205, 386] width 305 height 61
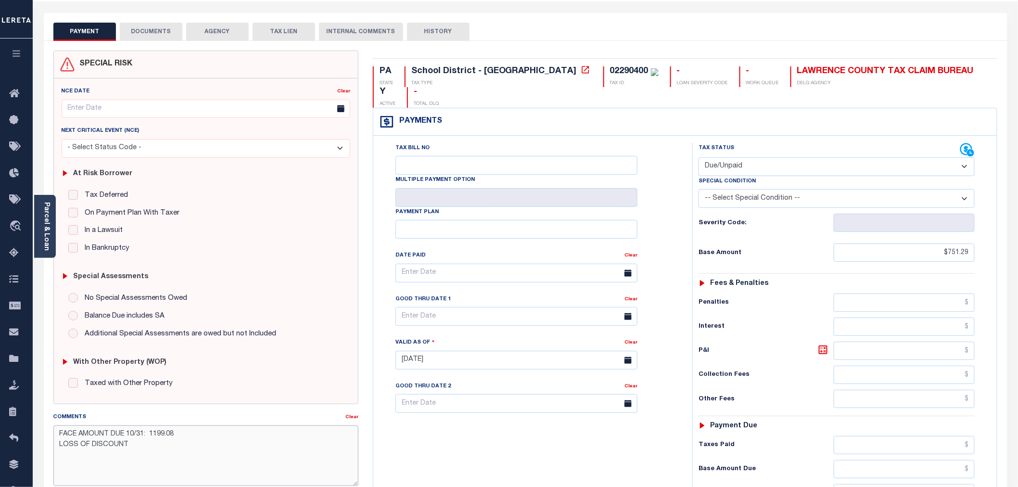
scroll to position [0, 0]
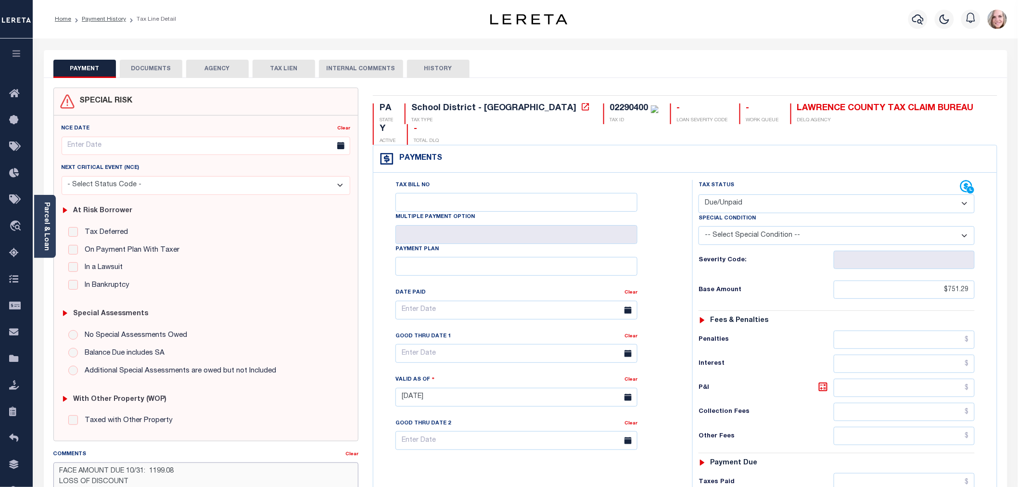
type textarea "FACE AMOUNT DUE 10/31: 1199.08 LOSS OF DISCOUNT"
click at [108, 15] on li "Payment History" at bounding box center [98, 19] width 55 height 9
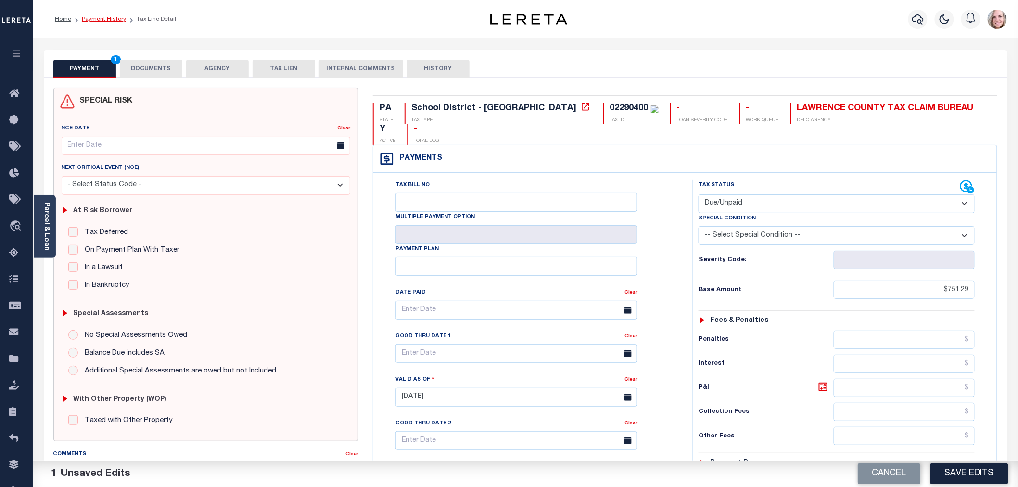
click at [108, 18] on link "Payment History" at bounding box center [104, 19] width 44 height 6
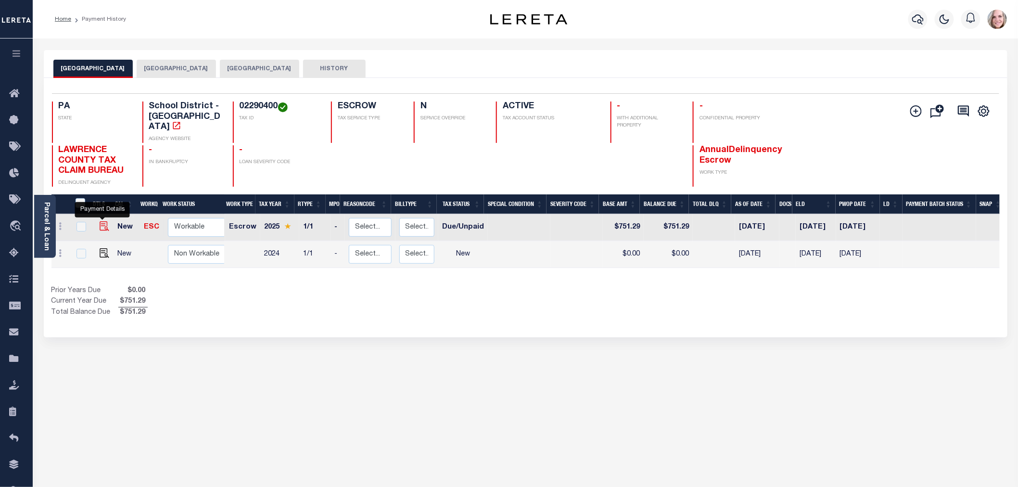
click at [103, 221] on img "" at bounding box center [105, 226] width 10 height 10
checkbox input "true"
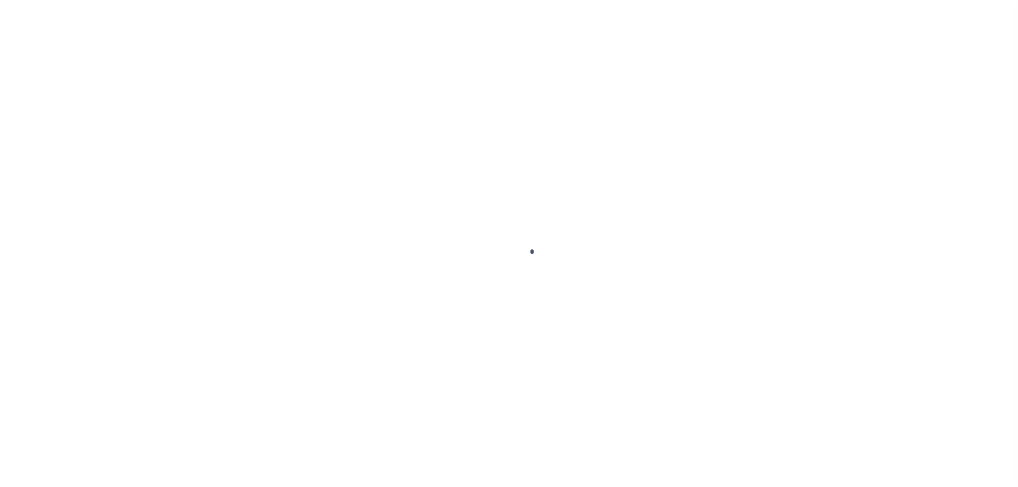
checkbox input "false"
type input "[DATE]"
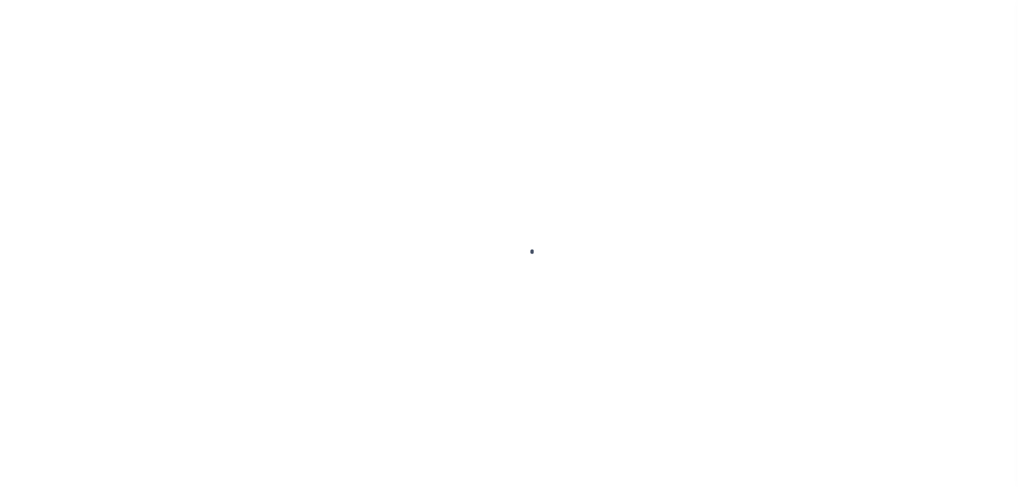
select select "DUE"
type input "$751.29"
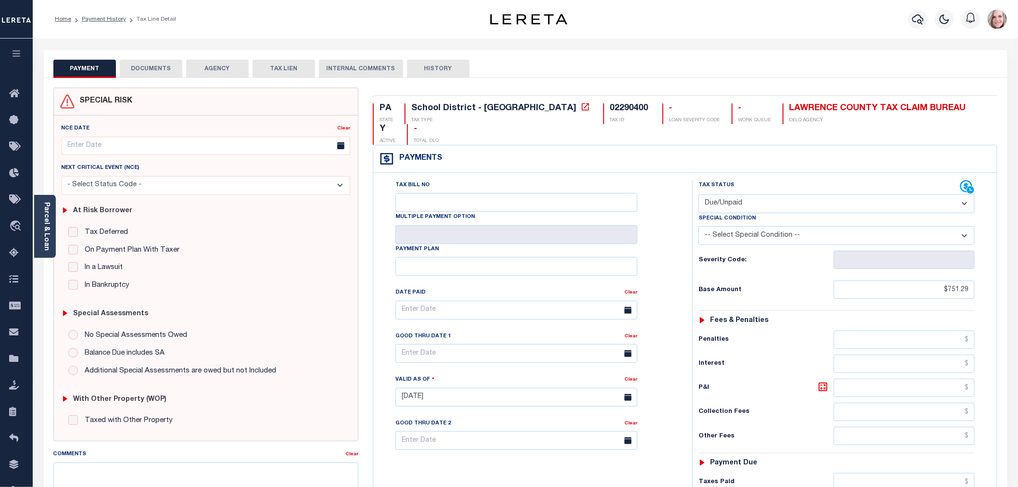
scroll to position [53, 0]
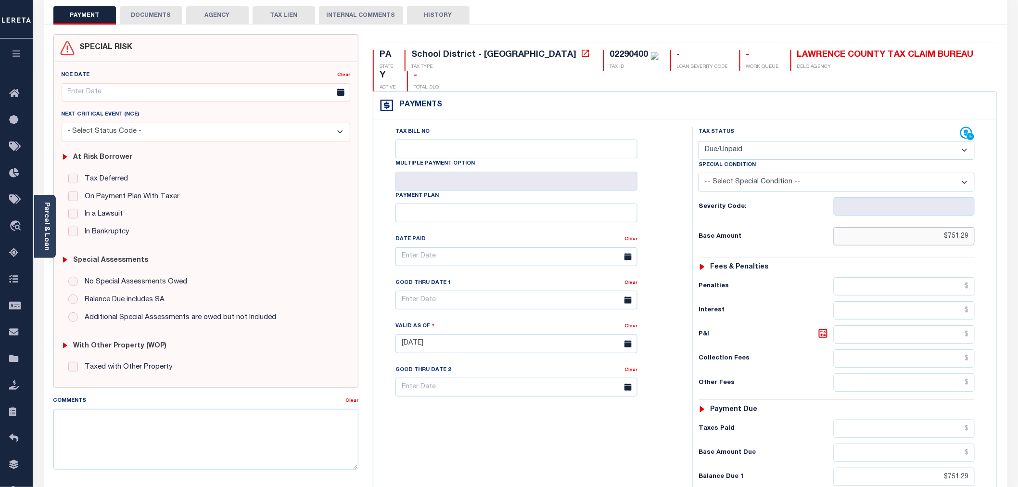
click at [965, 227] on input "$751.29" at bounding box center [905, 236] width 142 height 18
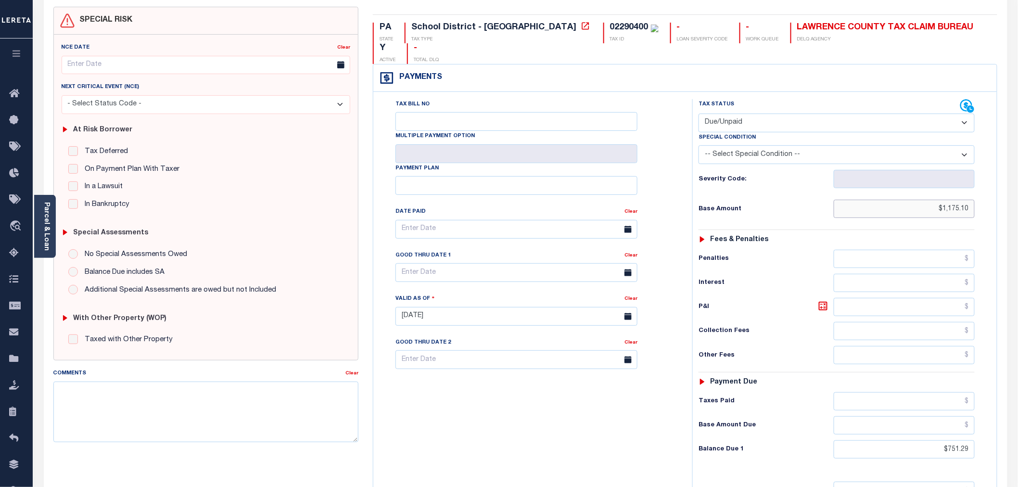
scroll to position [107, 0]
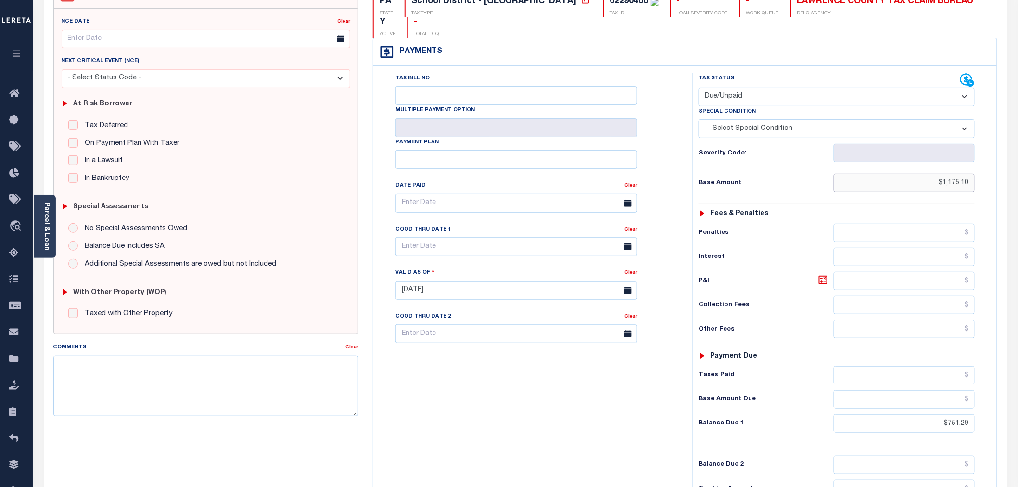
type input "$1,175.10"
click at [955, 414] on input "$751.29" at bounding box center [905, 423] width 142 height 18
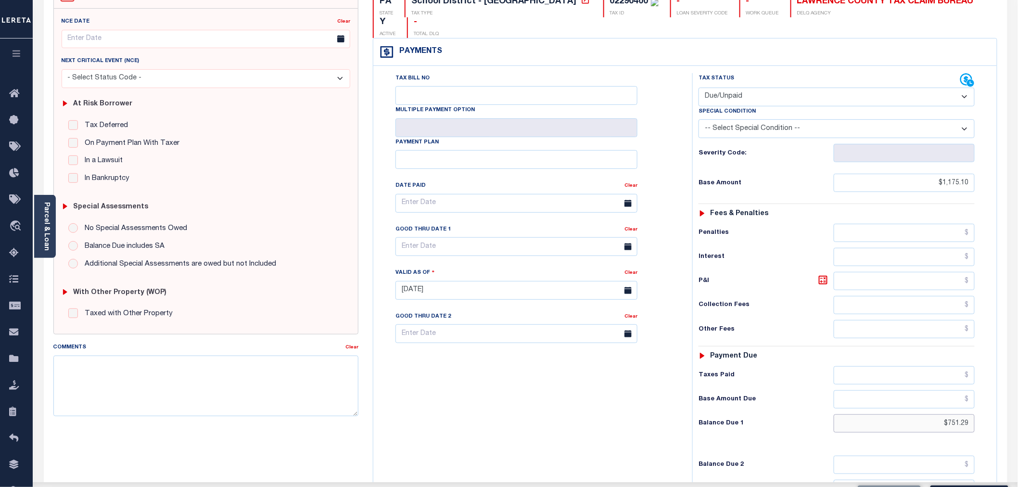
click at [955, 414] on input "$751.29" at bounding box center [905, 423] width 142 height 18
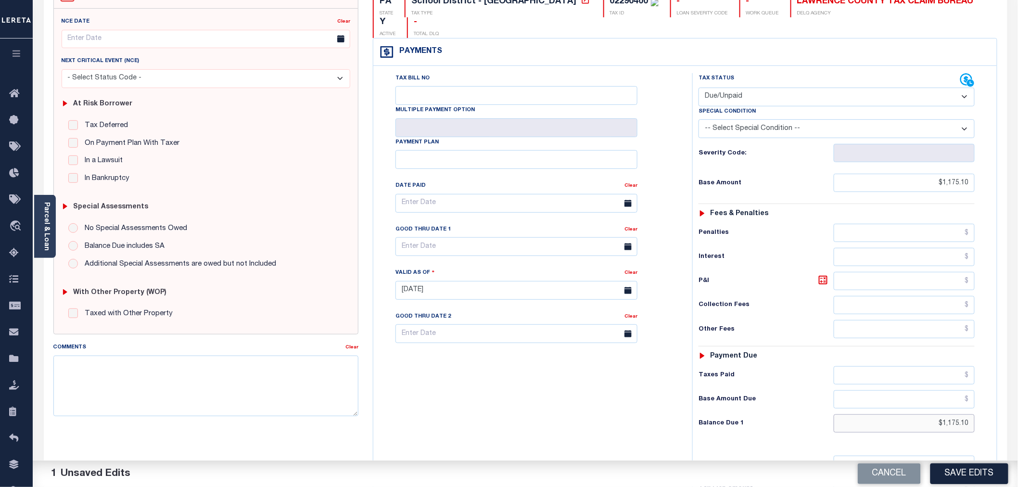
type input "$1,175.10"
click at [297, 368] on textarea "Comments" at bounding box center [205, 386] width 305 height 61
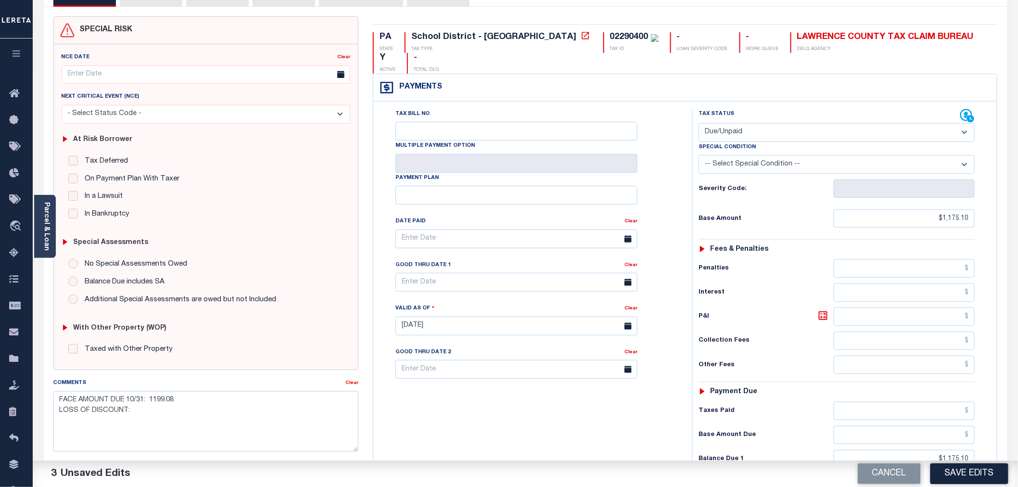
scroll to position [53, 0]
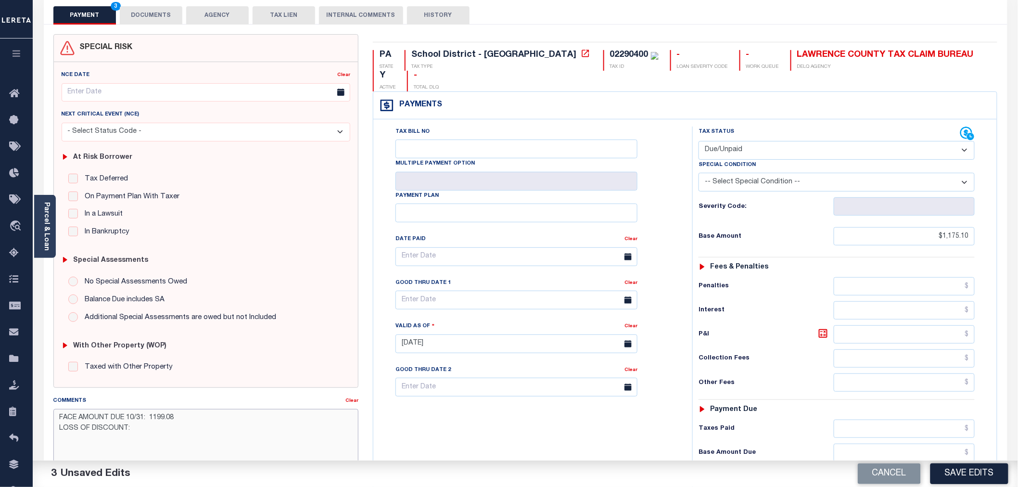
click at [120, 425] on textarea "FACE AMOUNT DUE 10/31: 1199.08 LOSS OF DISCOUNT:" at bounding box center [205, 439] width 305 height 61
click at [146, 429] on textarea "FACE AMOUNT DUE 10/31: 1199.08 LOSS OF DISCOUNT:" at bounding box center [205, 439] width 305 height 61
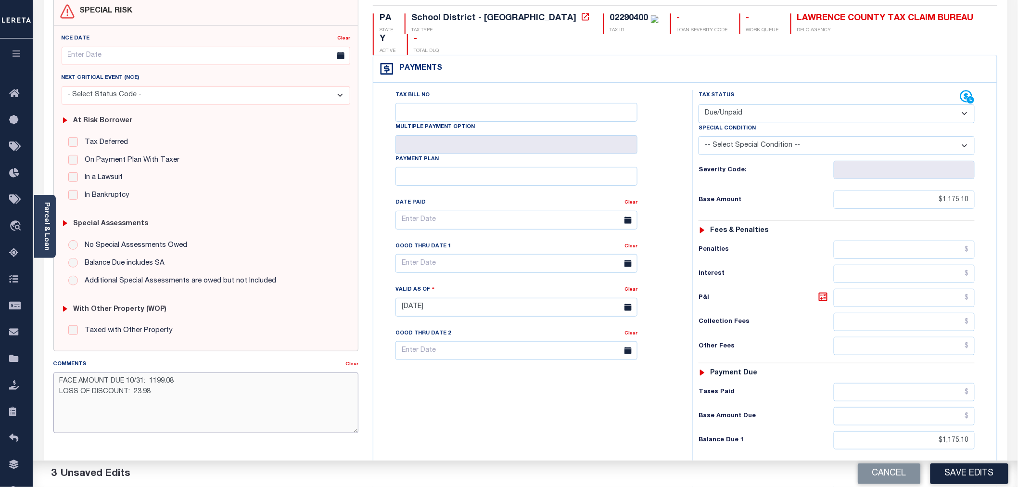
scroll to position [107, 0]
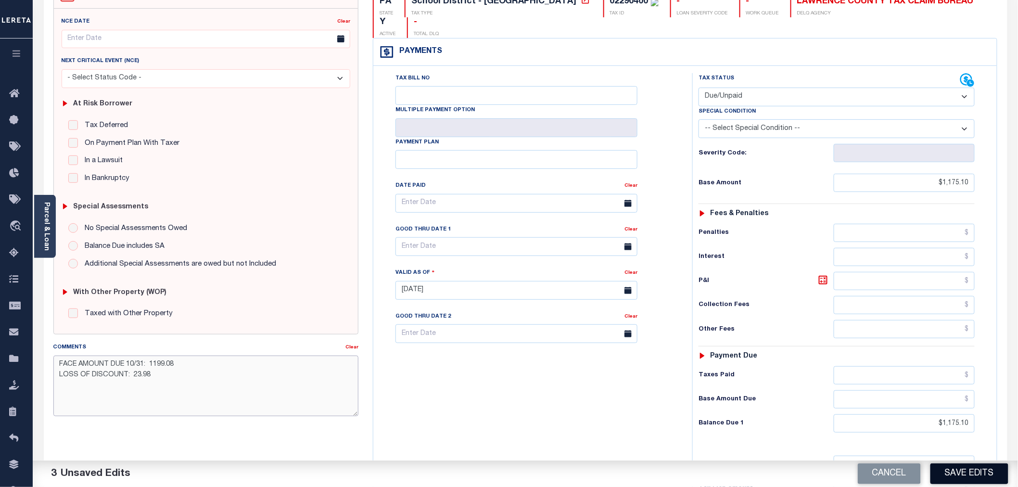
type textarea "FACE AMOUNT DUE 10/31: 1199.08 LOSS OF DISCOUNT: 23.98"
click at [984, 474] on button "Save Edits" at bounding box center [970, 473] width 78 height 21
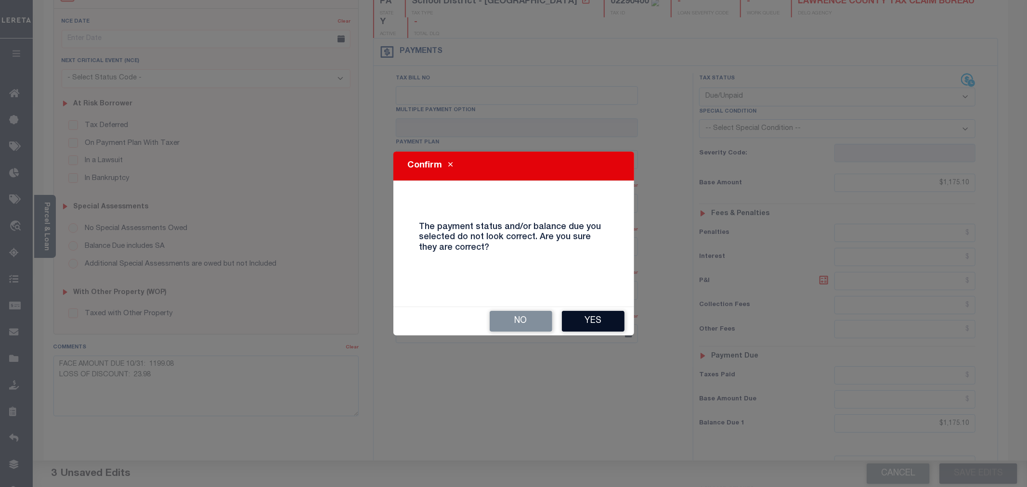
click at [592, 321] on button "Yes" at bounding box center [593, 321] width 63 height 21
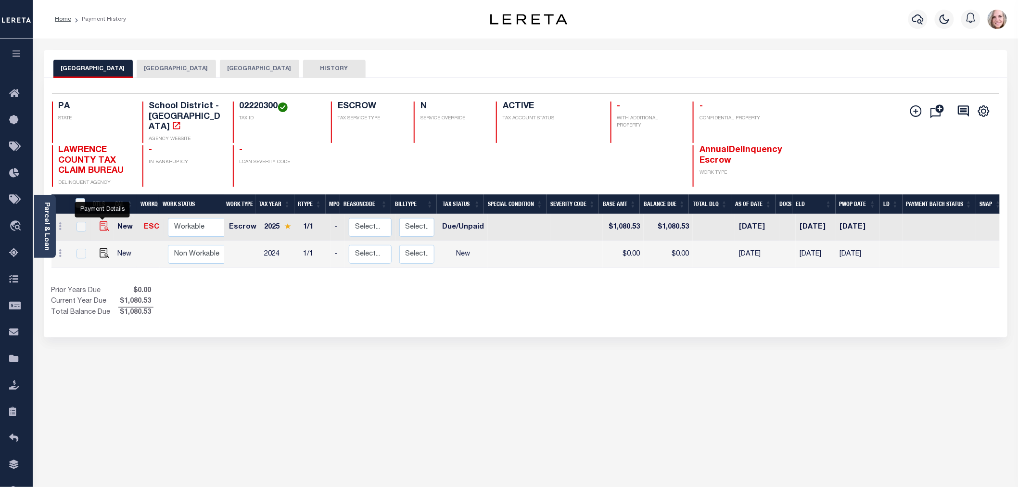
click at [103, 221] on img "" at bounding box center [105, 226] width 10 height 10
checkbox input "true"
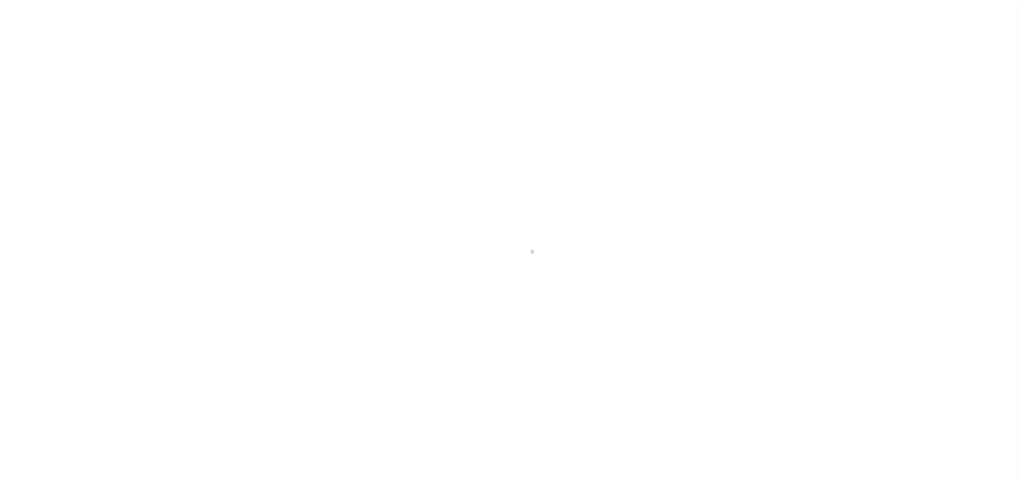
select select "DUE"
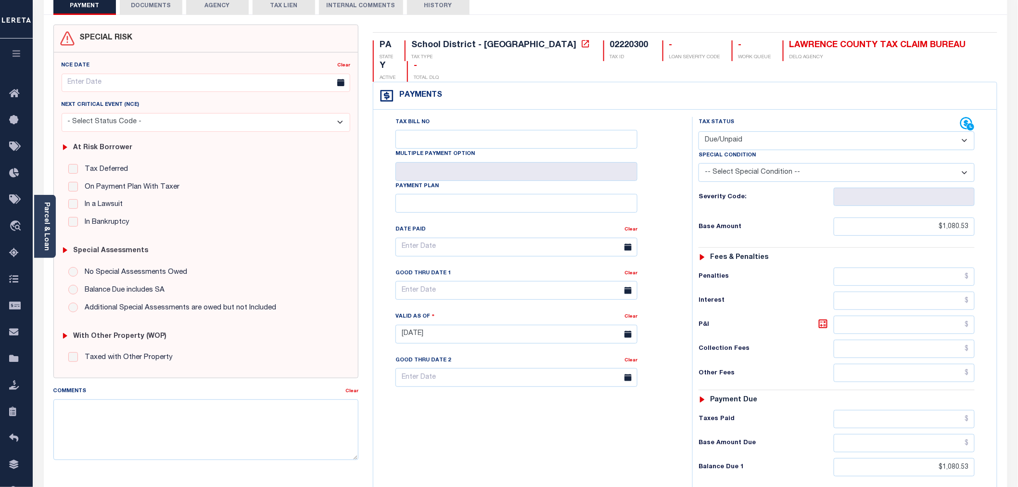
scroll to position [160, 0]
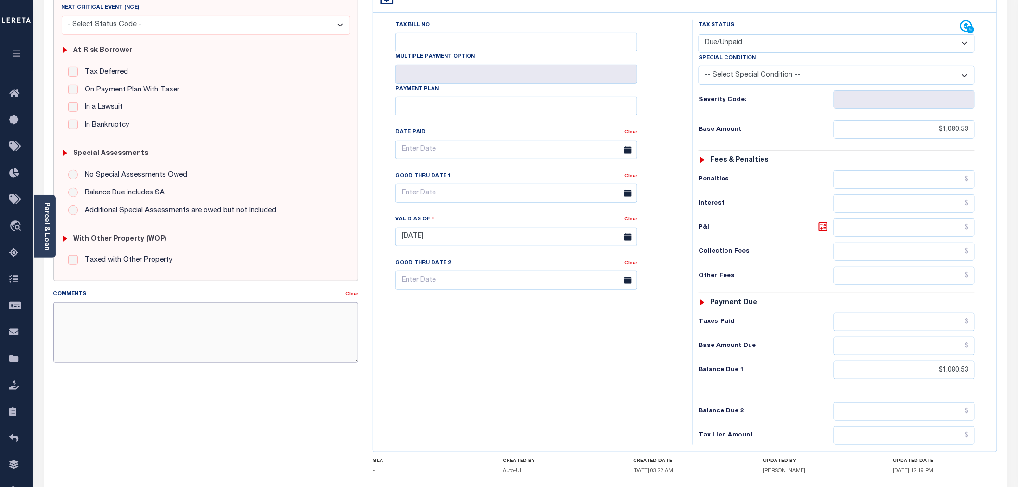
click at [156, 335] on textarea "Comments" at bounding box center [205, 332] width 305 height 61
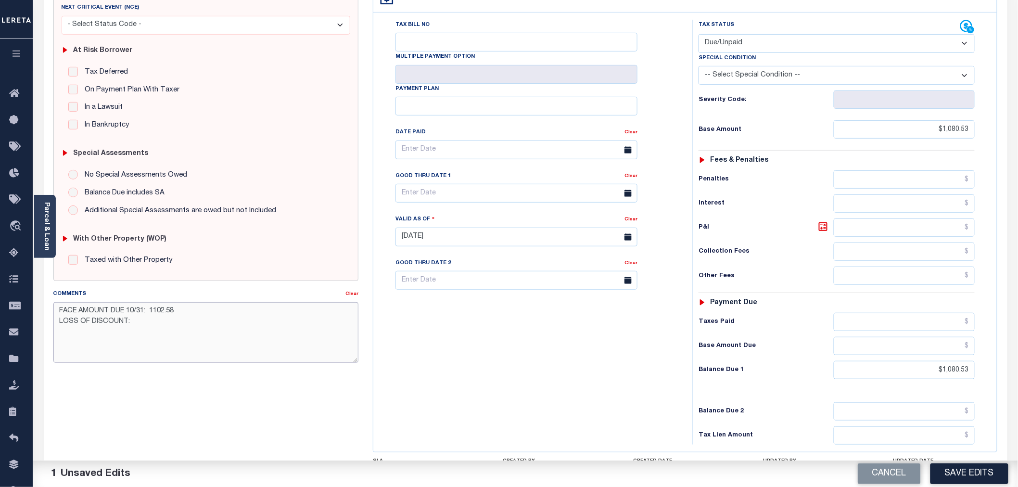
click at [181, 329] on textarea "FACE AMOUNT DUE 10/31: 1102.58 LOSS OF DISCOUNT:" at bounding box center [205, 332] width 305 height 61
type textarea "FACE AMOUNT DUE 10/31: 1102.58 LOSS OF DISCOUNT: 22.05"
click at [307, 414] on div "SPECIAL RISK NCE Date Clear - Select Status Code -" at bounding box center [206, 236] width 320 height 618
click at [957, 480] on button "Save Edits" at bounding box center [970, 473] width 78 height 21
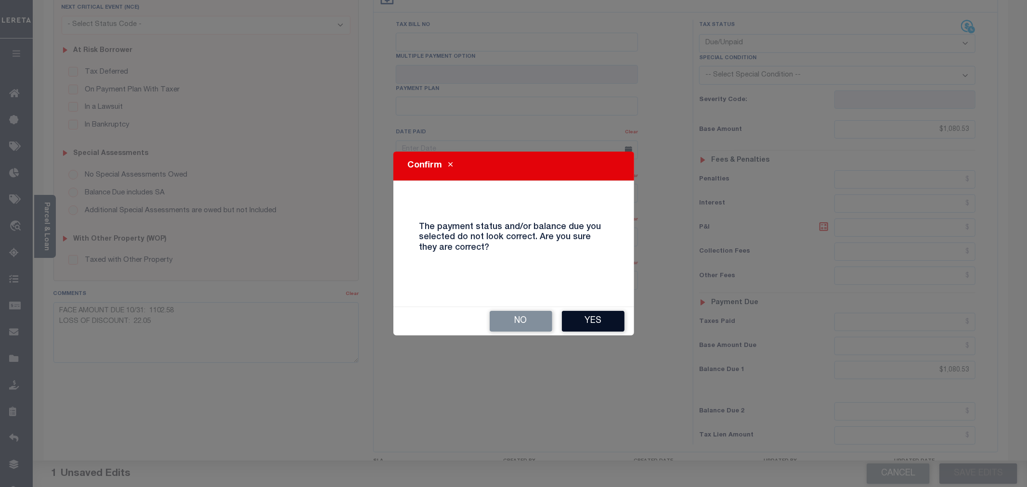
click at [609, 320] on button "Yes" at bounding box center [593, 321] width 63 height 21
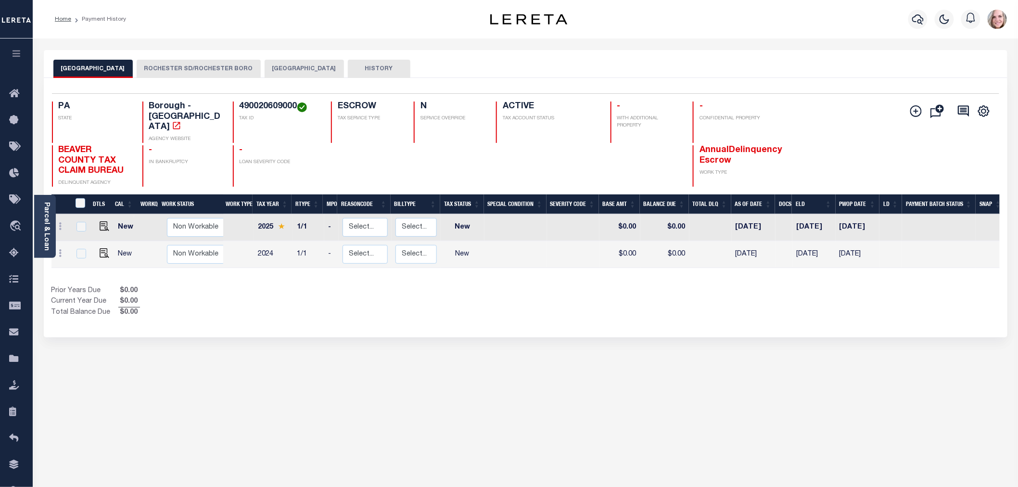
click at [97, 224] on link at bounding box center [102, 227] width 14 height 7
checkbox input "true"
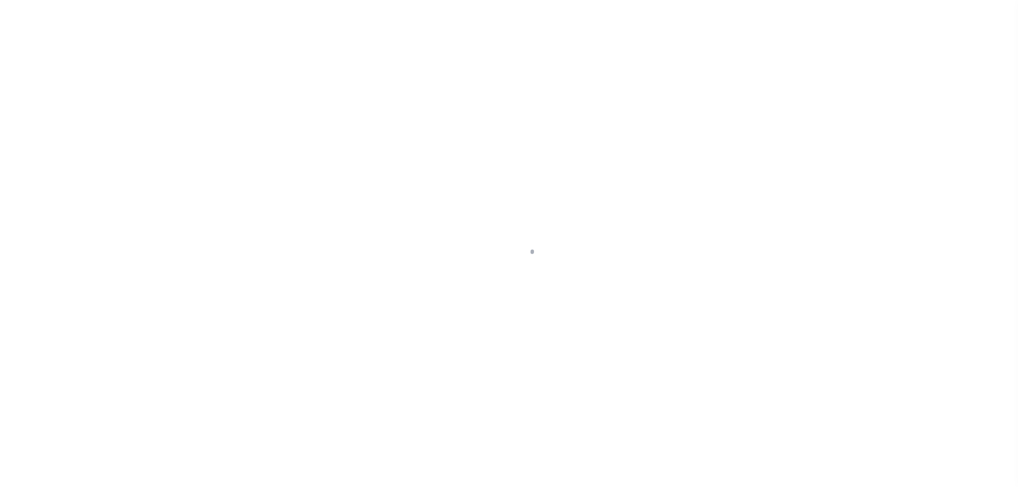
select select "NW2"
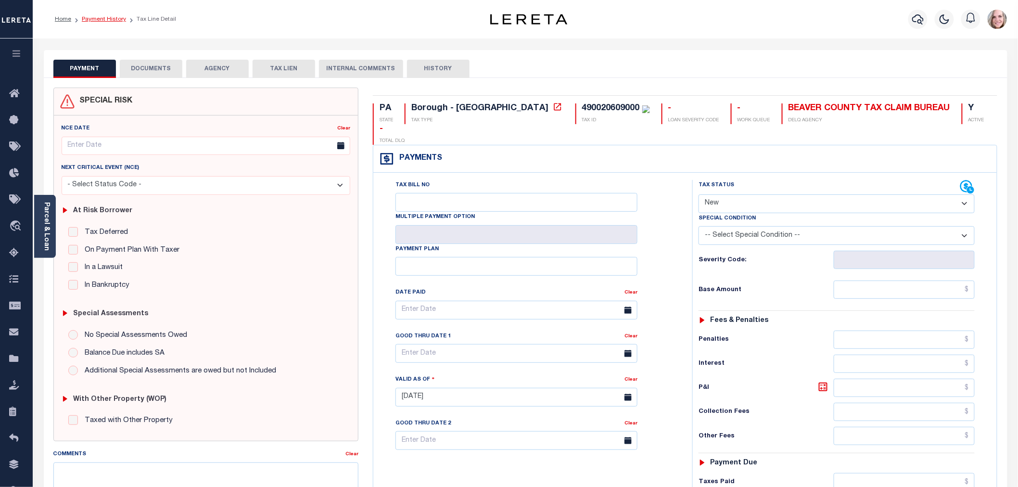
click at [109, 17] on link "Payment History" at bounding box center [104, 19] width 44 height 6
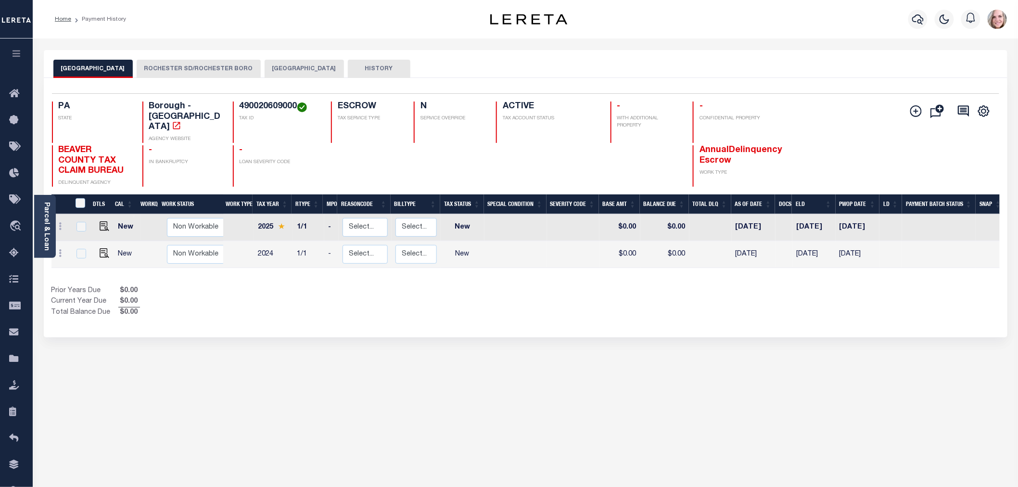
click at [196, 69] on button "ROCHESTER SD/ROCHESTER BORO" at bounding box center [199, 69] width 124 height 18
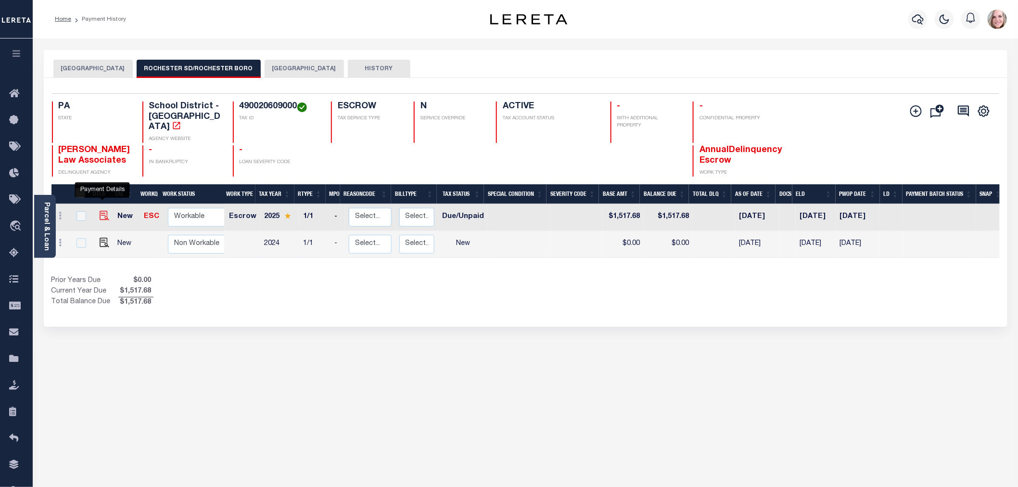
click at [103, 211] on img "" at bounding box center [105, 216] width 10 height 10
checkbox input "true"
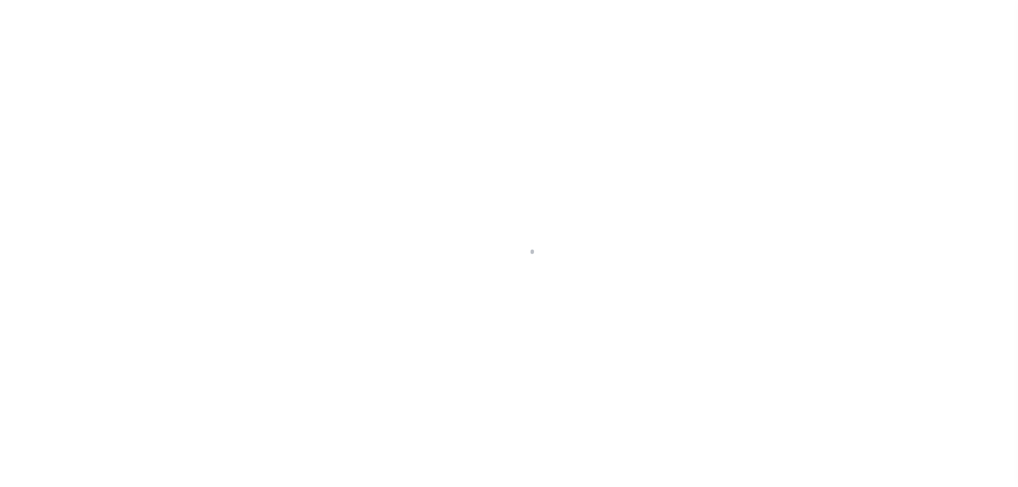
select select "DUE"
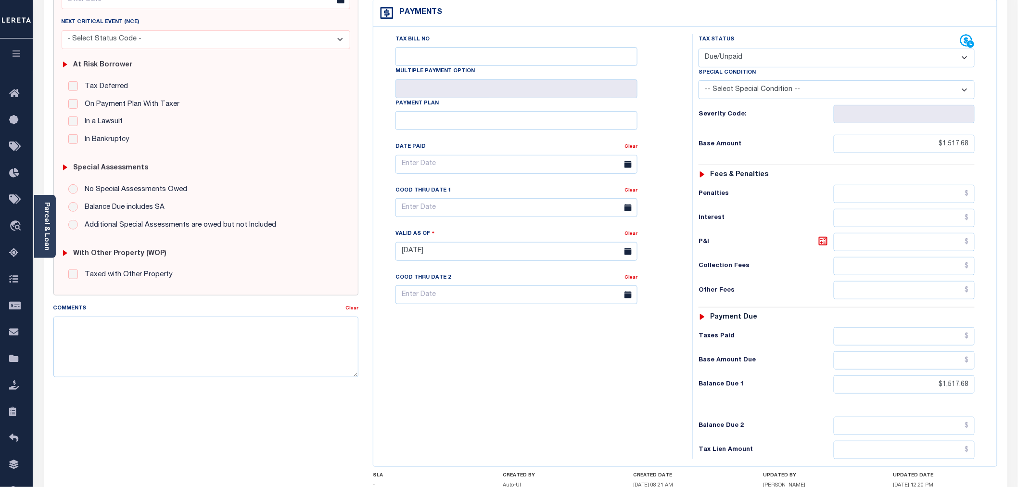
scroll to position [214, 0]
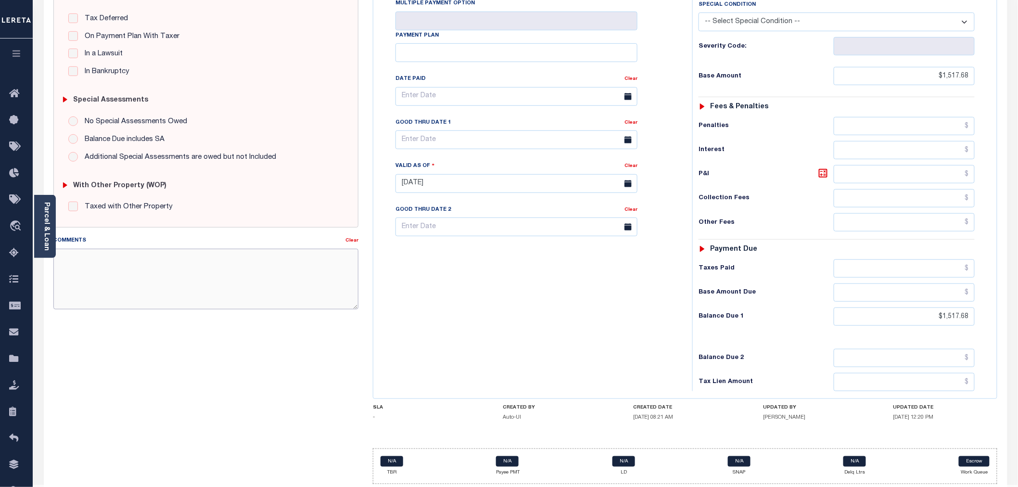
click at [212, 282] on textarea "Comments" at bounding box center [205, 279] width 305 height 61
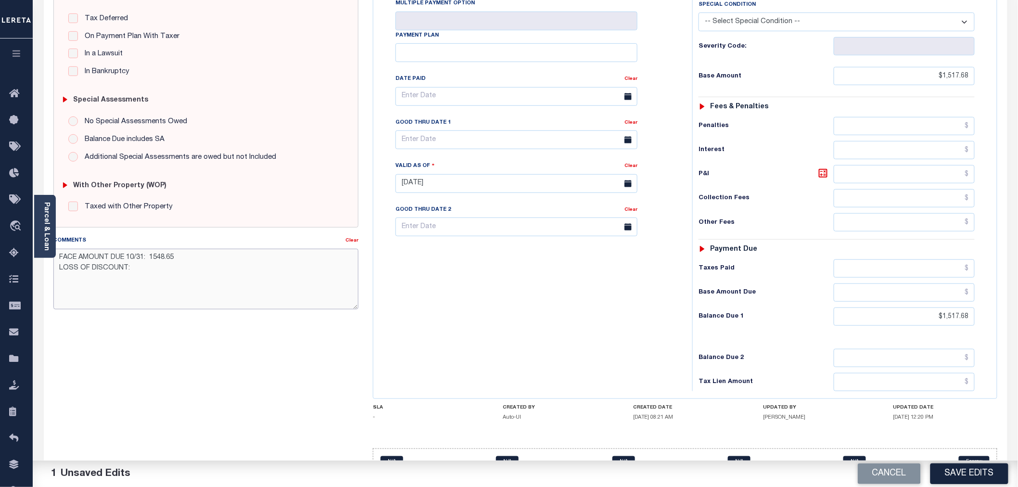
click at [193, 269] on textarea "FACE AMOUNT DUE 10/31: 1548.65 LOSS OF DISCOUNT:" at bounding box center [205, 279] width 305 height 61
type textarea "FACE AMOUNT DUE 10/31: 1548.65 LOSS OF DISCOUNT: 30.97"
click at [968, 472] on button "Save Edits" at bounding box center [970, 473] width 78 height 21
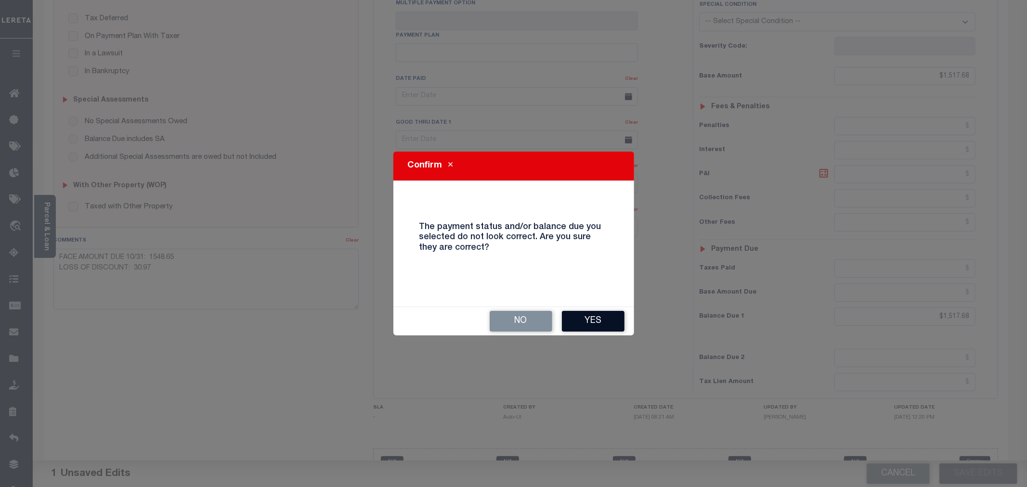
click at [607, 326] on button "Yes" at bounding box center [593, 321] width 63 height 21
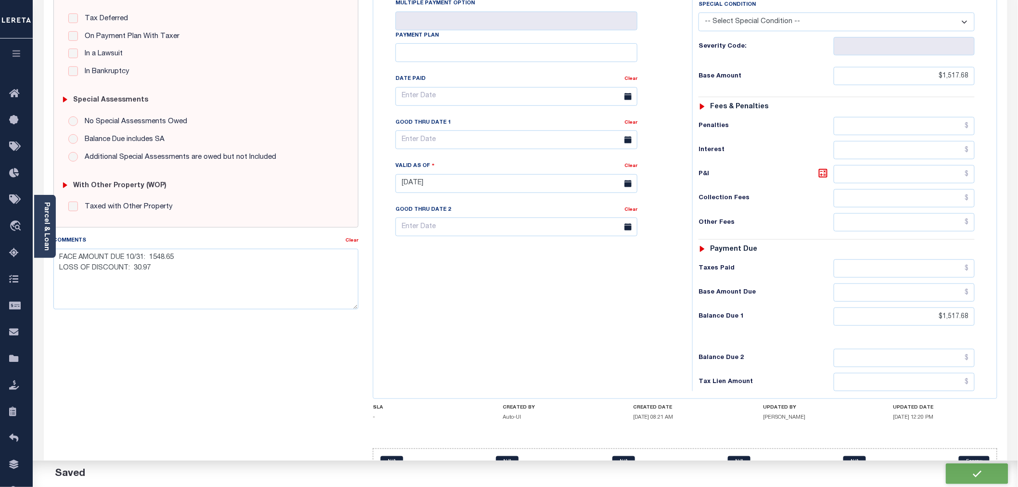
checkbox input "false"
type textarea "FACE AMOUNT DUE 10/31: 1548.65 LOSS OF DISCOUNT: 30.97"
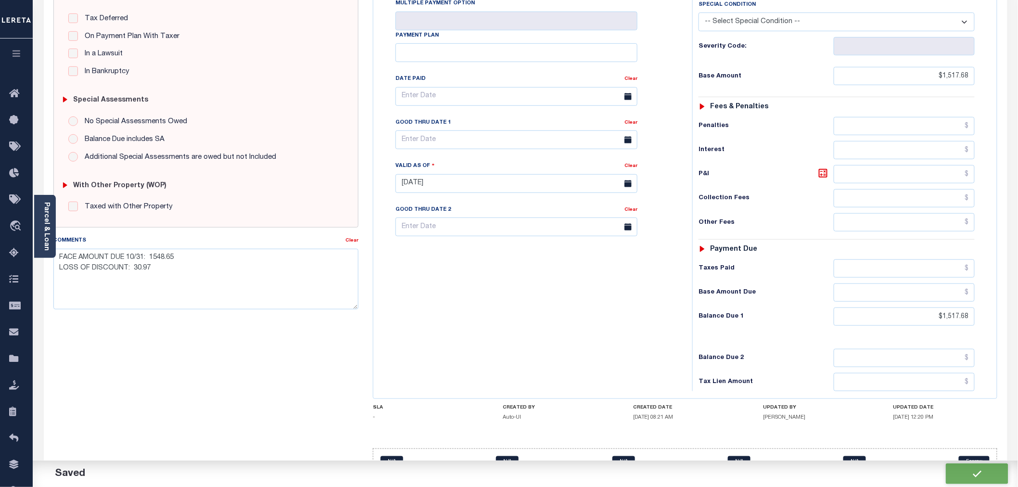
type input "$1,517.68"
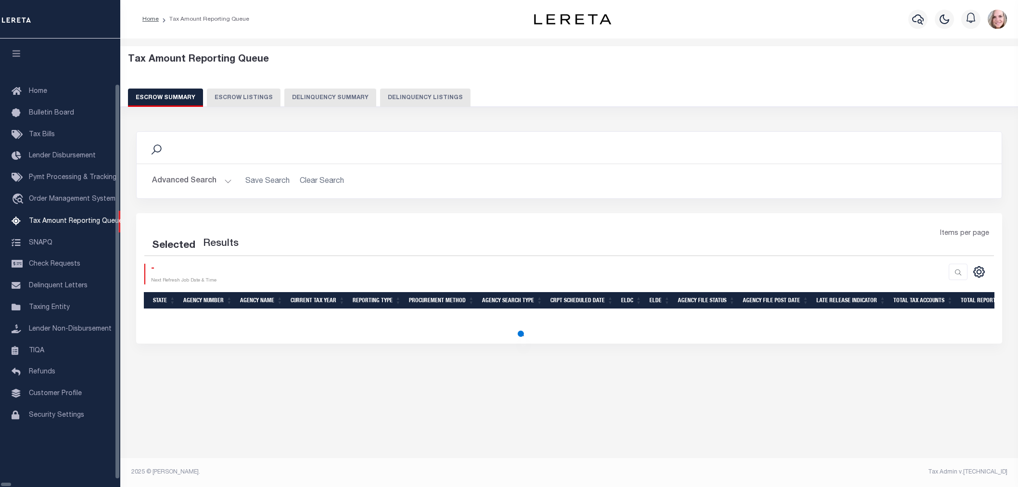
select select "100"
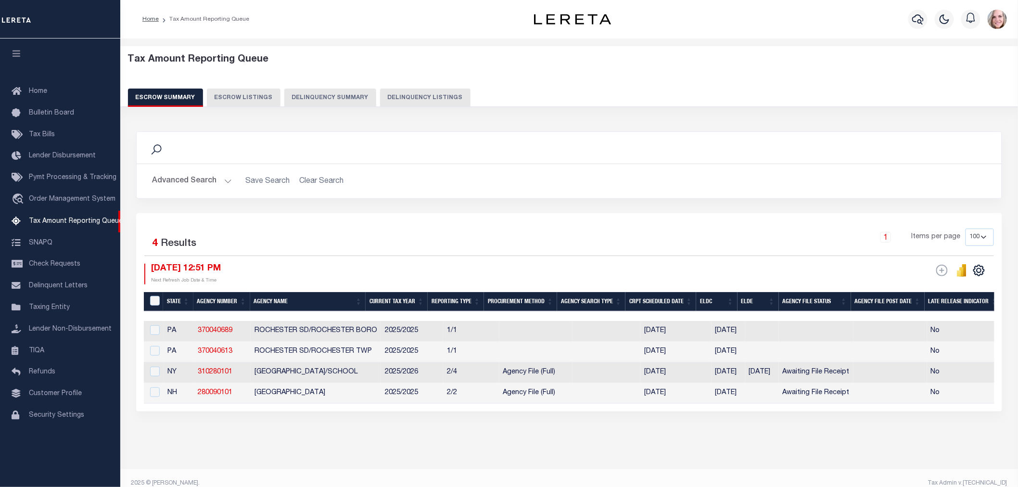
scroll to position [0, 547]
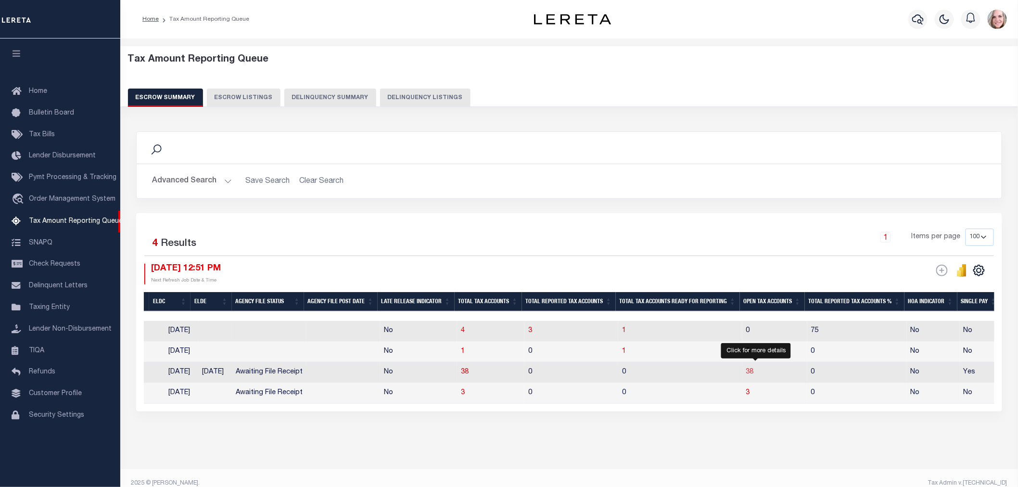
click at [753, 373] on span "38" at bounding box center [750, 372] width 8 height 7
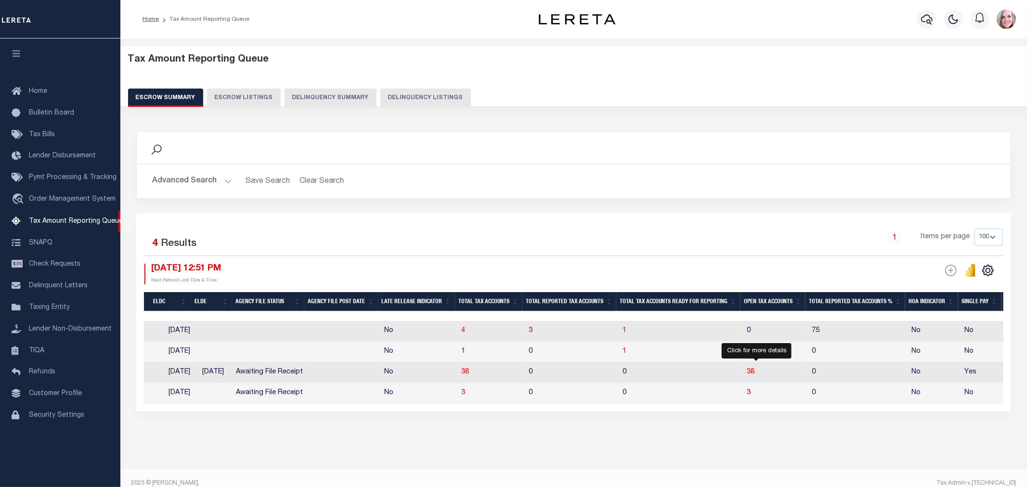
select select "100"
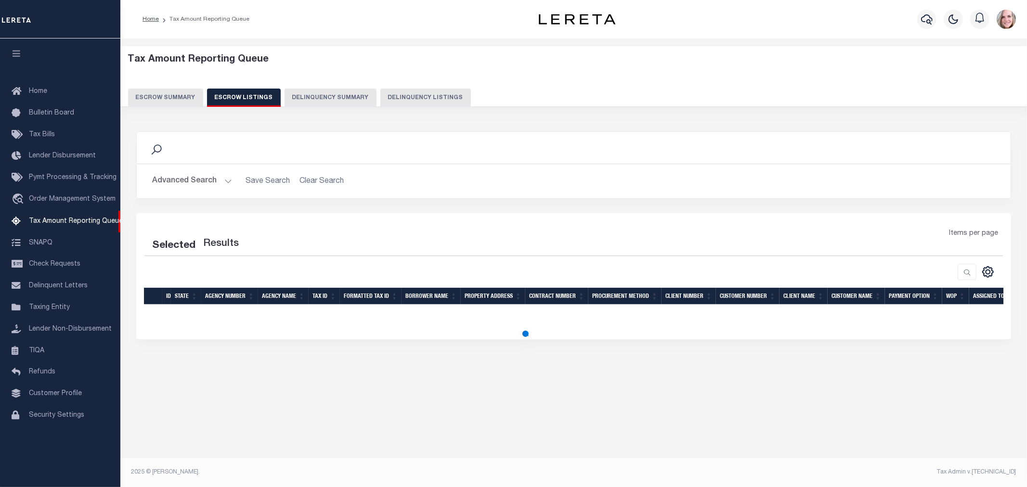
select select "100"
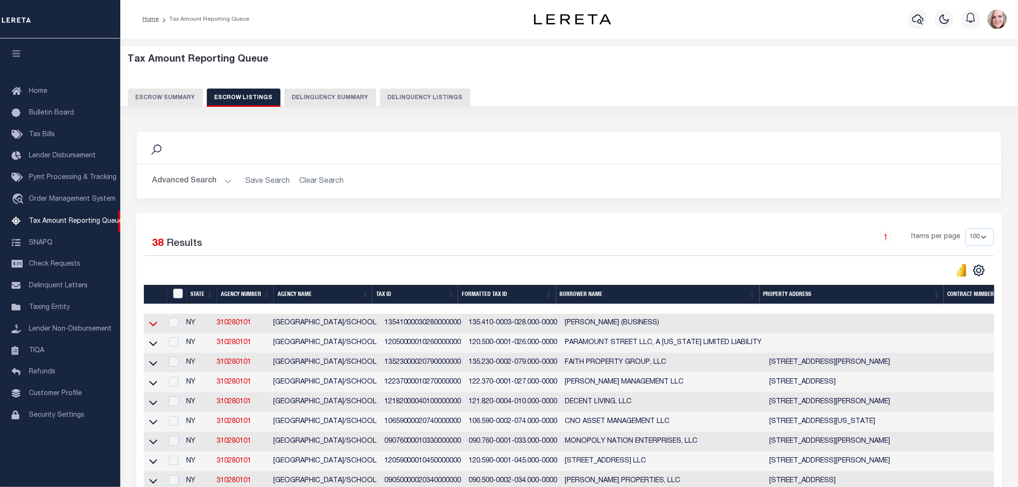
click at [152, 325] on icon at bounding box center [153, 324] width 8 height 10
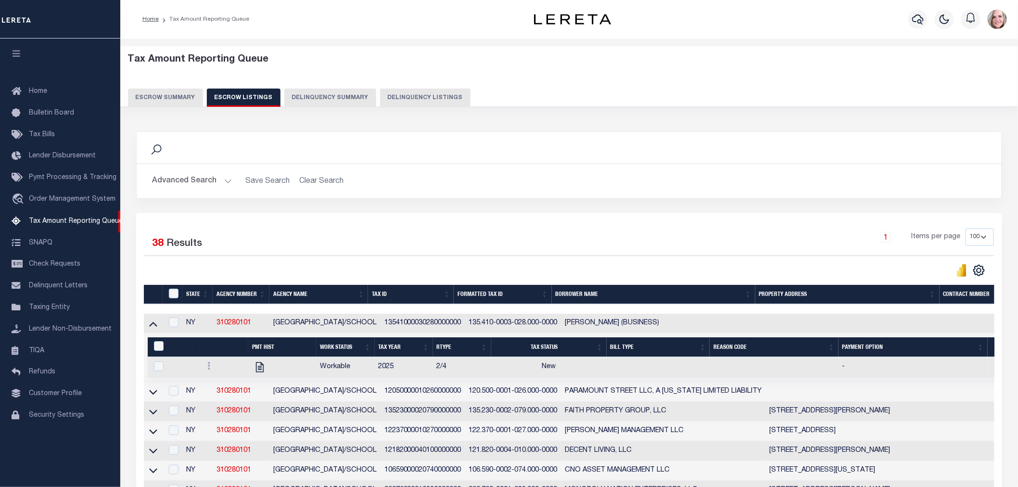
click at [176, 99] on button "Escrow Summary" at bounding box center [165, 98] width 75 height 18
